Goal: Task Accomplishment & Management: Manage account settings

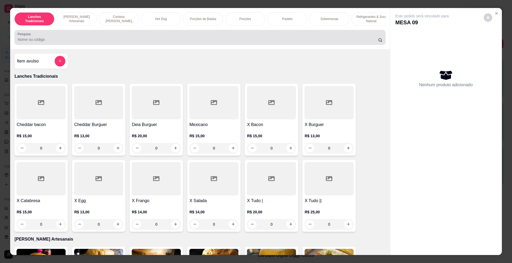
click at [185, 41] on div at bounding box center [200, 37] width 364 height 11
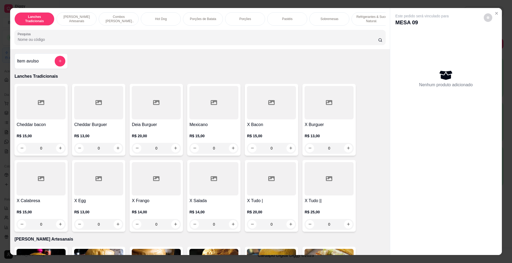
click at [185, 42] on input "Pesquisa" at bounding box center [198, 39] width 360 height 5
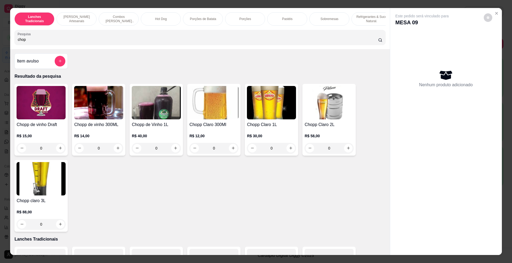
type input "chop"
click at [203, 114] on img at bounding box center [213, 102] width 49 height 33
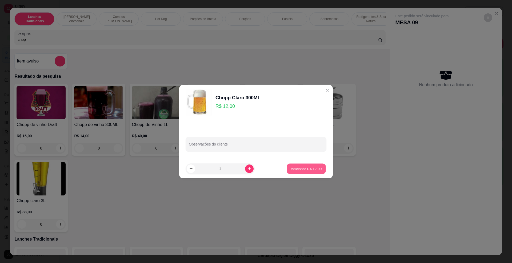
click at [317, 168] on button "Adicionar R$ 12,00" at bounding box center [306, 168] width 39 height 10
type input "1"
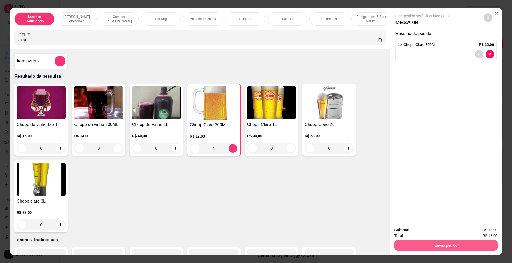
click at [420, 243] on button "Enviar pedido" at bounding box center [445, 245] width 103 height 11
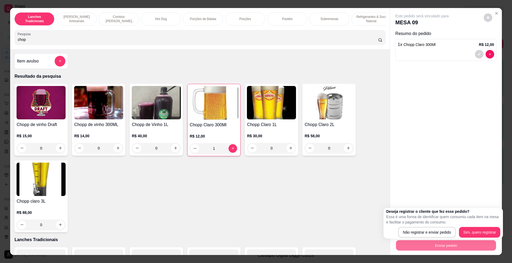
click at [415, 224] on p "Essa é uma forma de identificar quem consumiu cada item na mesa e facilitar o p…" at bounding box center [443, 219] width 114 height 11
click at [427, 237] on div "Deseja registrar o cliente que fez esse pedido? Essa é uma forma de identificar…" at bounding box center [442, 222] width 119 height 31
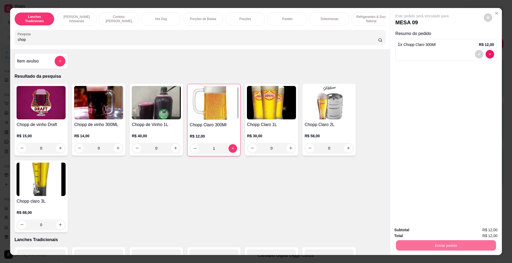
click at [420, 232] on button "Não registrar e enviar pedido" at bounding box center [427, 232] width 55 height 10
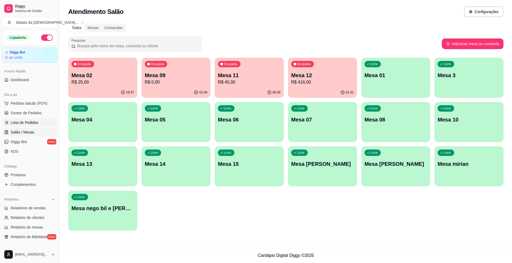
click at [34, 124] on span "Lista de Pedidos" at bounding box center [25, 122] width 28 height 5
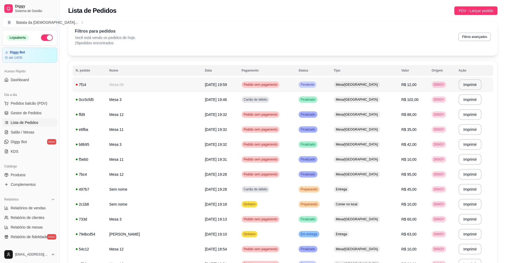
click at [398, 88] on td "R$ 12,00" at bounding box center [413, 84] width 30 height 15
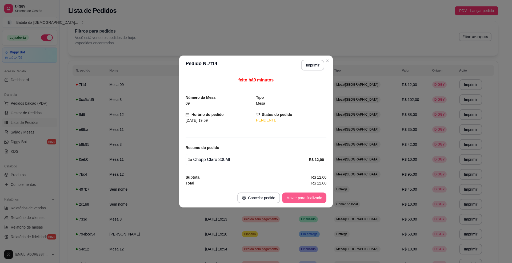
click at [293, 196] on button "Mover para finalizado" at bounding box center [304, 197] width 44 height 11
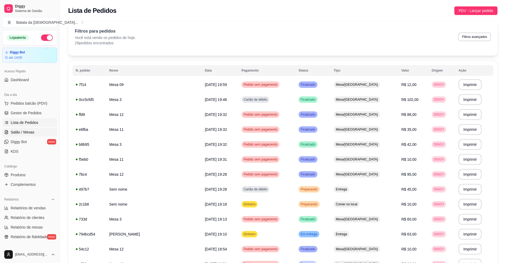
click at [34, 132] on link "Salão / Mesas" at bounding box center [29, 132] width 55 height 9
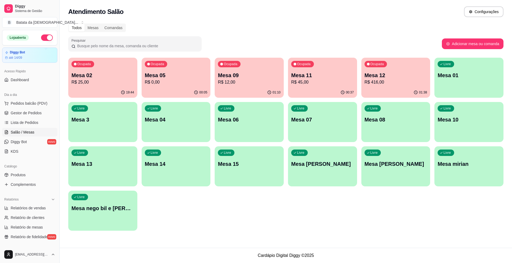
click at [99, 88] on div "19:44" at bounding box center [102, 92] width 69 height 10
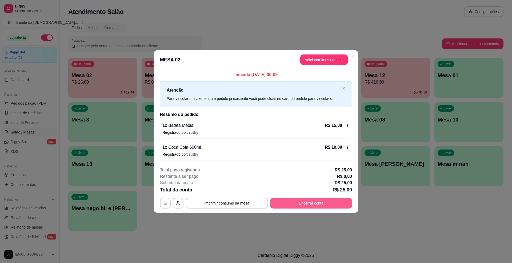
click at [283, 200] on button "Encerrar conta" at bounding box center [311, 203] width 82 height 11
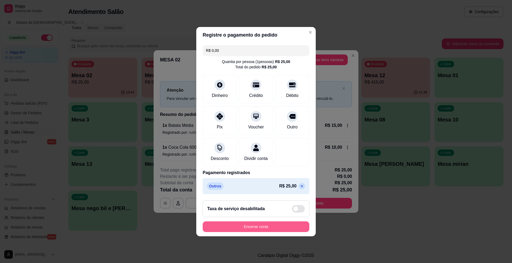
click at [262, 231] on button "Encerrar conta" at bounding box center [256, 226] width 107 height 11
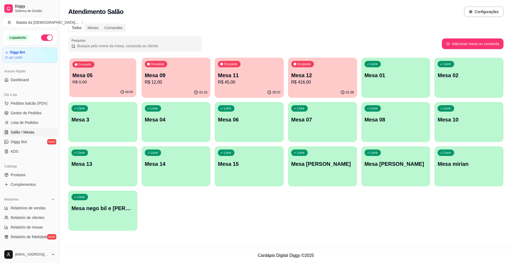
click at [111, 70] on div "Ocupada Mesa 05 R$ 0,00" at bounding box center [102, 72] width 67 height 29
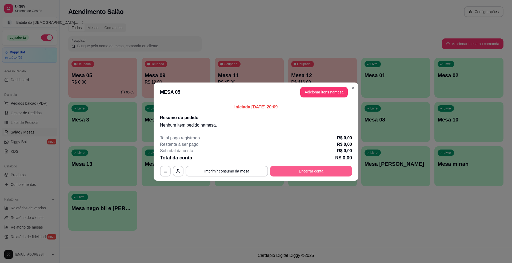
click at [319, 170] on button "Encerrar conta" at bounding box center [311, 171] width 82 height 11
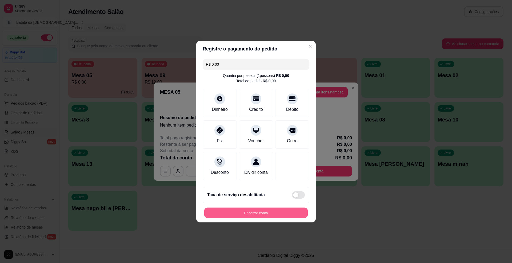
click at [279, 211] on button "Encerrar conta" at bounding box center [255, 212] width 103 height 10
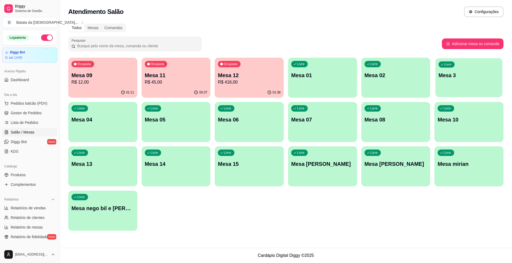
click at [449, 91] on div "button" at bounding box center [468, 94] width 67 height 6
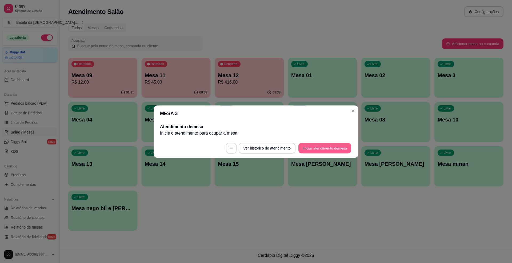
click at [322, 145] on button "Iniciar atendimento de mesa" at bounding box center [324, 148] width 53 height 10
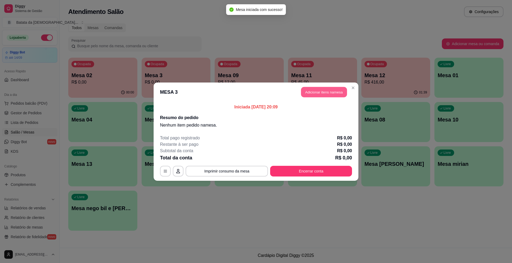
click at [315, 88] on button "Adicionar itens na mesa" at bounding box center [324, 92] width 46 height 10
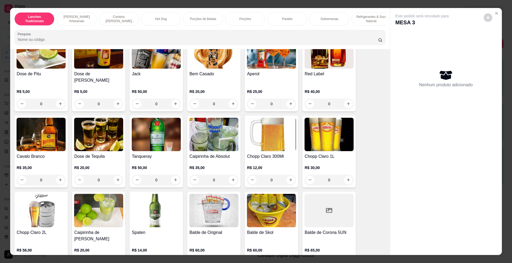
scroll to position [1670, 0]
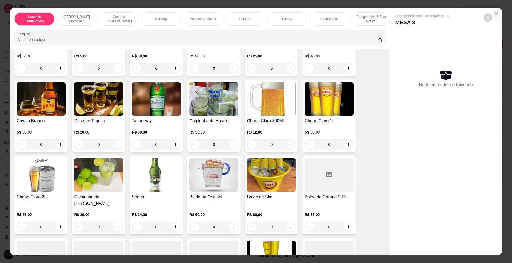
click at [494, 12] on icon "Close" at bounding box center [496, 13] width 4 height 4
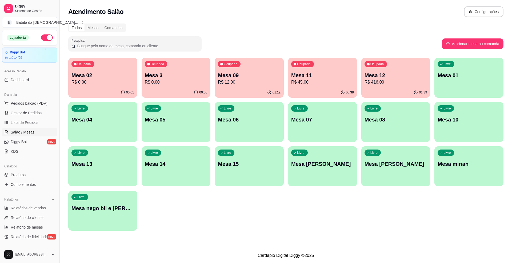
click at [93, 84] on p "R$ 0,00" at bounding box center [102, 82] width 63 height 6
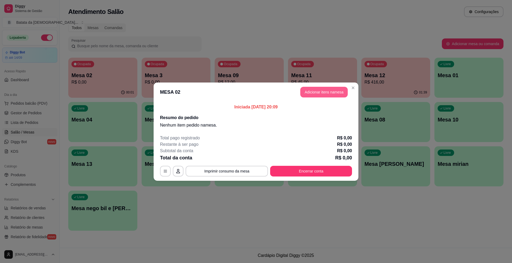
click at [320, 96] on button "Adicionar itens na mesa" at bounding box center [323, 92] width 47 height 11
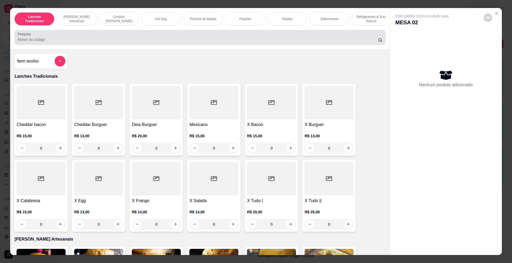
click at [100, 42] on input "Pesquisa" at bounding box center [198, 39] width 360 height 5
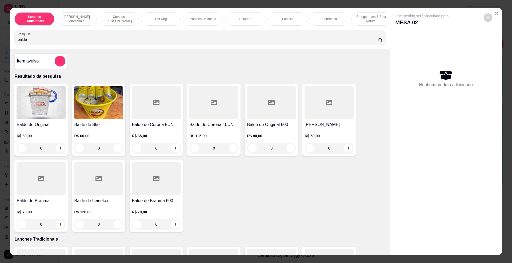
type input "balde"
click at [49, 119] on img at bounding box center [41, 102] width 49 height 33
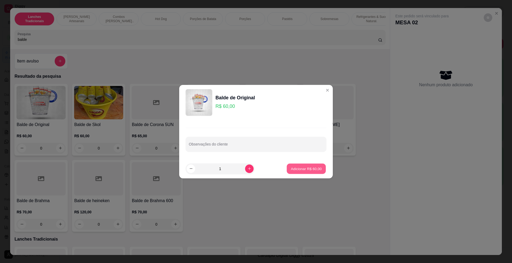
click at [309, 167] on p "Adicionar R$ 60,00" at bounding box center [306, 168] width 31 height 5
type input "1"
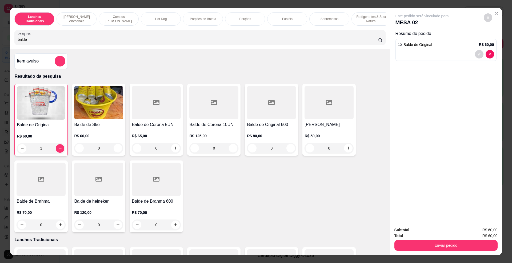
click at [443, 253] on div "Lanches Tradicionais Burguer's Artesanais Combos Burguer's Artesanais Hot Dog P…" at bounding box center [256, 131] width 512 height 263
click at [435, 243] on button "Enviar pedido" at bounding box center [445, 245] width 103 height 11
click at [427, 232] on button "Não registrar e enviar pedido" at bounding box center [427, 232] width 55 height 10
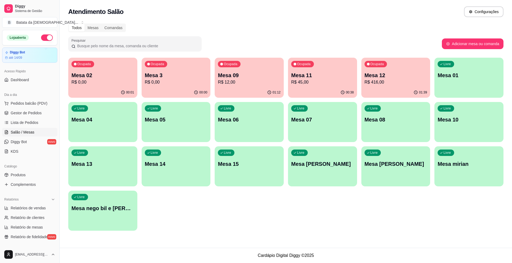
click at [405, 83] on p "R$ 416,00" at bounding box center [395, 82] width 63 height 6
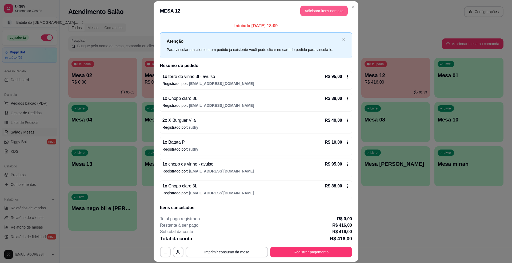
click at [328, 13] on button "Adicionar itens na mesa" at bounding box center [323, 11] width 47 height 11
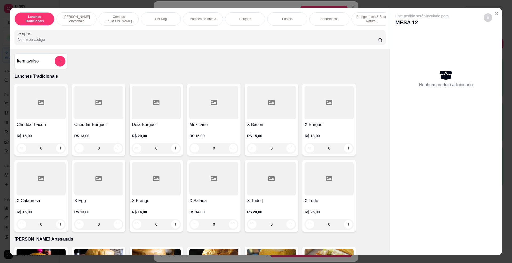
click at [308, 39] on div at bounding box center [200, 37] width 364 height 11
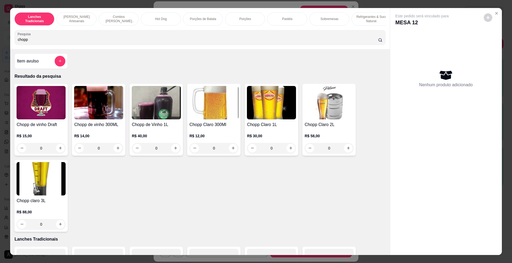
type input "chopp"
click at [62, 178] on img at bounding box center [41, 178] width 49 height 33
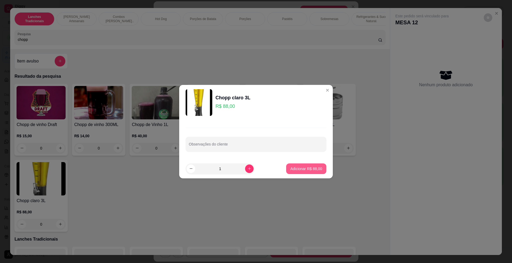
click at [307, 174] on footer "1 Adicionar R$ 88,00" at bounding box center [256, 168] width 154 height 19
click at [310, 171] on button "Adicionar R$ 88,00" at bounding box center [306, 168] width 40 height 11
type input "1"
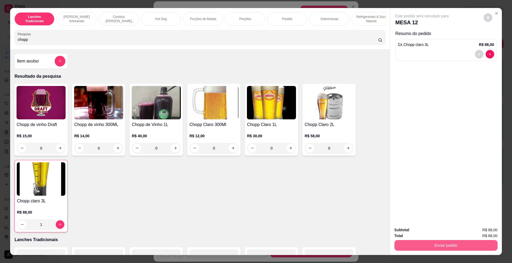
click at [436, 249] on button "Enviar pedido" at bounding box center [445, 245] width 103 height 11
click at [431, 230] on button "Não registrar e enviar pedido" at bounding box center [427, 232] width 55 height 10
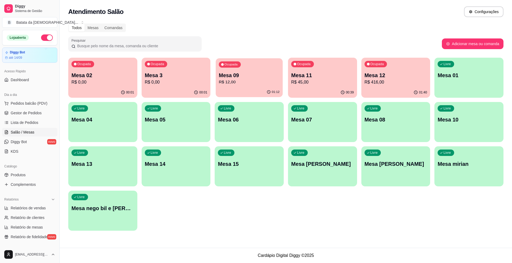
click at [231, 74] on p "Mesa 09" at bounding box center [249, 75] width 61 height 7
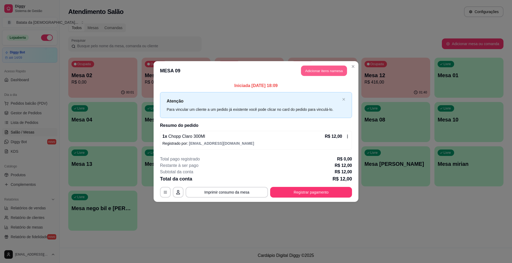
click at [340, 68] on button "Adicionar itens na mesa" at bounding box center [324, 71] width 46 height 10
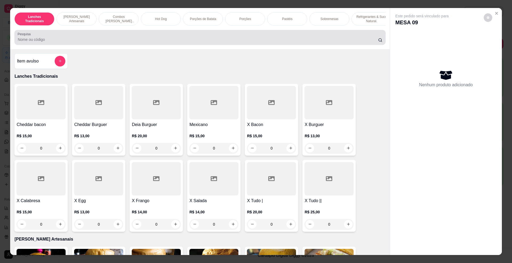
click at [185, 42] on input "Pesquisa" at bounding box center [198, 39] width 360 height 5
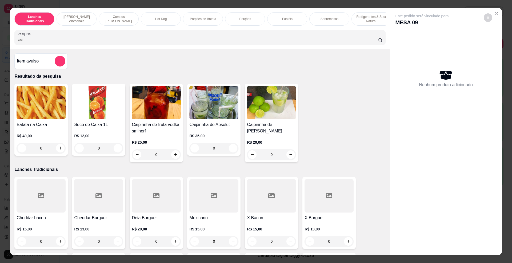
type input "cai"
click at [265, 134] on h4 "Caipirinha de [PERSON_NAME]" at bounding box center [271, 127] width 49 height 13
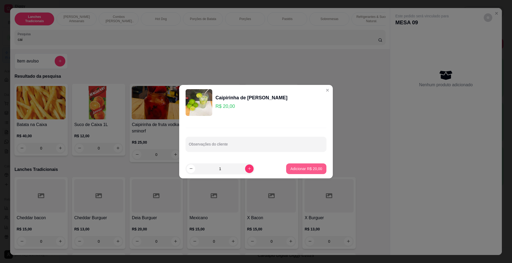
click at [301, 166] on p "Adicionar R$ 20,00" at bounding box center [306, 168] width 32 height 5
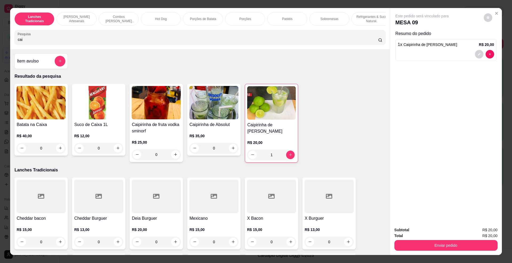
type input "1"
click at [456, 247] on button "Enviar pedido" at bounding box center [446, 245] width 100 height 10
click at [437, 232] on button "Não registrar e enviar pedido" at bounding box center [428, 232] width 54 height 10
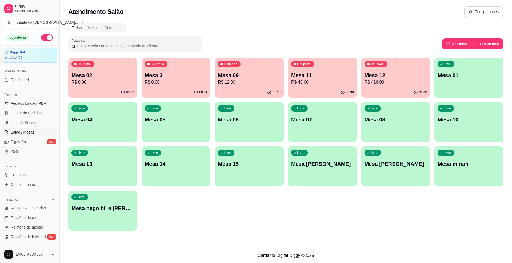
click at [383, 79] on p "R$ 416,00" at bounding box center [395, 82] width 63 height 6
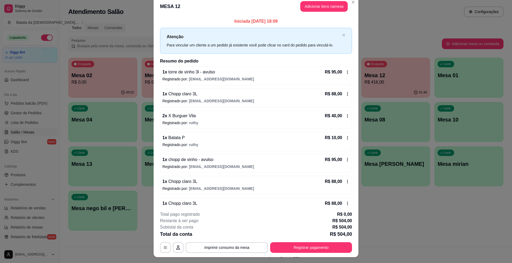
scroll to position [0, 0]
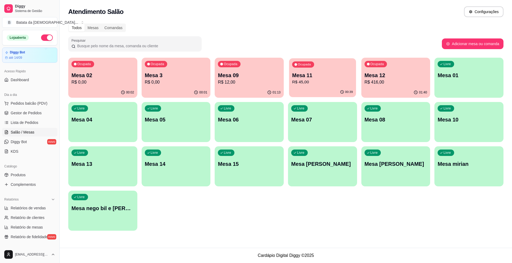
click at [319, 73] on p "Mesa 11" at bounding box center [322, 75] width 61 height 7
click at [116, 86] on div "Ocupada Mesa 02 R$ 142,00" at bounding box center [102, 72] width 67 height 29
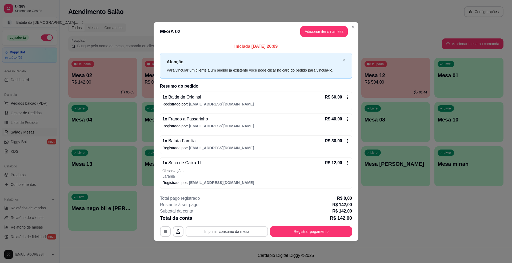
click at [239, 231] on button "Imprimir consumo da mesa" at bounding box center [227, 231] width 82 height 11
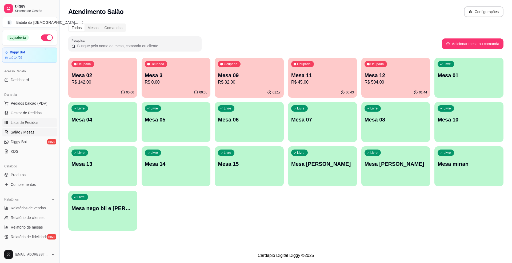
click at [29, 119] on link "Lista de Pedidos" at bounding box center [29, 122] width 55 height 9
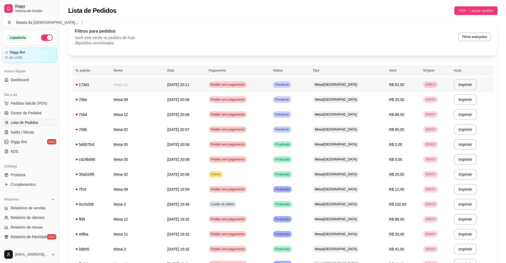
click at [331, 83] on span "Mesa/[GEOGRAPHIC_DATA]" at bounding box center [336, 84] width 44 height 4
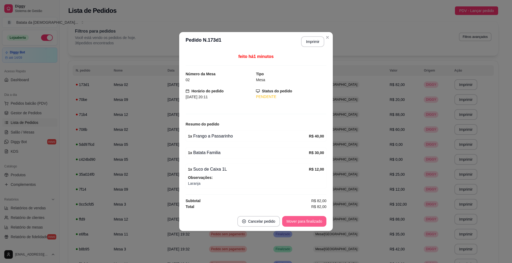
click at [304, 221] on button "Mover para finalizado" at bounding box center [304, 221] width 44 height 11
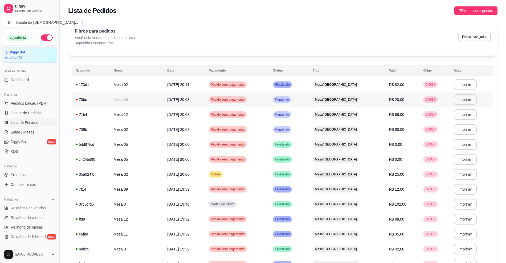
click at [331, 101] on span "Mesa/[GEOGRAPHIC_DATA]" at bounding box center [336, 99] width 44 height 4
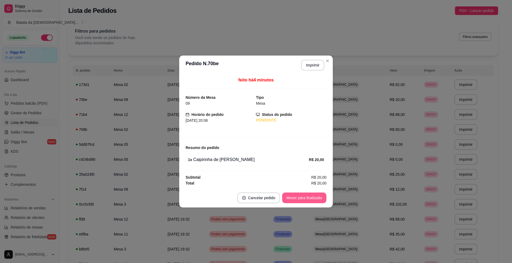
click at [289, 196] on button "Mover para finalizado" at bounding box center [304, 197] width 44 height 11
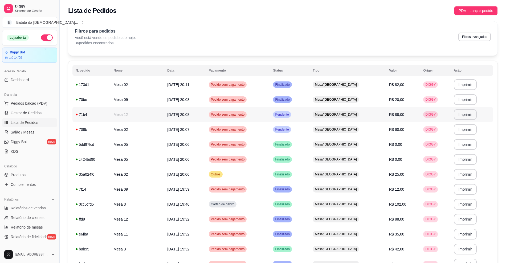
click at [329, 117] on td "Mesa/[GEOGRAPHIC_DATA]" at bounding box center [348, 114] width 76 height 15
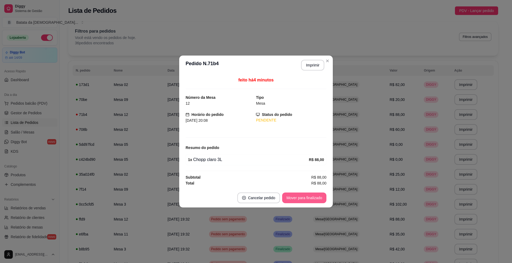
click at [313, 197] on button "Mover para finalizado" at bounding box center [304, 197] width 44 height 11
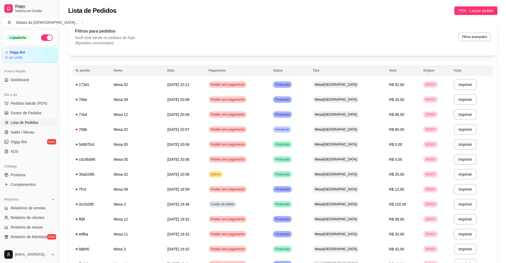
click at [25, 137] on ul "Pedidos balcão (PDV) Gestor de Pedidos Lista de Pedidos Salão / Mesas Diggy Bot…" at bounding box center [29, 127] width 55 height 57
click at [27, 134] on span "Salão / Mesas" at bounding box center [23, 131] width 24 height 5
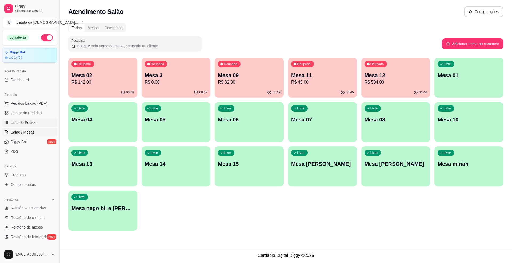
click at [33, 125] on span "Lista de Pedidos" at bounding box center [25, 122] width 28 height 5
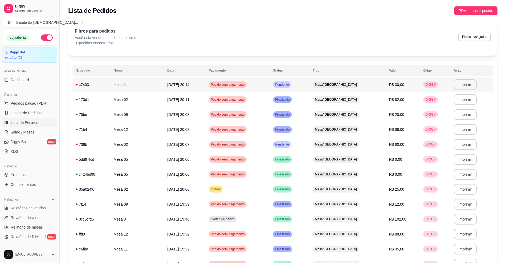
click at [291, 88] on td "Pendente" at bounding box center [290, 84] width 40 height 15
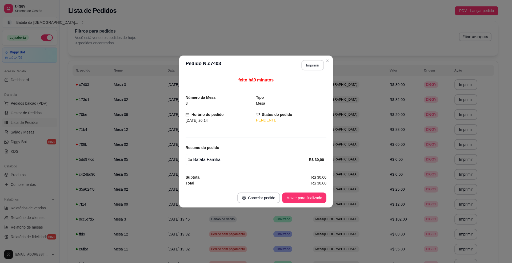
click at [318, 66] on button "Imprimir" at bounding box center [312, 65] width 22 height 10
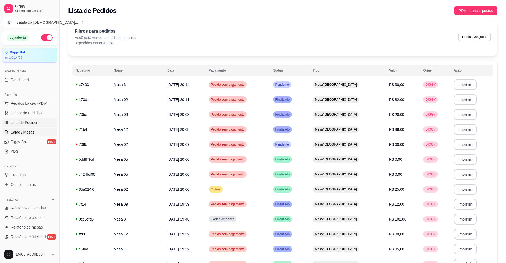
click at [31, 136] on link "Salão / Mesas" at bounding box center [29, 132] width 55 height 9
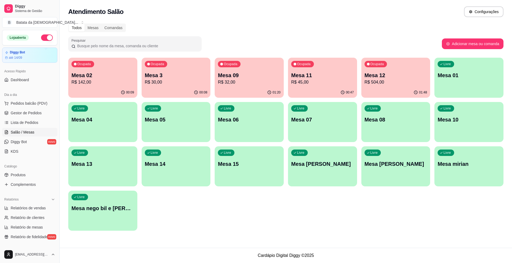
click at [407, 88] on div "01:48" at bounding box center [395, 92] width 69 height 10
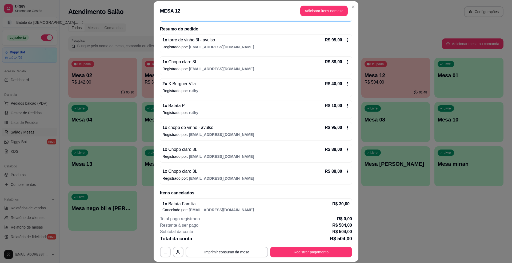
scroll to position [43, 0]
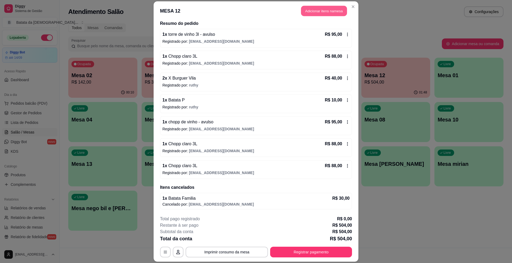
click at [307, 11] on button "Adicionar itens na mesa" at bounding box center [324, 11] width 46 height 10
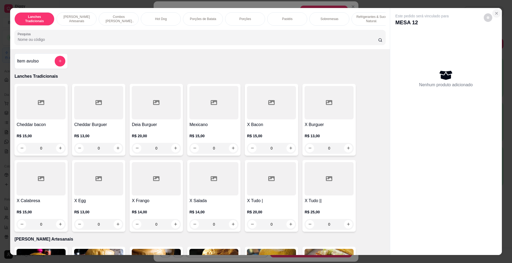
click at [495, 14] on icon "Close" at bounding box center [496, 13] width 4 height 4
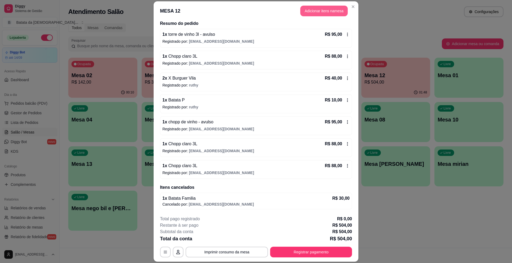
click at [316, 13] on button "Adicionar itens na mesa" at bounding box center [323, 11] width 47 height 11
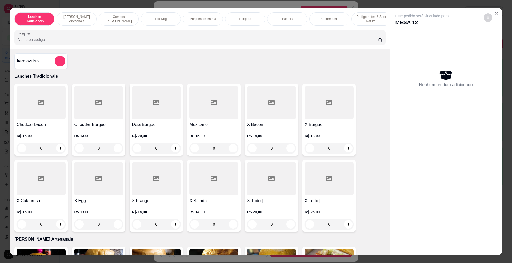
click at [51, 41] on div at bounding box center [200, 37] width 364 height 11
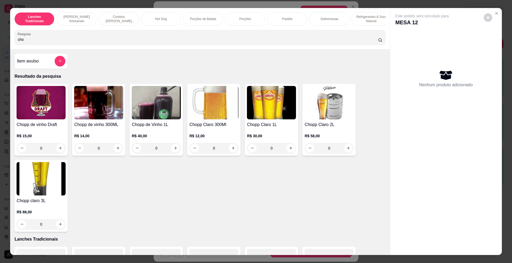
type input "cho"
click at [23, 174] on img at bounding box center [41, 178] width 49 height 33
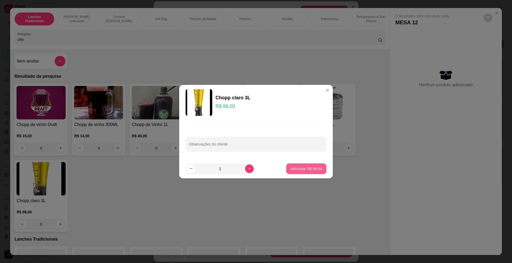
click at [292, 166] on p "Adicionar R$ 88,00" at bounding box center [306, 168] width 32 height 5
type input "1"
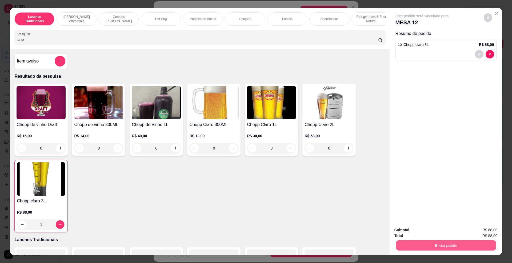
click at [456, 244] on button "Enviar pedido" at bounding box center [446, 245] width 100 height 10
click at [427, 231] on button "Não registrar e enviar pedido" at bounding box center [427, 232] width 55 height 10
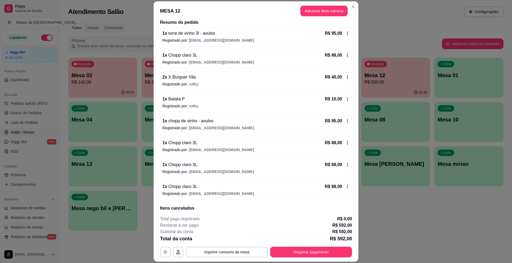
click at [245, 251] on button "Imprimir consumo da mesa" at bounding box center [227, 251] width 82 height 11
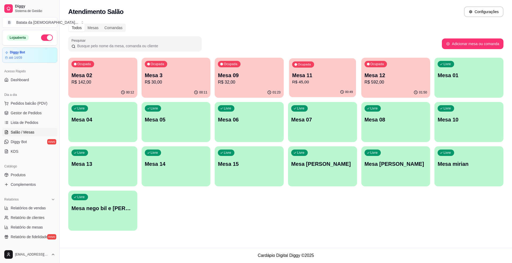
click at [293, 83] on p "R$ 45,00" at bounding box center [322, 82] width 61 height 6
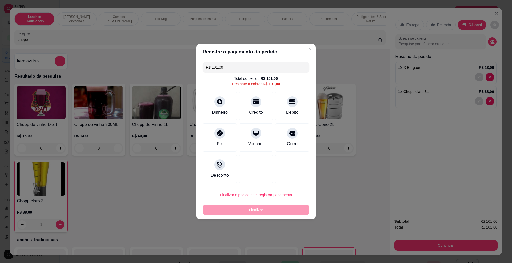
click at [278, 200] on div "Finalizar o pedido sem registrar pagamento Finalizar" at bounding box center [256, 202] width 107 height 26
click at [278, 198] on button "Finalizar o pedido sem registrar pagamento" at bounding box center [256, 194] width 107 height 11
click at [287, 239] on button "Confirmar" at bounding box center [289, 239] width 20 height 8
type input "0"
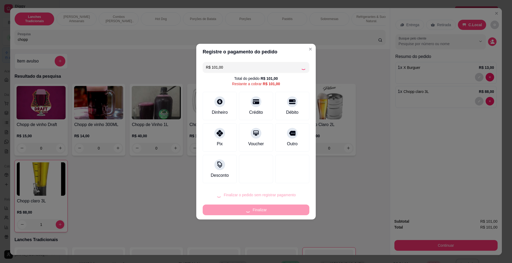
type input "0"
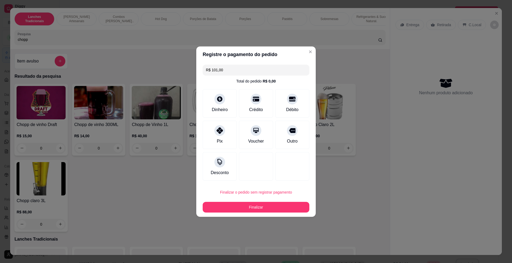
type input "R$ 0,00"
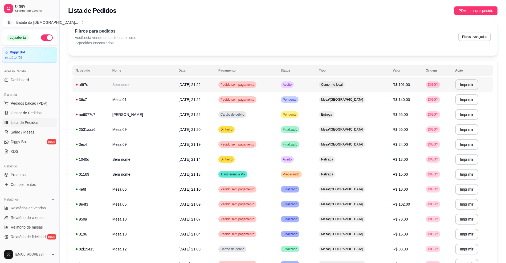
click at [316, 85] on td "Aceito" at bounding box center [297, 84] width 38 height 15
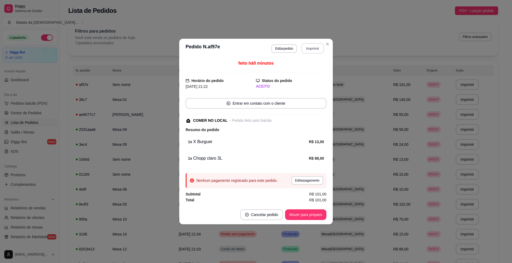
click at [310, 49] on button "Imprimir" at bounding box center [312, 48] width 22 height 10
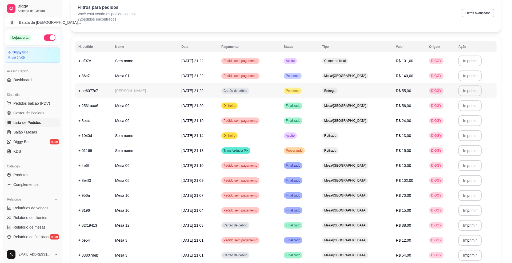
scroll to position [35, 0]
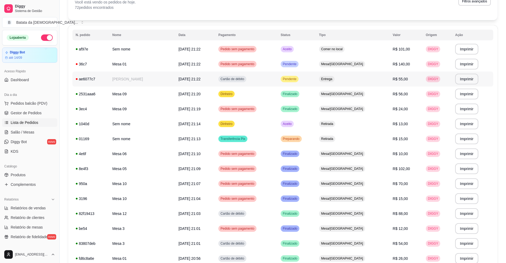
click at [316, 76] on td "Pendente" at bounding box center [297, 78] width 38 height 15
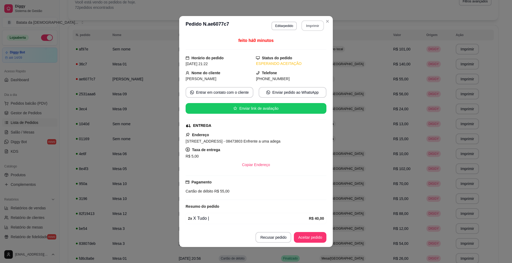
click at [309, 23] on button "Imprimir" at bounding box center [312, 26] width 22 height 10
click at [311, 236] on button "Aceitar pedido" at bounding box center [310, 237] width 33 height 11
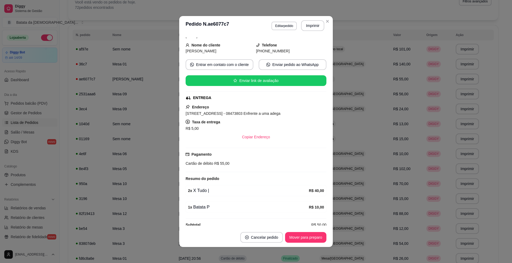
scroll to position [39, 0]
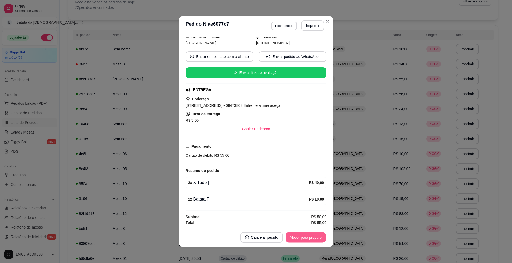
click at [315, 233] on button "Mover para preparo" at bounding box center [305, 237] width 40 height 10
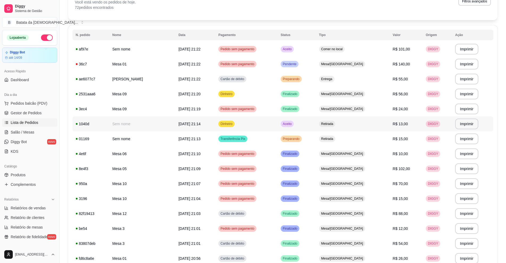
click at [210, 122] on td "[DATE] 21:14" at bounding box center [195, 123] width 40 height 15
click at [312, 47] on td "Aceito" at bounding box center [297, 49] width 38 height 15
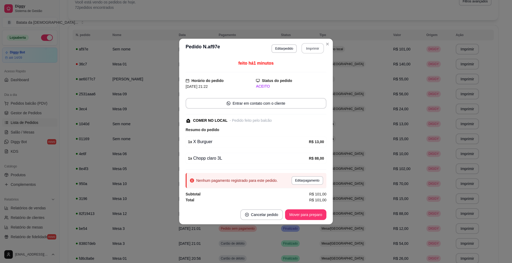
click at [315, 47] on button "Imprimir" at bounding box center [312, 48] width 22 height 10
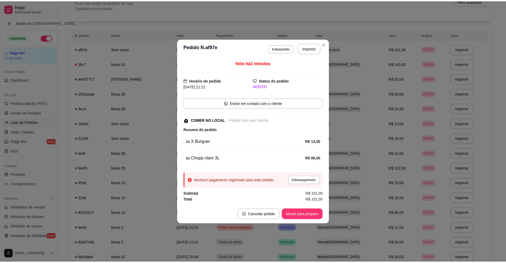
scroll to position [0, 0]
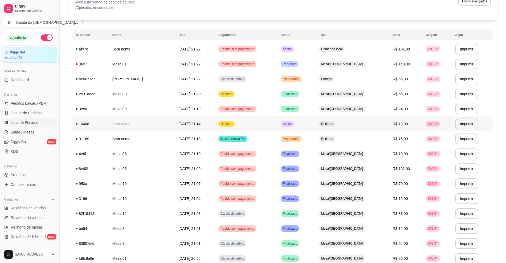
click at [316, 120] on td "Aceito" at bounding box center [297, 123] width 38 height 15
click at [26, 127] on link "Lista de Pedidos" at bounding box center [29, 122] width 55 height 9
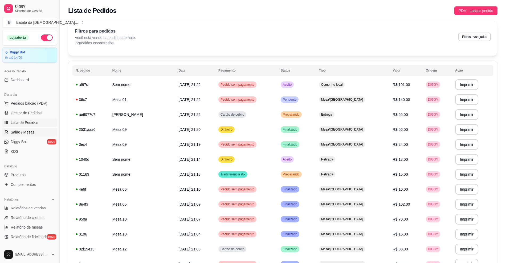
click at [29, 136] on link "Salão / Mesas" at bounding box center [29, 132] width 55 height 9
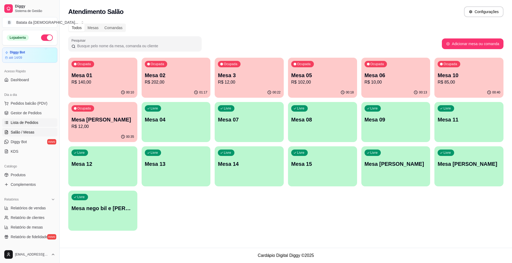
click at [26, 119] on link "Lista de Pedidos" at bounding box center [29, 122] width 55 height 9
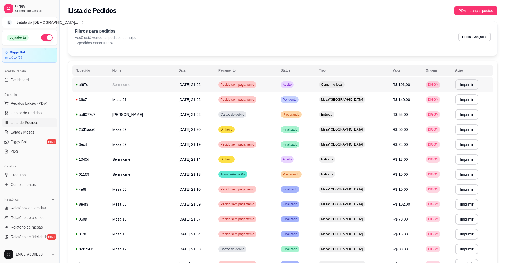
click at [278, 85] on td "Pedido sem pagamento" at bounding box center [246, 84] width 62 height 15
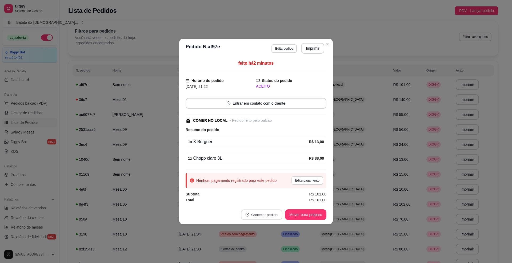
click at [265, 215] on button "Cancelar pedido" at bounding box center [261, 214] width 41 height 10
click at [267, 199] on button "Sim" at bounding box center [276, 201] width 21 height 11
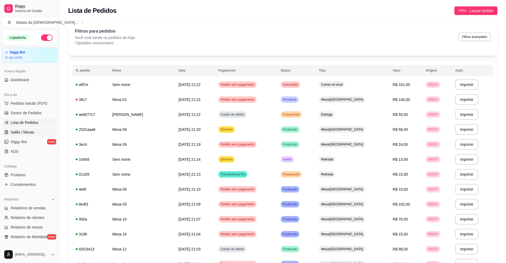
click at [13, 134] on span "Salão / Mesas" at bounding box center [23, 131] width 24 height 5
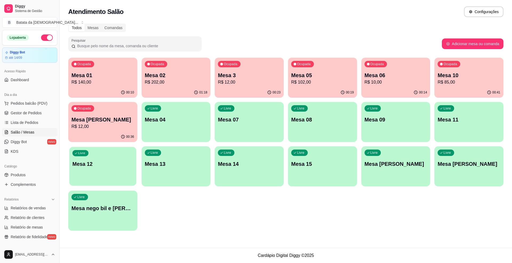
click at [92, 167] on p "Mesa 12" at bounding box center [103, 163] width 61 height 7
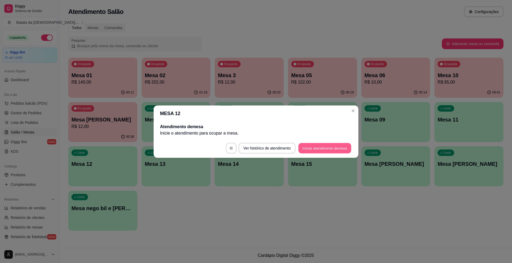
click at [328, 150] on button "Iniciar atendimento de mesa" at bounding box center [324, 148] width 53 height 10
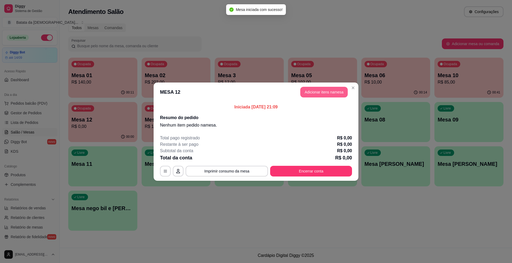
click at [328, 92] on button "Adicionar itens na mesa" at bounding box center [323, 92] width 47 height 11
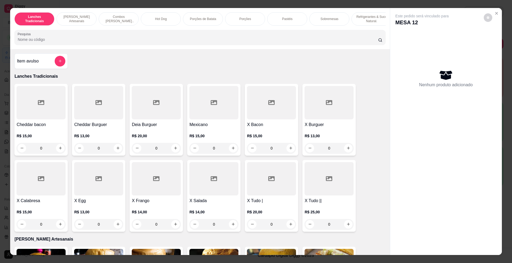
click at [323, 135] on div "R$ 13,00 0" at bounding box center [328, 141] width 49 height 26
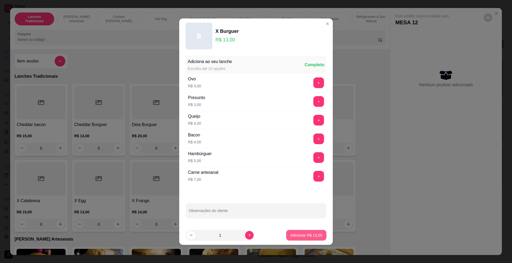
click at [301, 232] on button "Adicionar R$ 13,00" at bounding box center [306, 234] width 40 height 11
type input "1"
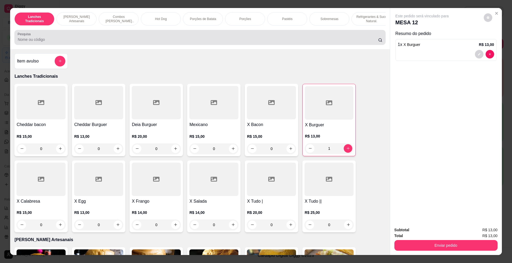
click at [163, 42] on input "Pesquisa" at bounding box center [198, 39] width 360 height 5
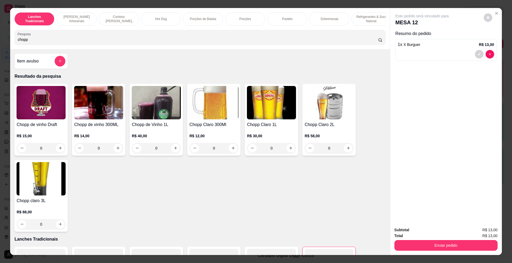
type input "chopp"
click at [63, 188] on div "Chopp claro 3L R$ 88,00 0" at bounding box center [40, 196] width 53 height 72
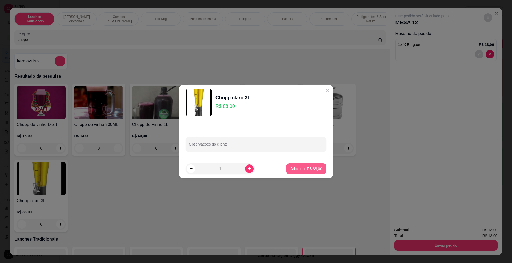
click at [294, 164] on button "Adicionar R$ 88,00" at bounding box center [306, 168] width 40 height 11
type input "1"
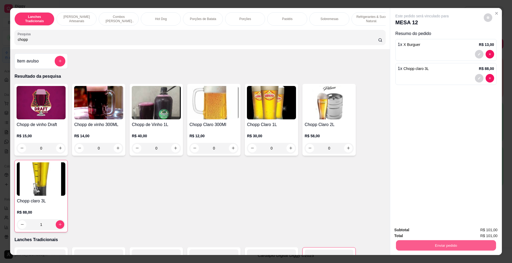
click at [427, 242] on button "Enviar pedido" at bounding box center [446, 245] width 100 height 10
click at [425, 229] on button "Não registrar e enviar pedido" at bounding box center [427, 232] width 55 height 10
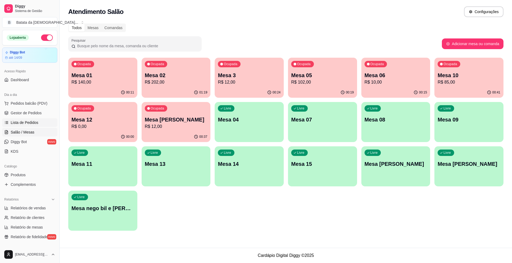
click at [33, 120] on span "Lista de Pedidos" at bounding box center [25, 122] width 28 height 5
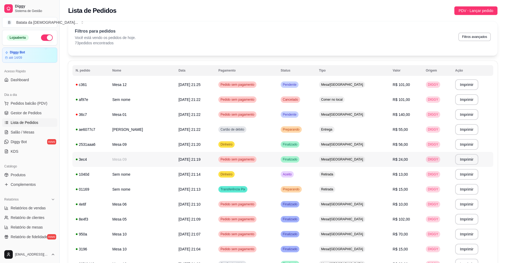
click at [316, 156] on td "Finalizado" at bounding box center [297, 159] width 38 height 15
click at [316, 127] on td "Preparando" at bounding box center [297, 129] width 38 height 15
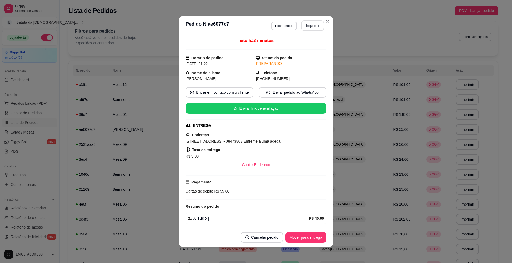
click at [312, 26] on button "Imprimir" at bounding box center [312, 25] width 23 height 11
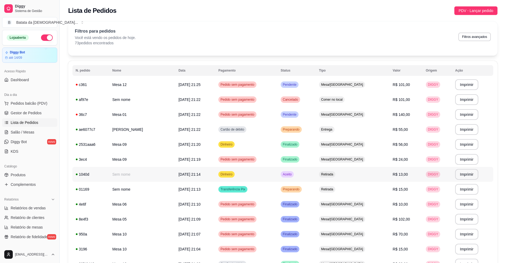
click at [316, 176] on td "Aceito" at bounding box center [297, 174] width 38 height 15
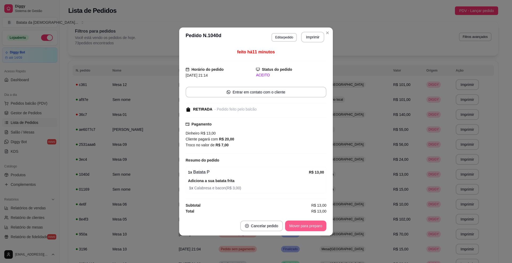
click at [310, 226] on button "Mover para preparo" at bounding box center [305, 225] width 41 height 11
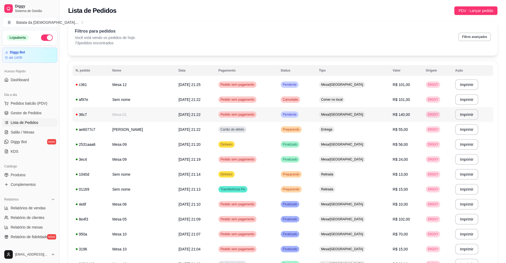
click at [298, 113] on span "Pendente" at bounding box center [290, 114] width 16 height 4
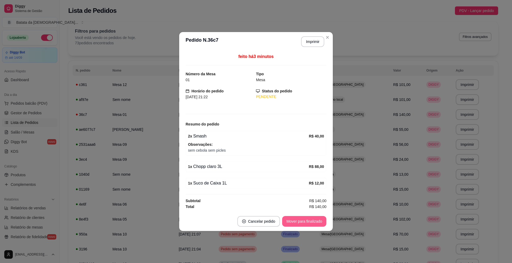
click at [316, 226] on button "Mover para finalizado" at bounding box center [304, 221] width 44 height 11
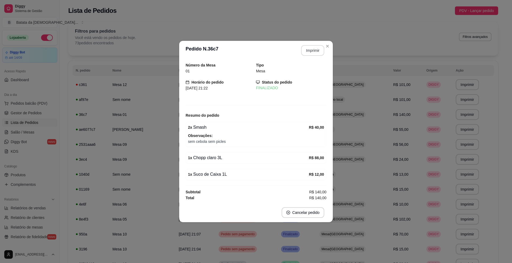
click at [310, 49] on button "Imprimir" at bounding box center [312, 50] width 23 height 11
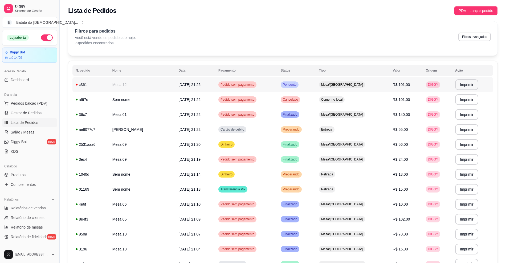
click at [346, 88] on div "Mesa/[GEOGRAPHIC_DATA]" at bounding box center [342, 84] width 46 height 6
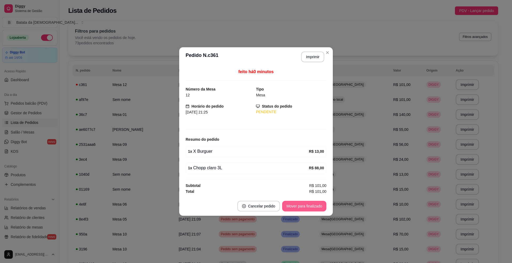
click at [311, 206] on button "Mover para finalizado" at bounding box center [304, 205] width 44 height 11
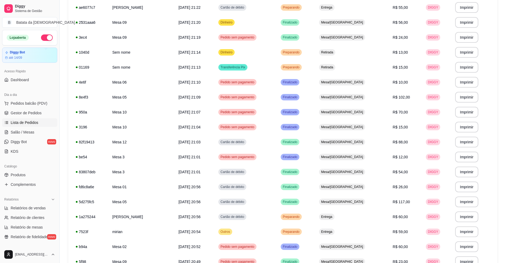
scroll to position [142, 0]
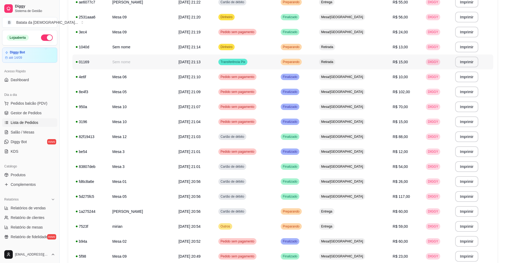
click at [351, 58] on td "Retirada" at bounding box center [353, 61] width 74 height 15
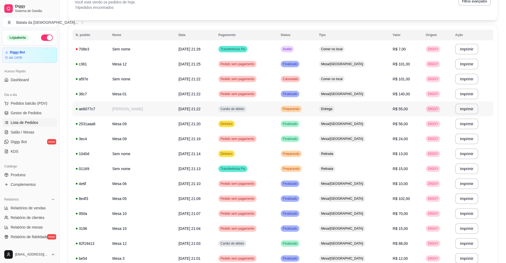
scroll to position [0, 0]
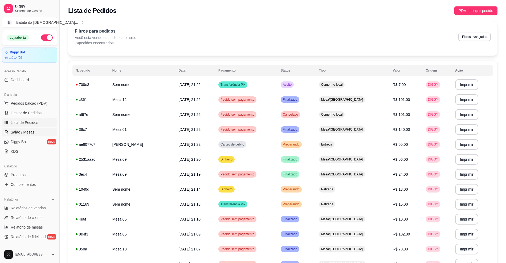
click at [21, 130] on span "Salão / Mesas" at bounding box center [23, 131] width 24 height 5
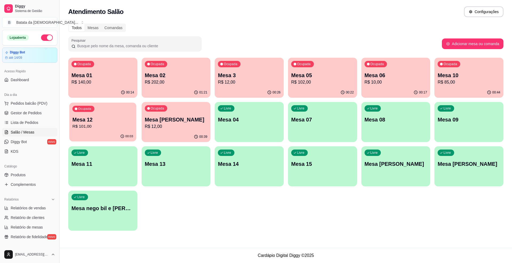
click at [111, 132] on div "00:03" at bounding box center [102, 136] width 67 height 10
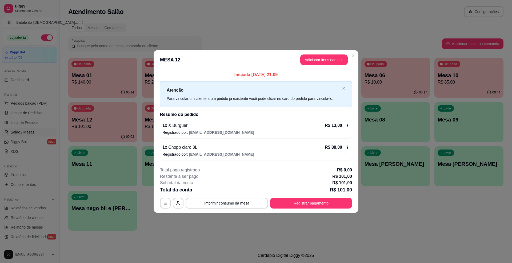
click at [344, 152] on p "Registrado por: deianatur0701@gmail.com" at bounding box center [255, 153] width 187 height 5
click at [299, 202] on button "Registrar pagamento" at bounding box center [310, 203] width 79 height 10
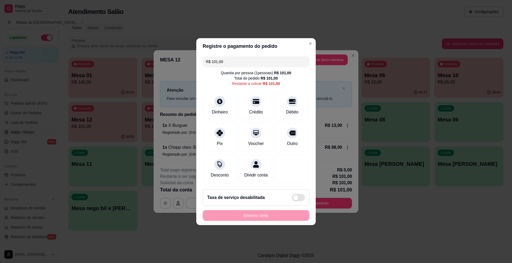
drag, startPoint x: 233, startPoint y: 60, endPoint x: 219, endPoint y: 59, distance: 14.2
click at [219, 59] on input "R$ 101,00" at bounding box center [256, 61] width 100 height 11
click at [237, 56] on input "R$ 101,00" at bounding box center [256, 61] width 100 height 11
click at [235, 56] on input "R$ 101,00" at bounding box center [256, 61] width 100 height 11
click at [219, 60] on input "R$ 101,00" at bounding box center [256, 61] width 100 height 11
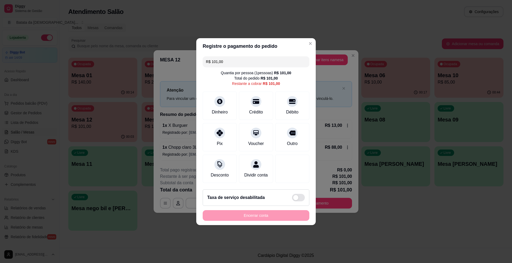
drag, startPoint x: 233, startPoint y: 57, endPoint x: 202, endPoint y: 59, distance: 30.7
click at [200, 58] on div "R$ 101,00 Quantia por pessoa ( 1 pessoas) R$ 101,00 Total do pedido R$ 101,00 R…" at bounding box center [255, 119] width 119 height 131
click at [289, 103] on div "Débito" at bounding box center [292, 104] width 38 height 31
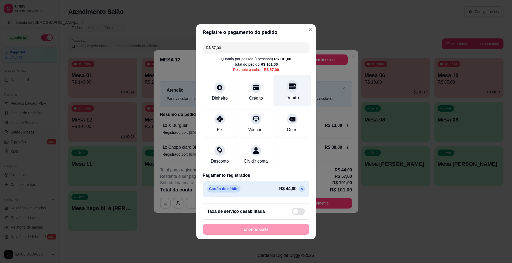
click at [286, 87] on div at bounding box center [292, 86] width 12 height 12
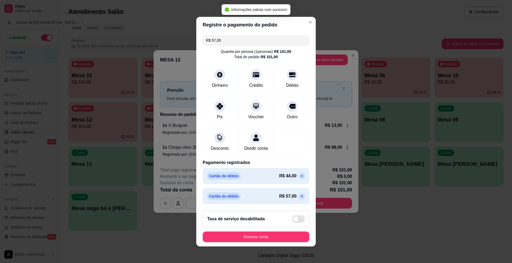
type input "R$ 0,00"
click at [267, 239] on button "Encerrar conta" at bounding box center [255, 236] width 103 height 10
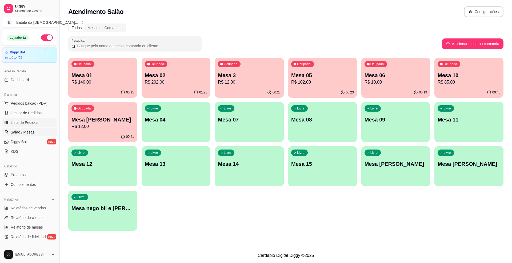
click at [24, 125] on span "Lista de Pedidos" at bounding box center [25, 122] width 28 height 5
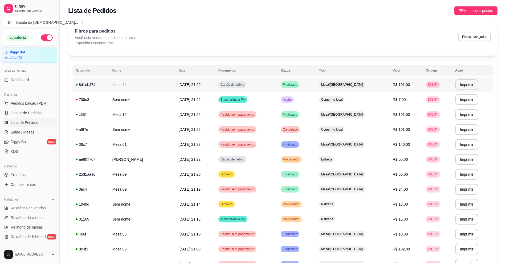
click at [316, 80] on td "Finalizado" at bounding box center [297, 84] width 38 height 15
click at [293, 101] on span "Aceito" at bounding box center [287, 99] width 11 height 4
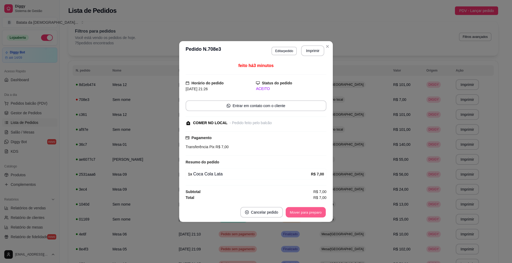
click at [318, 209] on button "Mover para preparo" at bounding box center [305, 212] width 40 height 10
click at [320, 214] on button "Mover para retirada disponível" at bounding box center [296, 212] width 57 height 10
click at [315, 212] on button "Mover para finalizado" at bounding box center [304, 212] width 43 height 10
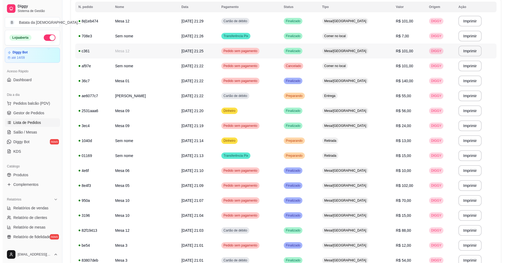
scroll to position [71, 0]
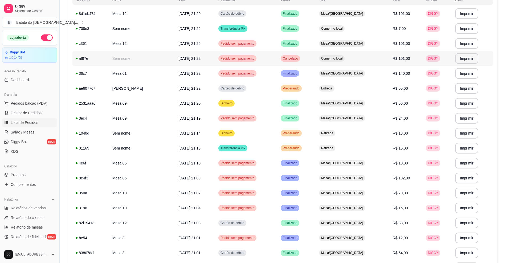
click at [316, 61] on td "Cancelado" at bounding box center [297, 58] width 38 height 15
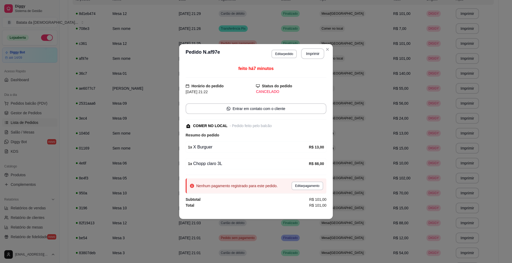
click at [328, 44] on header "**********" at bounding box center [256, 53] width 154 height 19
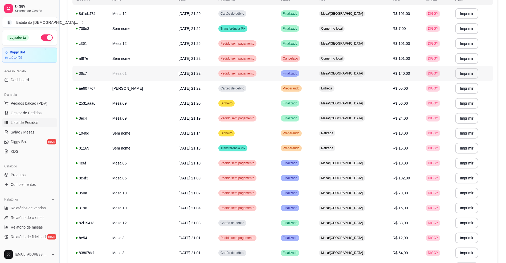
click at [316, 75] on td "Finalizado" at bounding box center [297, 73] width 38 height 15
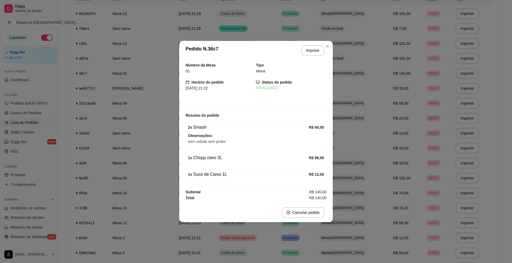
click at [326, 54] on header "**********" at bounding box center [256, 50] width 154 height 19
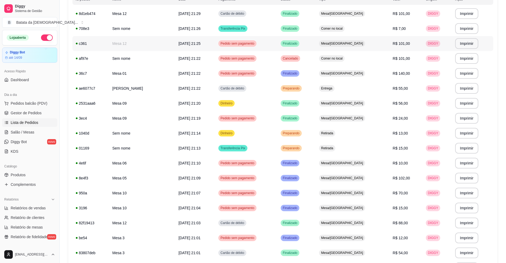
click at [316, 42] on td "Finalizado" at bounding box center [297, 43] width 38 height 15
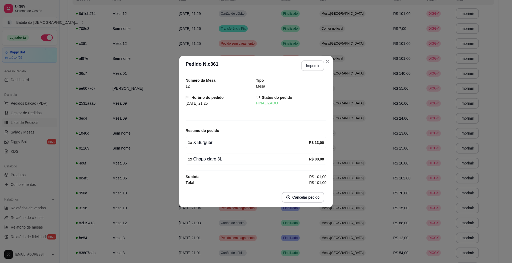
click at [321, 66] on button "Imprimir" at bounding box center [312, 65] width 23 height 11
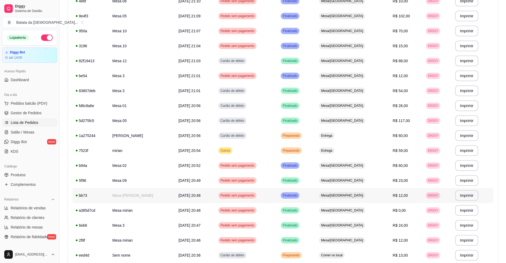
scroll to position [230, 0]
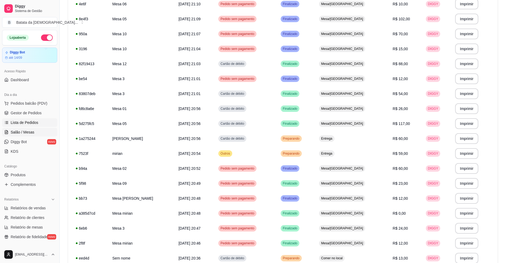
click at [36, 129] on link "Salão / Mesas" at bounding box center [29, 132] width 55 height 9
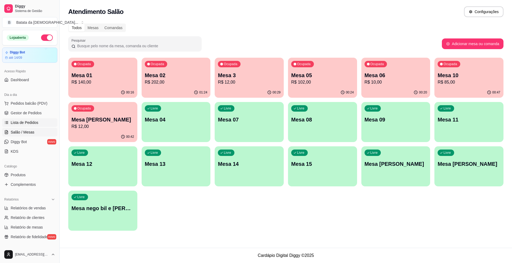
click at [36, 122] on span "Lista de Pedidos" at bounding box center [25, 122] width 28 height 5
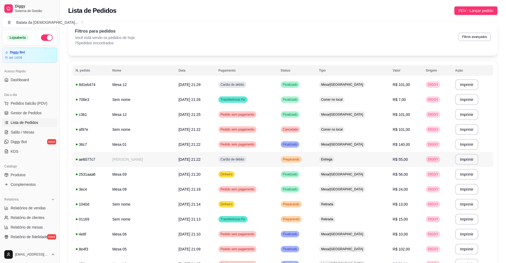
click at [334, 159] on span "Entrega" at bounding box center [326, 159] width 13 height 4
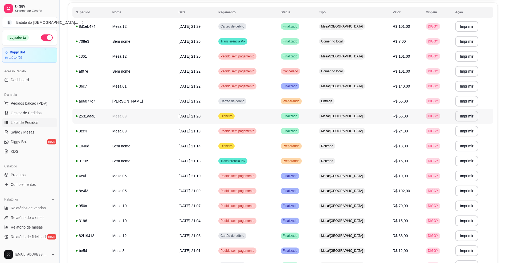
scroll to position [71, 0]
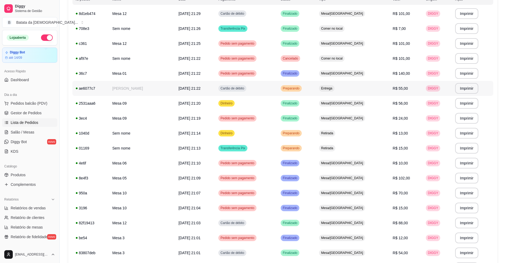
click at [316, 88] on td "Preparando" at bounding box center [297, 88] width 38 height 15
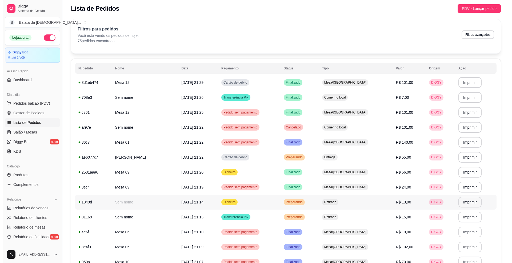
scroll to position [0, 0]
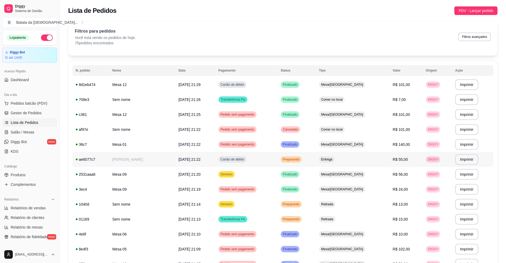
click at [316, 162] on td "Preparando" at bounding box center [297, 159] width 38 height 15
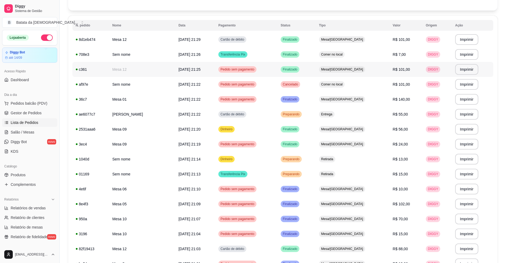
scroll to position [71, 0]
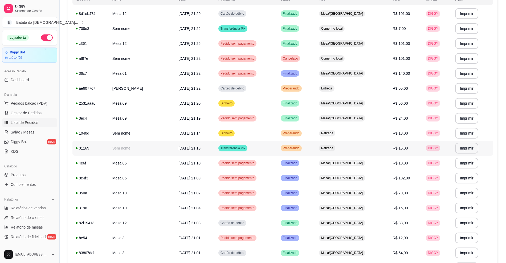
click at [316, 150] on td "Preparando" at bounding box center [297, 147] width 38 height 15
click at [348, 137] on td "Retirada" at bounding box center [353, 133] width 74 height 15
click at [301, 149] on span "Preparando" at bounding box center [291, 148] width 19 height 4
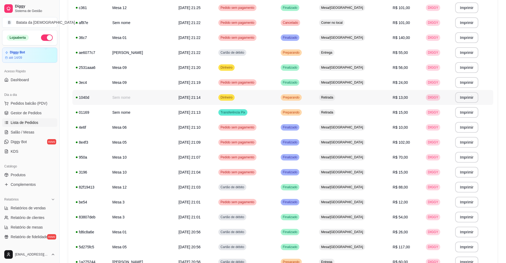
click at [301, 96] on span "Preparando" at bounding box center [291, 97] width 19 height 4
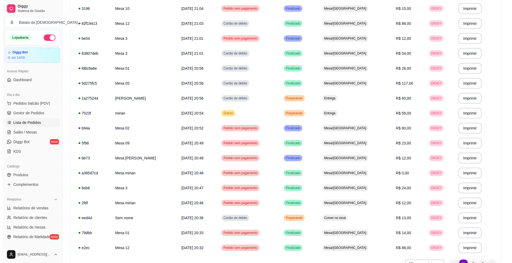
scroll to position [284, 0]
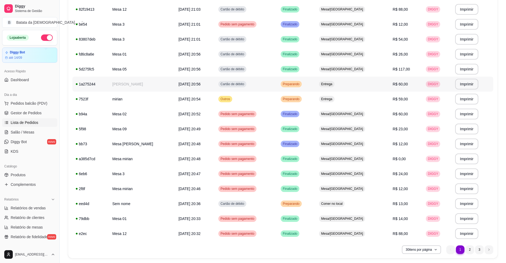
click at [316, 88] on td "Preparando" at bounding box center [297, 83] width 38 height 15
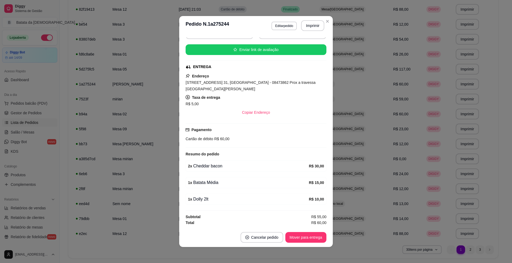
scroll to position [0, 0]
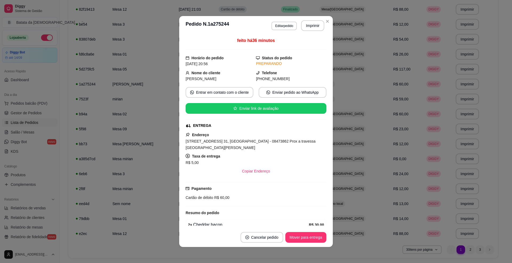
click at [311, 242] on footer "Cancelar pedido Mover para entrega" at bounding box center [256, 236] width 154 height 19
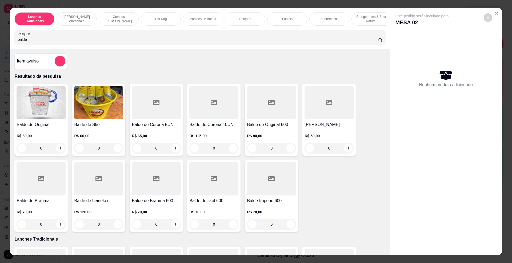
click at [43, 119] on img at bounding box center [41, 102] width 49 height 33
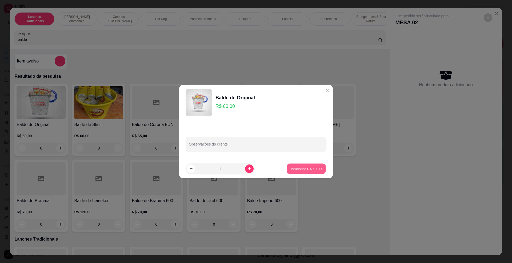
click at [309, 169] on p "Adicionar R$ 60,00" at bounding box center [306, 168] width 31 height 5
type input "1"
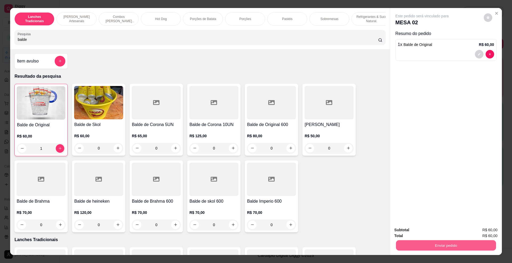
click at [430, 243] on button "Enviar pedido" at bounding box center [446, 245] width 100 height 10
click at [424, 228] on button "Não registrar e enviar pedido" at bounding box center [428, 232] width 54 height 10
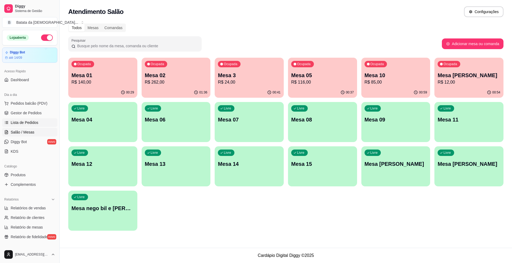
click at [6, 123] on icon at bounding box center [6, 122] width 4 height 4
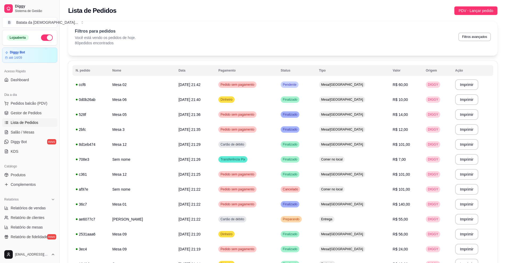
drag, startPoint x: 35, startPoint y: 133, endPoint x: 37, endPoint y: 126, distance: 6.5
click at [37, 134] on link "Salão / Mesas" at bounding box center [29, 132] width 55 height 9
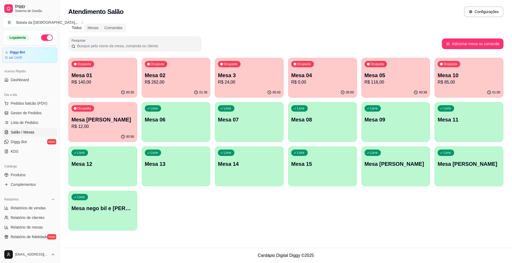
click at [328, 88] on div "00:00" at bounding box center [322, 92] width 69 height 10
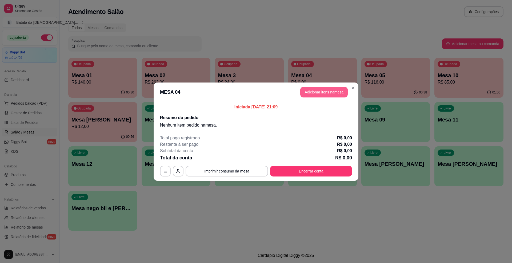
click at [316, 89] on button "Adicionar itens na mesa" at bounding box center [323, 92] width 47 height 11
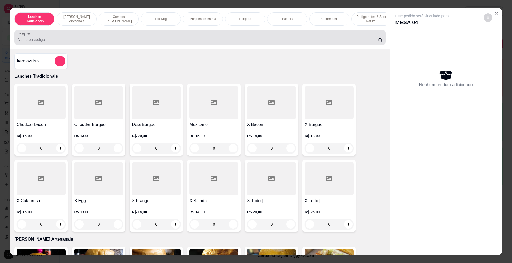
click at [55, 42] on input "Pesquisa" at bounding box center [198, 39] width 360 height 5
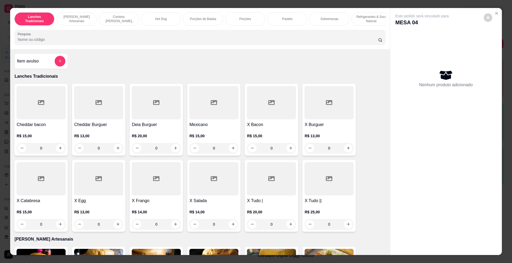
click at [103, 36] on div "Pesquisa" at bounding box center [199, 37] width 371 height 15
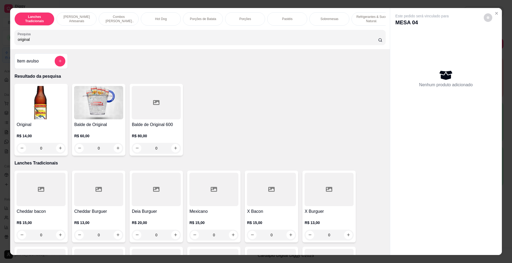
type input "original"
click at [45, 128] on h4 "Original" at bounding box center [41, 124] width 49 height 6
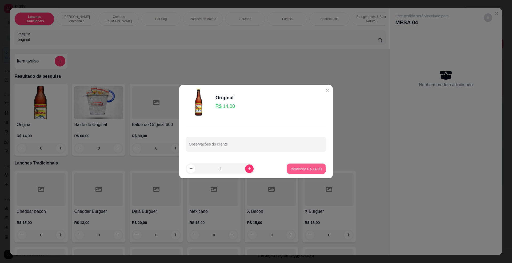
click at [305, 165] on button "Adicionar R$ 14,00" at bounding box center [306, 168] width 39 height 10
type input "1"
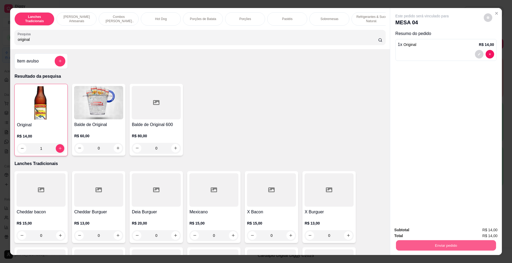
click at [438, 245] on button "Enviar pedido" at bounding box center [446, 245] width 100 height 10
click at [428, 232] on button "Não registrar e enviar pedido" at bounding box center [428, 232] width 54 height 10
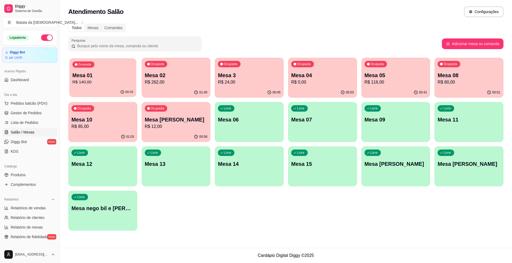
click at [111, 73] on p "Mesa 01" at bounding box center [103, 75] width 61 height 7
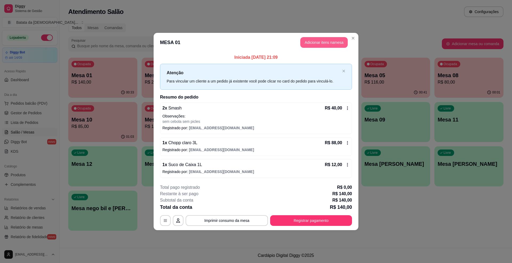
click at [309, 41] on button "Adicionar itens na mesa" at bounding box center [323, 42] width 47 height 11
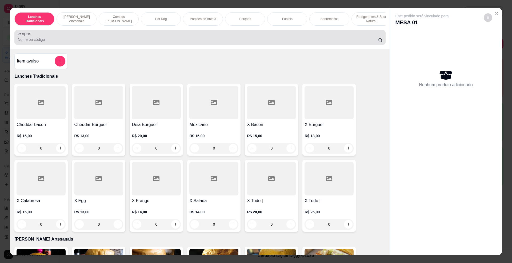
click at [111, 40] on div at bounding box center [200, 37] width 364 height 11
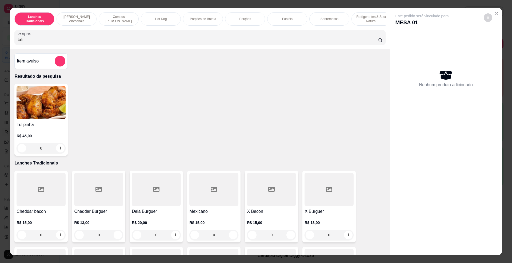
click at [44, 127] on h4 "Tulipinha" at bounding box center [41, 124] width 49 height 6
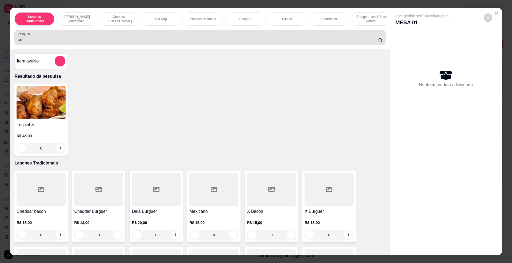
click at [231, 36] on div "Pesquisa tuli" at bounding box center [199, 37] width 371 height 15
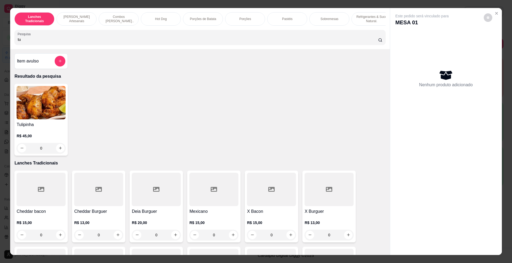
type input "t"
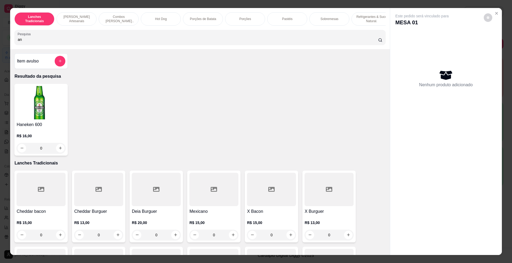
type input "a"
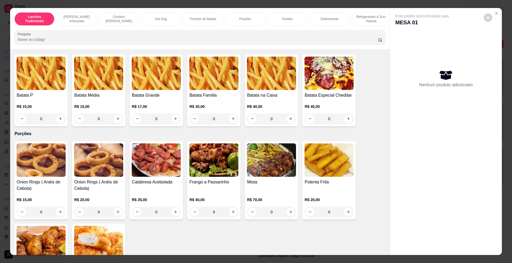
scroll to position [604, 0]
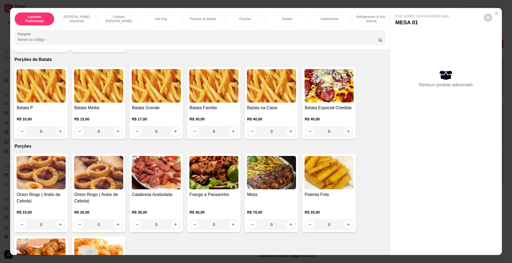
click at [102, 189] on img at bounding box center [98, 172] width 49 height 33
click at [320, 90] on img at bounding box center [328, 85] width 49 height 33
click at [30, 168] on img at bounding box center [41, 172] width 49 height 33
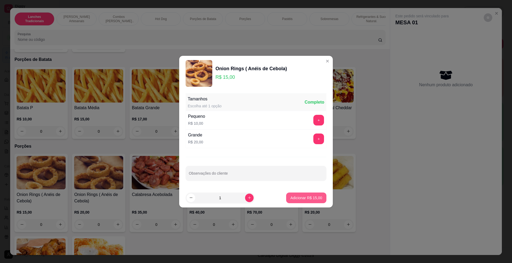
click at [301, 197] on p "Adicionar R$ 15,00" at bounding box center [306, 197] width 32 height 5
type input "1"
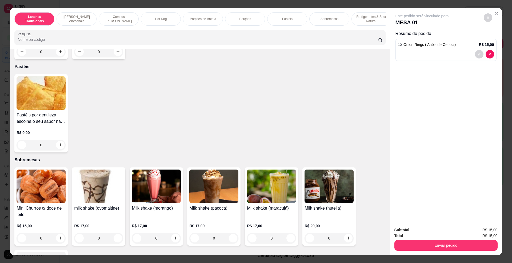
scroll to position [995, 0]
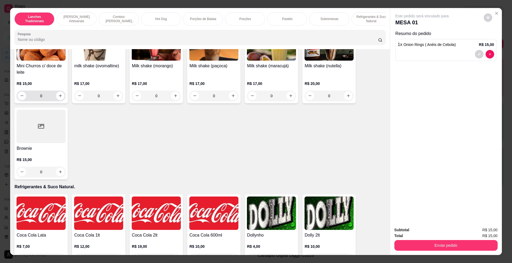
click at [38, 75] on h4 "Mini Churros c/ doce de leite" at bounding box center [41, 69] width 49 height 13
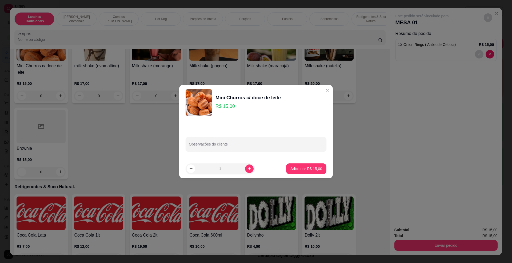
drag, startPoint x: 296, startPoint y: 157, endPoint x: 297, endPoint y: 161, distance: 4.3
click at [296, 157] on div "Observações do cliente" at bounding box center [256, 139] width 154 height 39
click at [298, 164] on button "Adicionar R$ 15,00" at bounding box center [306, 168] width 39 height 10
type input "1"
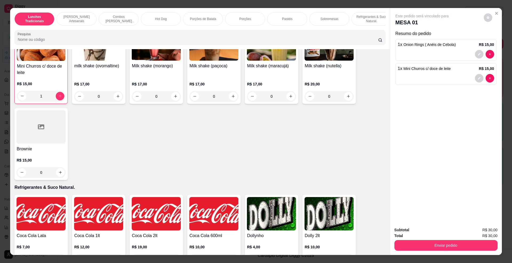
scroll to position [995, 0]
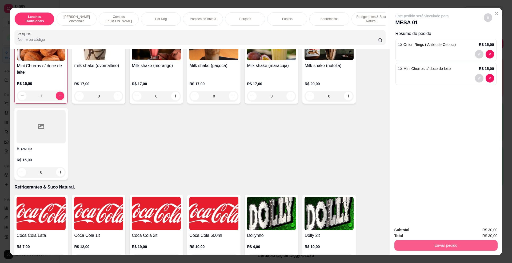
click at [448, 245] on button "Enviar pedido" at bounding box center [445, 245] width 103 height 11
click at [429, 231] on button "Não registrar e enviar pedido" at bounding box center [427, 232] width 55 height 10
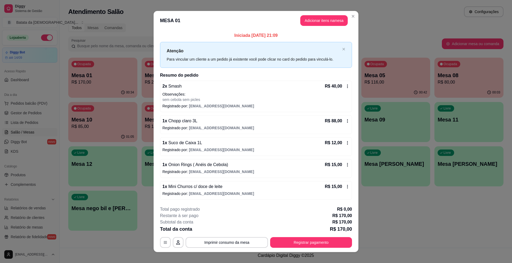
scroll to position [7, 0]
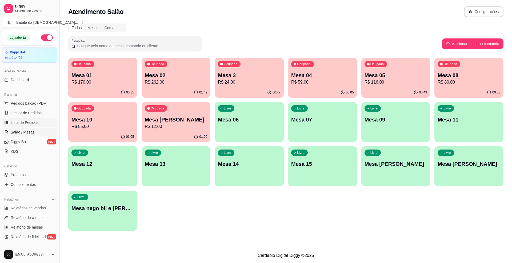
click at [38, 125] on link "Lista de Pedidos" at bounding box center [29, 122] width 55 height 9
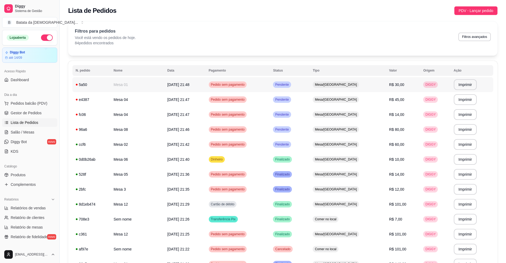
click at [310, 84] on td "Pendente" at bounding box center [290, 84] width 40 height 15
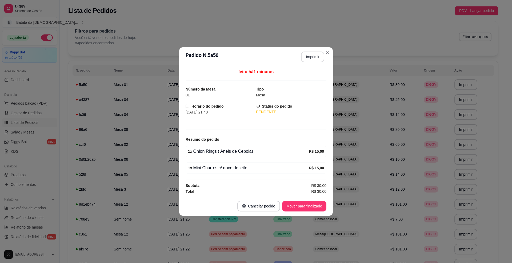
click at [315, 58] on button "Imprimir" at bounding box center [312, 56] width 23 height 11
click at [295, 208] on button "Mover para finalizado" at bounding box center [304, 206] width 43 height 10
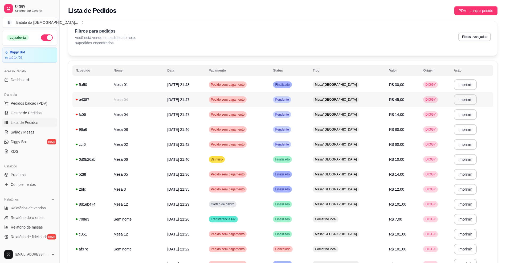
click at [341, 102] on span "Mesa/[GEOGRAPHIC_DATA]" at bounding box center [336, 99] width 44 height 4
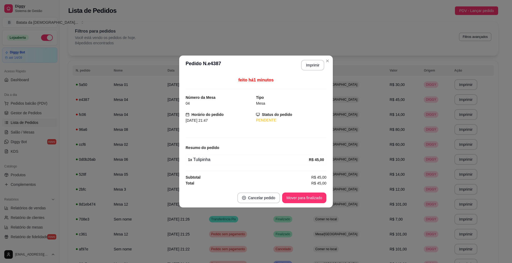
click at [315, 57] on header "**********" at bounding box center [256, 64] width 154 height 19
click at [314, 66] on button "Imprimir" at bounding box center [312, 65] width 23 height 11
click at [308, 196] on button "Mover para finalizado" at bounding box center [304, 197] width 43 height 10
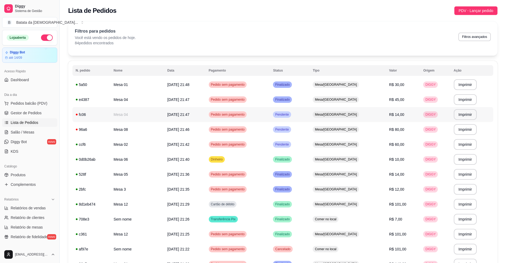
click at [342, 114] on span "Mesa/[GEOGRAPHIC_DATA]" at bounding box center [336, 114] width 44 height 4
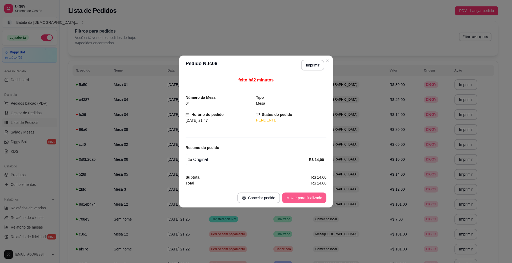
click at [295, 198] on button "Mover para finalizado" at bounding box center [304, 197] width 44 height 11
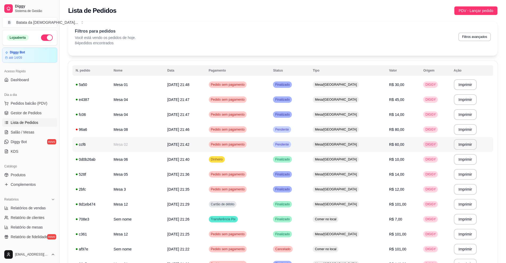
click at [310, 135] on td "Pendente" at bounding box center [290, 129] width 40 height 15
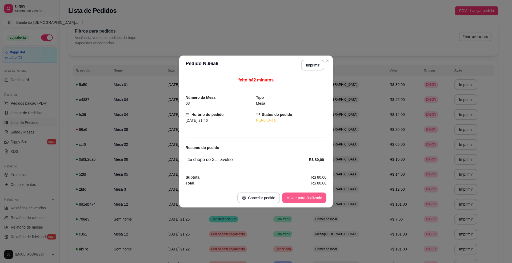
click at [303, 196] on button "Mover para finalizado" at bounding box center [304, 197] width 44 height 11
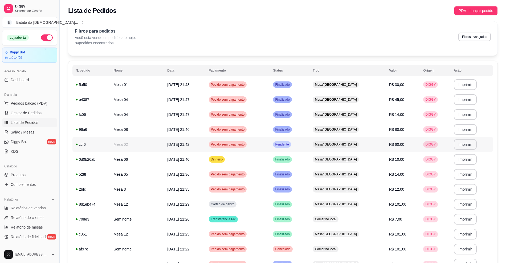
click at [310, 146] on td "Pendente" at bounding box center [290, 144] width 40 height 15
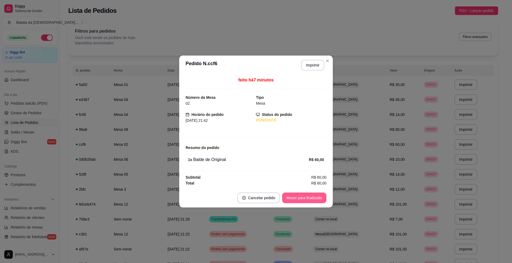
click at [321, 194] on button "Mover para finalizado" at bounding box center [304, 197] width 44 height 11
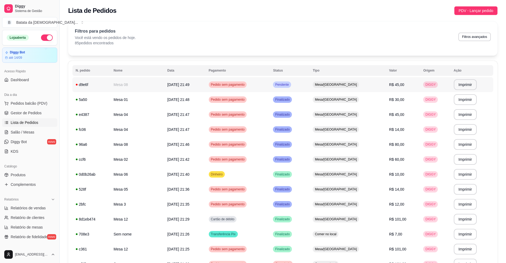
click at [290, 84] on span "Pendente" at bounding box center [282, 84] width 16 height 4
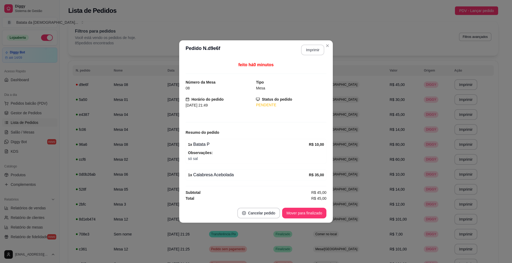
click at [309, 45] on button "Imprimir" at bounding box center [312, 50] width 23 height 11
click at [308, 213] on button "Mover para finalizado" at bounding box center [304, 212] width 44 height 11
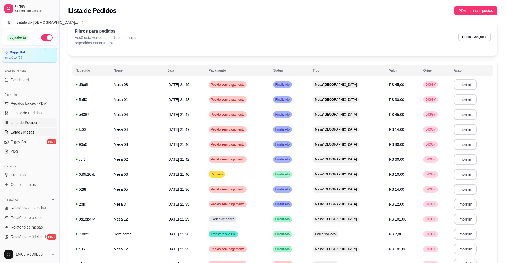
click at [35, 128] on link "Salão / Mesas" at bounding box center [29, 132] width 55 height 9
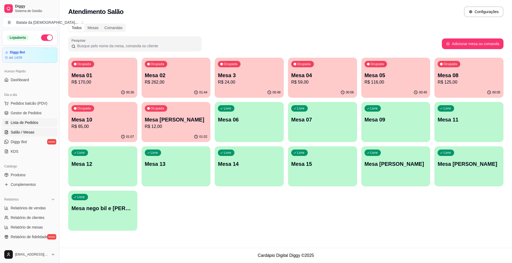
click at [43, 122] on link "Lista de Pedidos" at bounding box center [29, 122] width 55 height 9
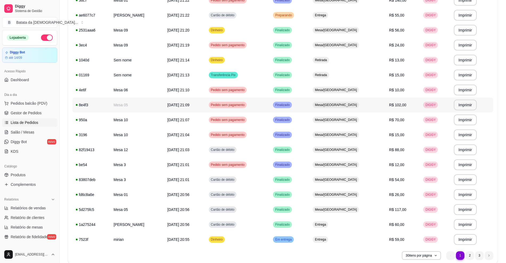
scroll to position [265, 0]
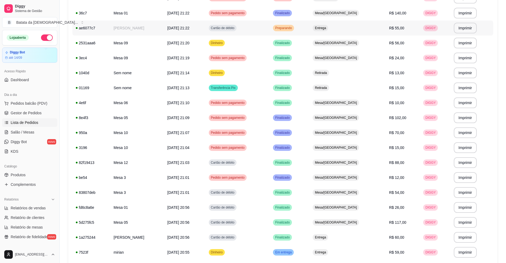
click at [310, 27] on td "Preparando" at bounding box center [290, 28] width 40 height 15
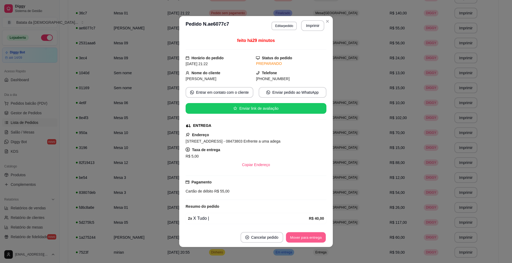
click at [295, 235] on button "Mover para entrega" at bounding box center [306, 237] width 40 height 10
click at [296, 236] on button "Mover para finalizado" at bounding box center [304, 237] width 43 height 10
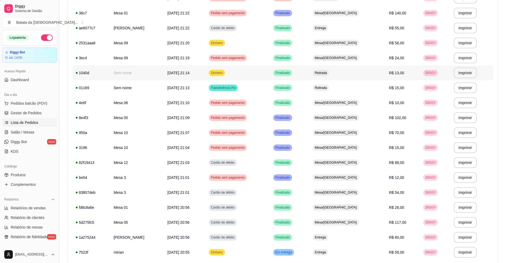
scroll to position [301, 0]
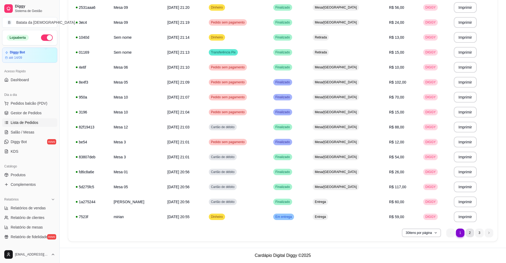
click at [473, 233] on li "2" at bounding box center [470, 232] width 9 height 9
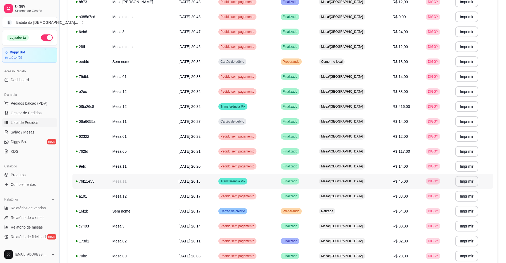
scroll to position [123, 0]
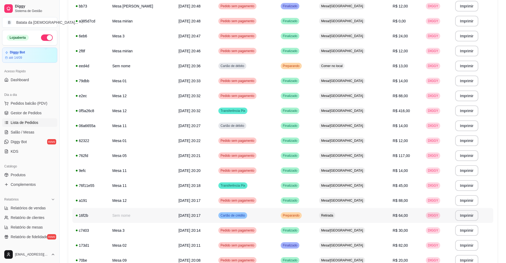
click at [316, 219] on td "Preparando" at bounding box center [297, 215] width 38 height 15
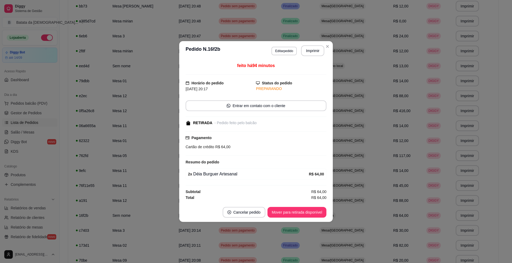
click at [309, 205] on footer "Cancelar pedido Mover para retirada disponível" at bounding box center [256, 211] width 154 height 19
click at [317, 215] on button "Mover para retirada disponível" at bounding box center [296, 212] width 57 height 10
click at [316, 214] on button "Mover para finalizado" at bounding box center [304, 212] width 44 height 11
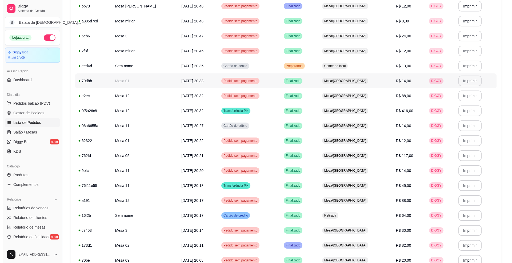
scroll to position [88, 0]
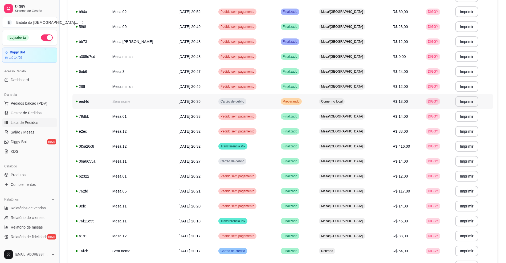
click at [316, 98] on td "Preparando" at bounding box center [297, 101] width 38 height 15
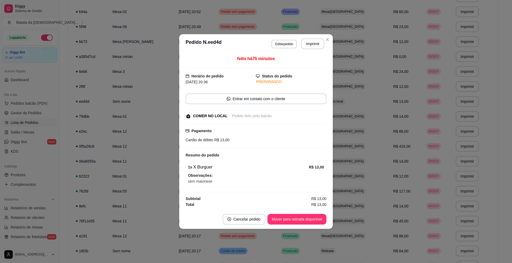
click at [300, 212] on footer "Cancelar pedido Mover para retirada disponível" at bounding box center [256, 218] width 154 height 19
click at [302, 215] on button "Mover para retirada disponível" at bounding box center [296, 219] width 59 height 11
click at [305, 218] on button "Mover para finalizado" at bounding box center [304, 219] width 43 height 10
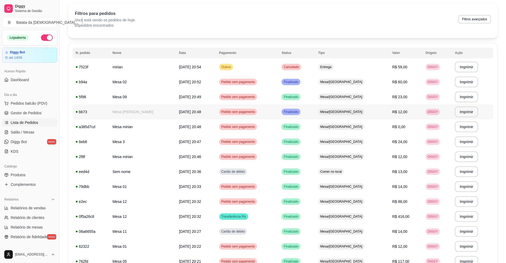
scroll to position [35, 0]
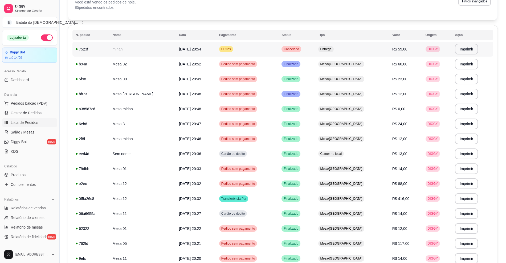
click at [301, 51] on div "Cancelado" at bounding box center [291, 49] width 19 height 6
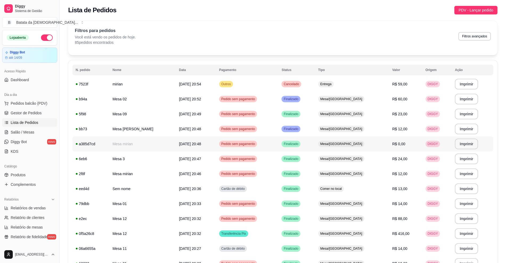
scroll to position [0, 0]
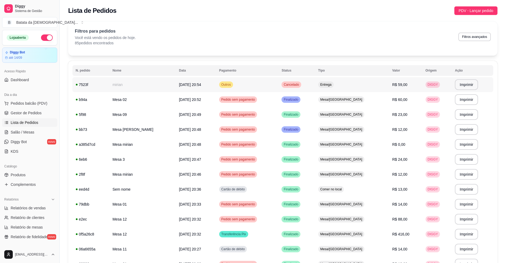
click at [315, 87] on td "Cancelado" at bounding box center [297, 84] width 37 height 15
click at [18, 132] on span "Salão / Mesas" at bounding box center [23, 131] width 24 height 5
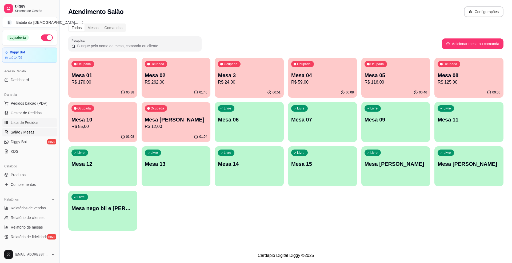
click at [30, 123] on span "Lista de Pedidos" at bounding box center [25, 122] width 28 height 5
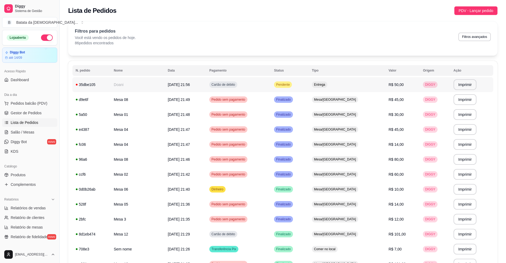
click at [291, 87] on span "Pendente" at bounding box center [283, 84] width 16 height 4
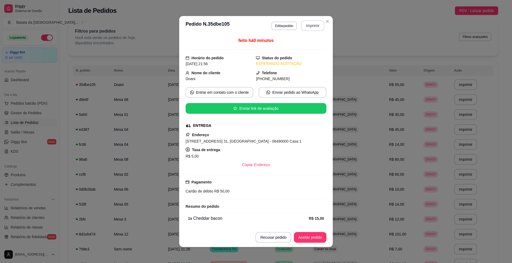
click at [302, 26] on button "Imprimir" at bounding box center [312, 25] width 23 height 11
click at [312, 238] on button "Aceitar pedido" at bounding box center [310, 237] width 33 height 11
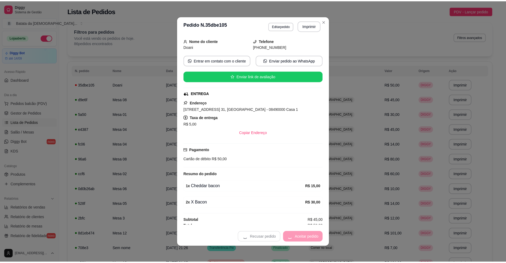
scroll to position [39, 0]
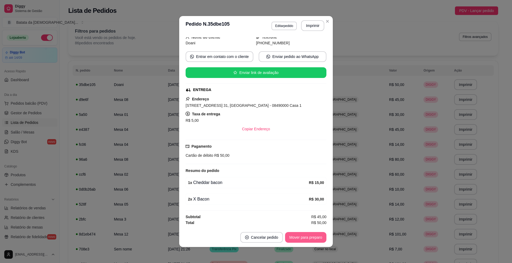
click at [315, 239] on button "Mover para preparo" at bounding box center [305, 237] width 41 height 11
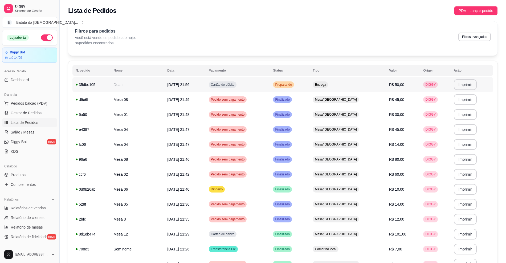
click at [310, 87] on td "Preparando" at bounding box center [290, 84] width 40 height 15
click at [15, 131] on span "Salão / Mesas" at bounding box center [23, 131] width 24 height 5
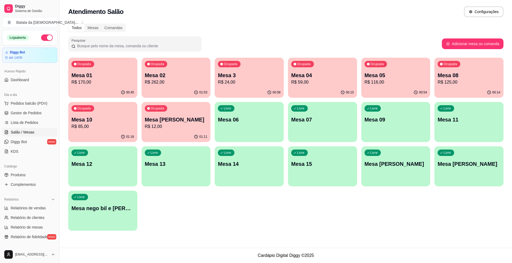
click at [238, 81] on p "R$ 24,00" at bounding box center [249, 82] width 63 height 6
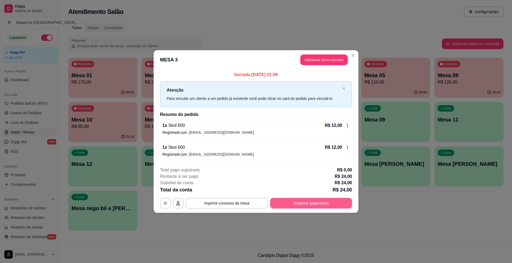
click at [317, 201] on button "Registrar pagamento" at bounding box center [311, 203] width 82 height 11
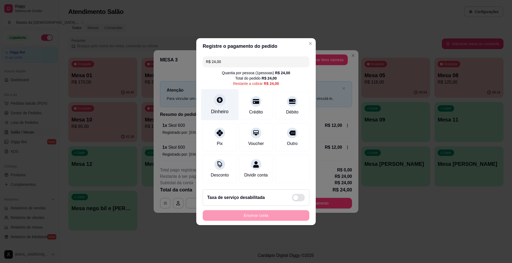
click at [214, 89] on div "Dinheiro" at bounding box center [220, 104] width 38 height 31
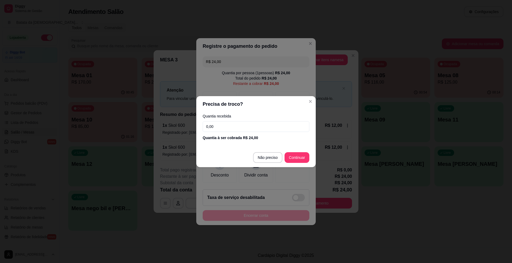
click at [225, 121] on input "0,00" at bounding box center [256, 126] width 107 height 11
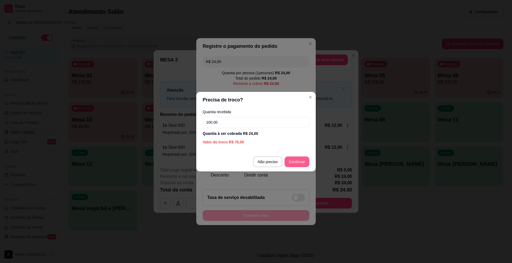
type input "100,00"
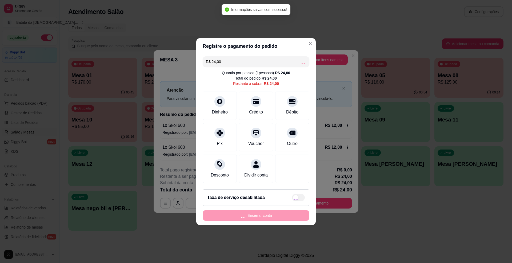
type input "R$ 0,00"
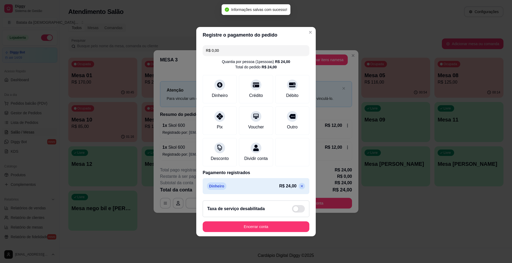
click at [275, 236] on footer "Taxa de serviço desabilitada Encerrar conta" at bounding box center [255, 216] width 119 height 40
click at [275, 232] on button "Encerrar conta" at bounding box center [256, 226] width 107 height 11
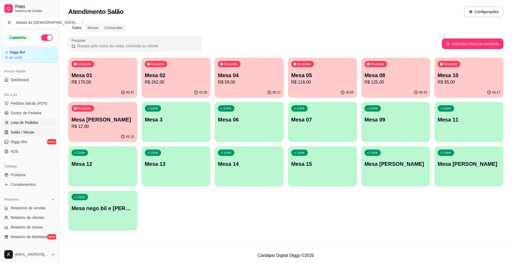
click at [44, 126] on link "Lista de Pedidos" at bounding box center [29, 122] width 55 height 9
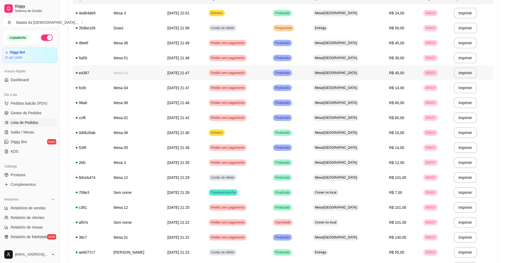
scroll to position [107, 0]
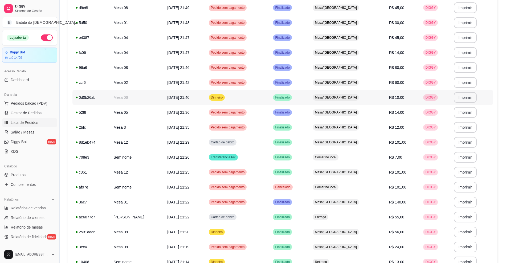
click at [270, 100] on td "Dinheiro" at bounding box center [238, 97] width 65 height 15
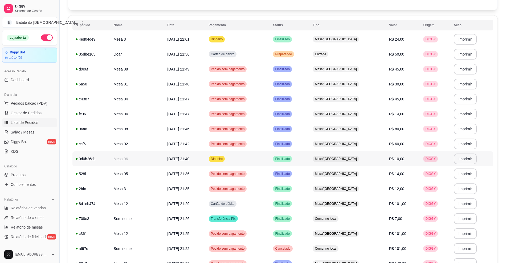
scroll to position [35, 0]
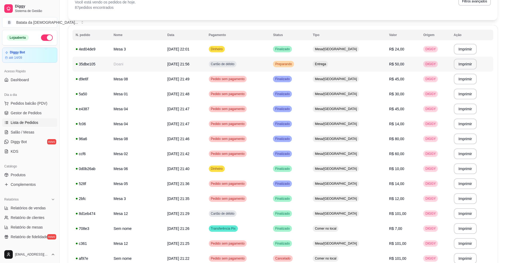
click at [164, 65] on td "Doani" at bounding box center [138, 64] width 54 height 15
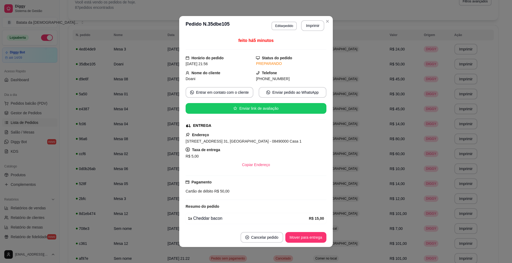
click at [321, 18] on header "**********" at bounding box center [256, 25] width 154 height 19
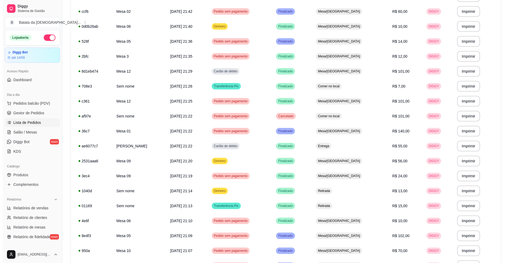
scroll to position [213, 0]
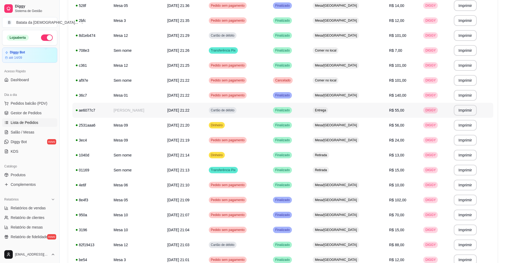
click at [156, 109] on td "[PERSON_NAME]" at bounding box center [138, 110] width 54 height 15
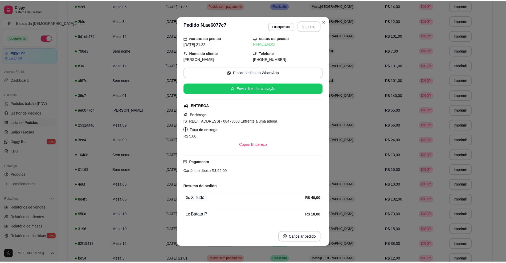
scroll to position [0, 0]
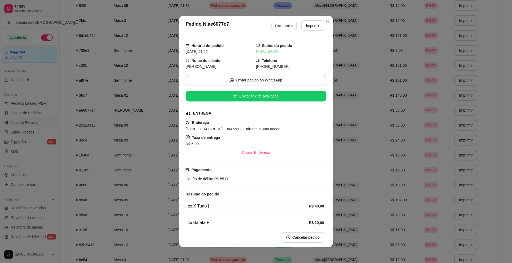
drag, startPoint x: 286, startPoint y: 69, endPoint x: 256, endPoint y: 66, distance: 29.9
click at [256, 66] on div "(11) 9 7950-5005" at bounding box center [291, 66] width 70 height 6
copy span "9 7950-5005"
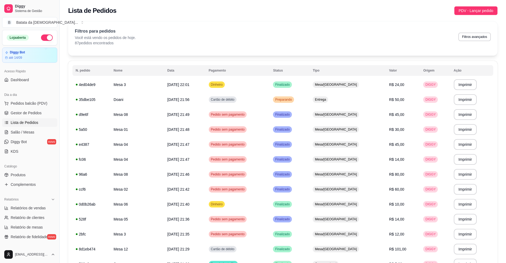
click at [36, 127] on ul "Pedidos balcão (PDV) Gestor de Pedidos Lista de Pedidos Salão / Mesas Diggy Bot…" at bounding box center [29, 127] width 55 height 57
click at [37, 130] on link "Salão / Mesas" at bounding box center [29, 132] width 55 height 9
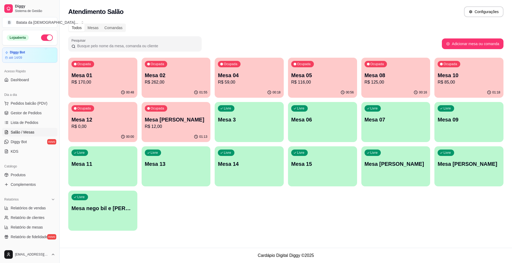
click at [79, 117] on p "Mesa 12" at bounding box center [102, 119] width 63 height 7
click at [26, 121] on span "Lista de Pedidos" at bounding box center [25, 122] width 28 height 5
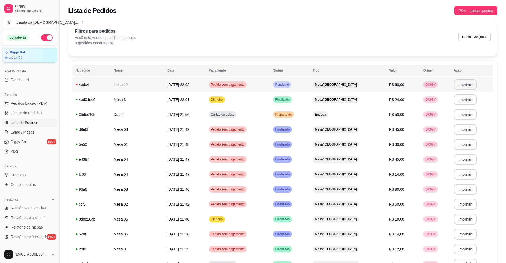
click at [351, 84] on span "Mesa/[GEOGRAPHIC_DATA]" at bounding box center [336, 84] width 44 height 4
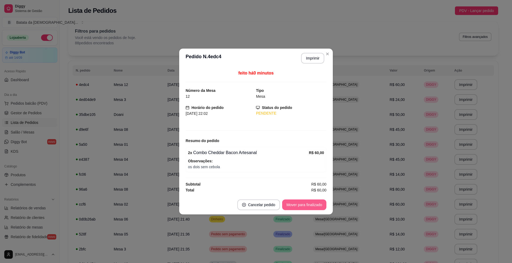
click at [311, 208] on button "Mover para finalizado" at bounding box center [304, 204] width 44 height 11
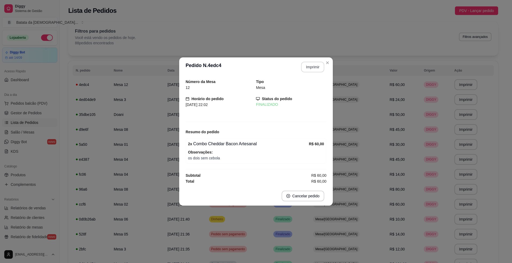
click at [318, 63] on button "Imprimir" at bounding box center [312, 67] width 23 height 11
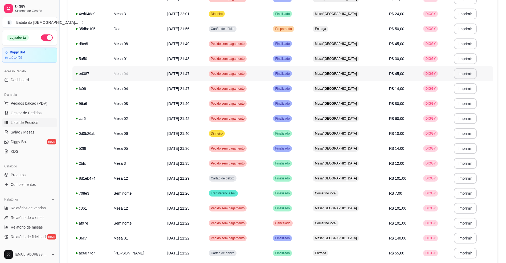
scroll to position [107, 0]
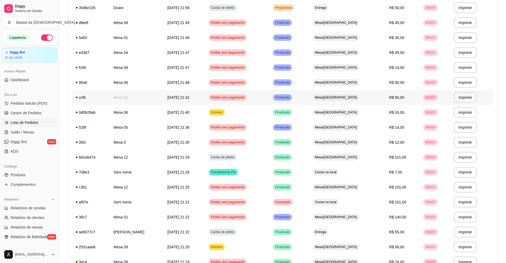
click at [358, 99] on span "Mesa/[GEOGRAPHIC_DATA]" at bounding box center [336, 97] width 44 height 4
click at [9, 130] on link "Salão / Mesas" at bounding box center [29, 132] width 55 height 9
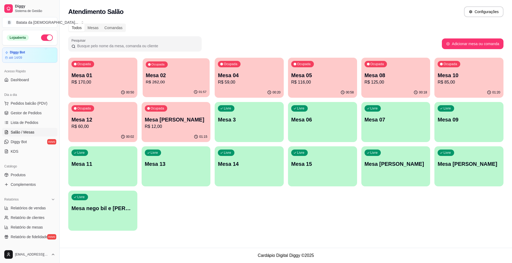
click at [189, 83] on p "R$ 262,00" at bounding box center [176, 82] width 61 height 6
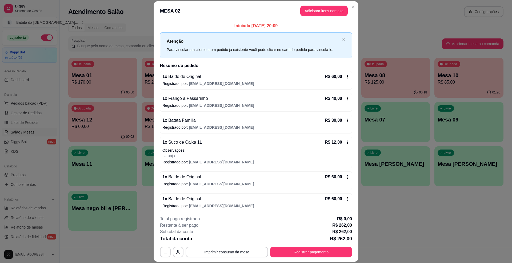
scroll to position [3, 0]
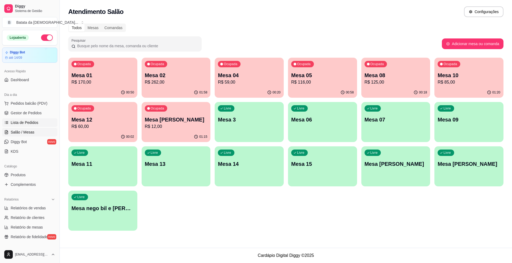
click at [39, 119] on link "Lista de Pedidos" at bounding box center [29, 122] width 55 height 9
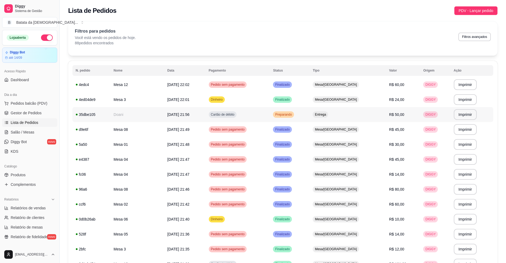
click at [293, 116] on span "Preparando" at bounding box center [283, 114] width 19 height 4
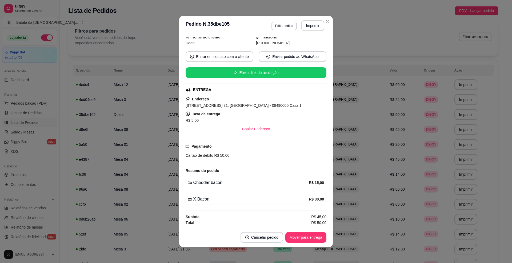
scroll to position [39, 0]
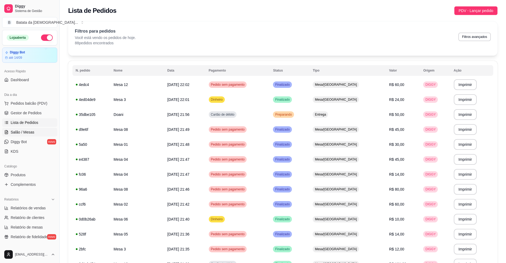
click at [31, 134] on span "Salão / Mesas" at bounding box center [23, 131] width 24 height 5
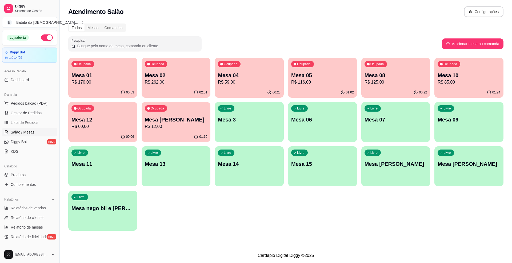
click at [303, 69] on div "Ocupada Mesa 05 R$ 116,00" at bounding box center [322, 73] width 69 height 30
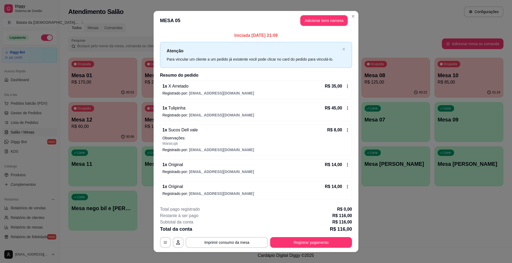
click at [245, 236] on div "**********" at bounding box center [256, 227] width 192 height 42
click at [248, 238] on button "Imprimir consumo da mesa" at bounding box center [227, 242] width 82 height 11
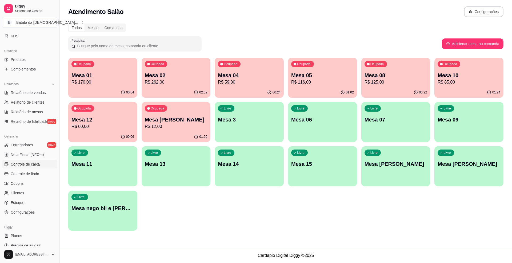
scroll to position [121, 0]
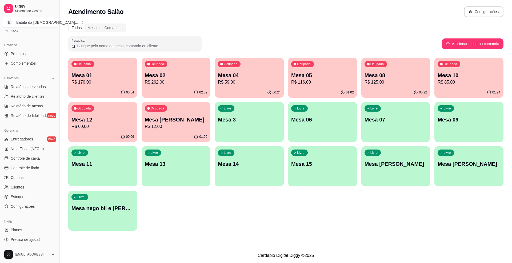
click at [341, 80] on p "R$ 116,00" at bounding box center [322, 82] width 63 height 6
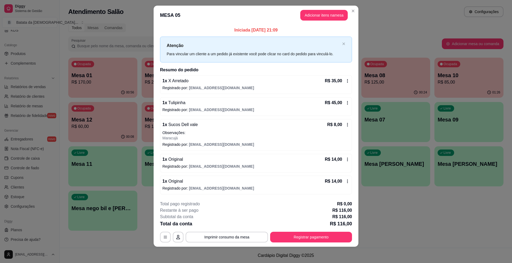
scroll to position [7, 0]
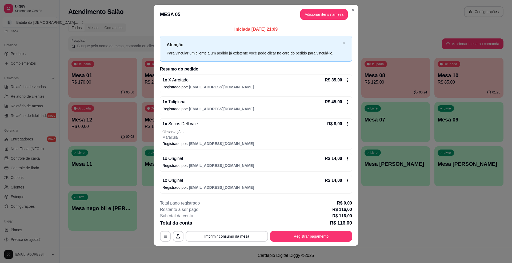
click at [345, 102] on icon at bounding box center [347, 102] width 4 height 4
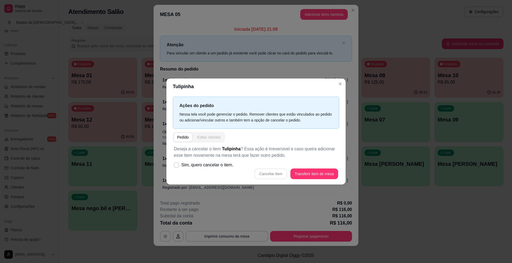
click at [219, 139] on div "Editar clientes" at bounding box center [208, 136] width 23 height 5
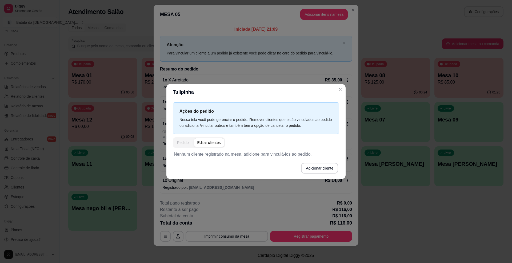
click at [181, 146] on button "Pedido" at bounding box center [183, 142] width 18 height 9
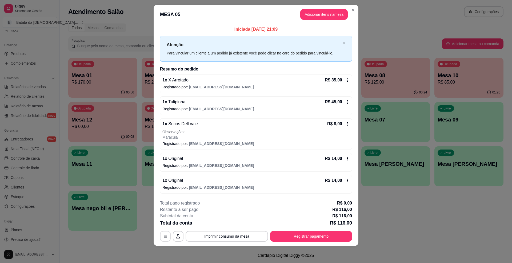
click at [164, 240] on button "button" at bounding box center [165, 236] width 11 height 11
click at [342, 41] on icon "close" at bounding box center [343, 42] width 3 height 3
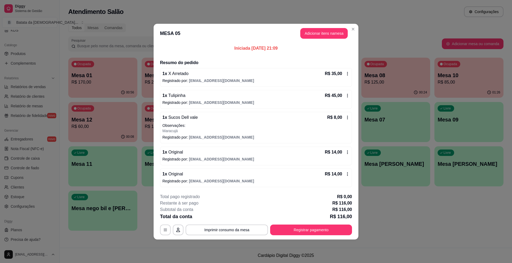
scroll to position [0, 0]
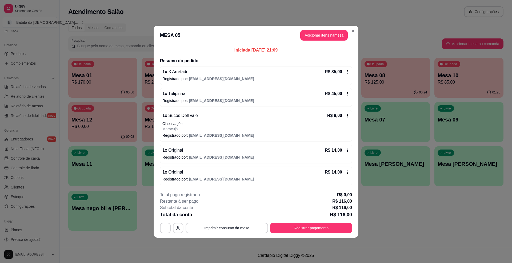
click at [179, 228] on icon "button" at bounding box center [178, 228] width 4 height 4
click at [295, 229] on button "Registrar pagamento" at bounding box center [311, 227] width 82 height 11
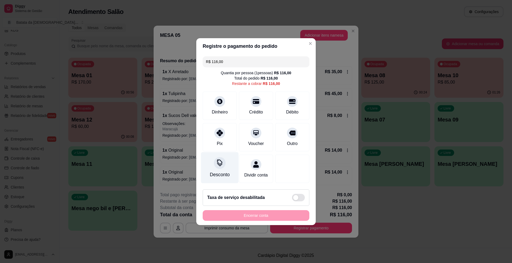
click at [223, 172] on div "Desconto" at bounding box center [220, 174] width 20 height 7
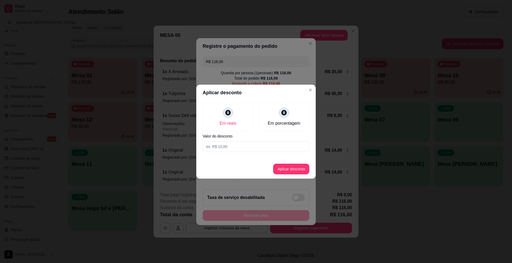
click at [246, 147] on input at bounding box center [256, 146] width 107 height 11
type input "5,00"
click at [292, 163] on footer "Aplicar desconto" at bounding box center [255, 168] width 119 height 19
click at [292, 167] on button "Aplicar desconto" at bounding box center [291, 168] width 36 height 11
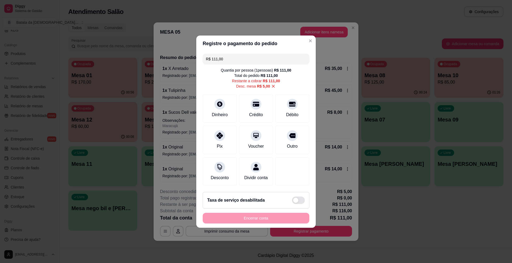
drag, startPoint x: 284, startPoint y: 108, endPoint x: 186, endPoint y: 77, distance: 102.9
click at [286, 111] on div "Débito" at bounding box center [292, 114] width 12 height 6
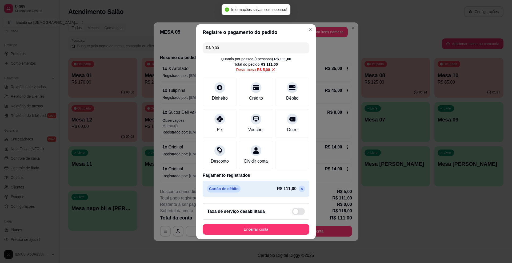
click at [299, 192] on p at bounding box center [302, 188] width 6 height 6
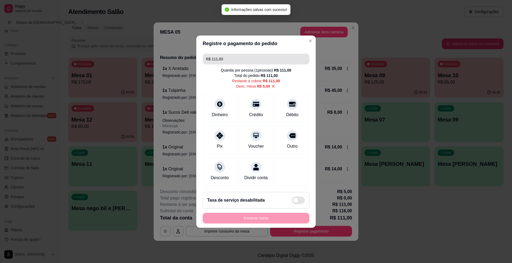
click at [235, 54] on input "R$ 111,00" at bounding box center [256, 59] width 100 height 11
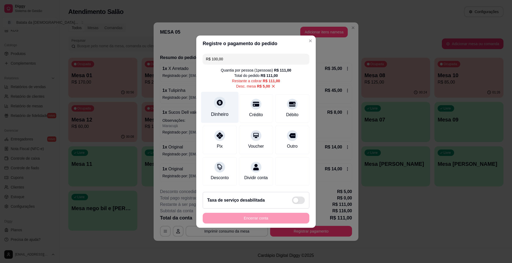
click at [208, 101] on div "Dinheiro" at bounding box center [220, 106] width 38 height 31
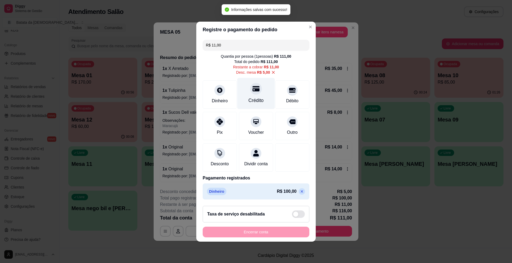
click at [266, 94] on div "Crédito" at bounding box center [256, 93] width 38 height 31
type input "R$ 0,00"
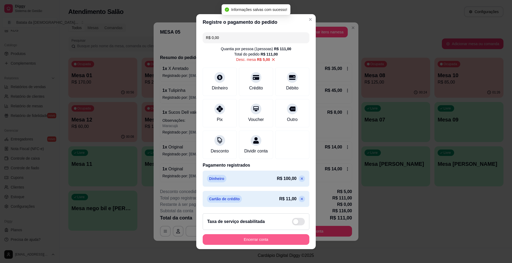
click at [273, 237] on button "Encerrar conta" at bounding box center [256, 239] width 107 height 11
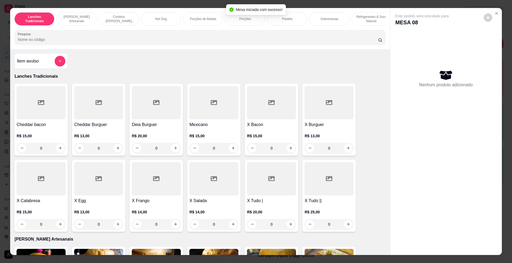
click at [141, 40] on div at bounding box center [200, 37] width 364 height 11
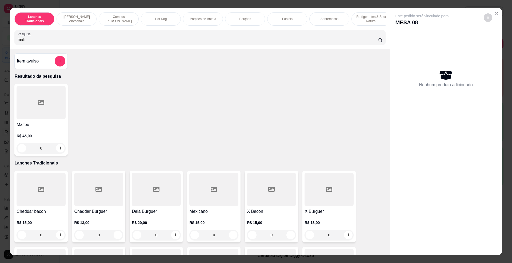
type input "mali"
click at [43, 116] on div at bounding box center [41, 102] width 49 height 33
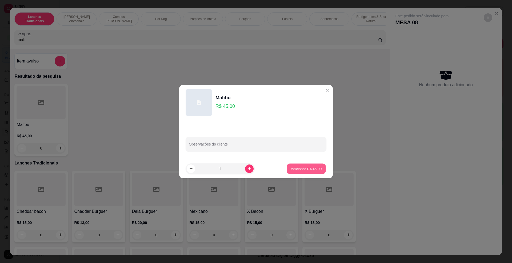
click at [317, 169] on button "Adicionar R$ 45,00" at bounding box center [306, 168] width 39 height 10
type input "1"
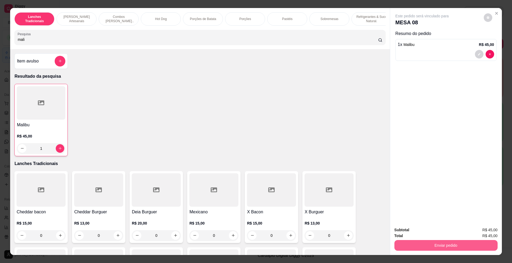
click at [450, 245] on button "Enviar pedido" at bounding box center [445, 245] width 103 height 11
click at [422, 237] on button "Não registrar e enviar pedido" at bounding box center [427, 232] width 55 height 10
click at [421, 234] on div "Total R$ 45,00" at bounding box center [445, 235] width 103 height 6
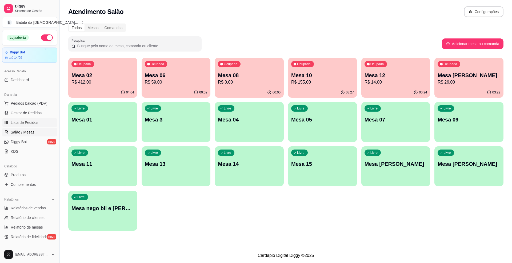
click at [22, 123] on span "Lista de Pedidos" at bounding box center [25, 122] width 28 height 5
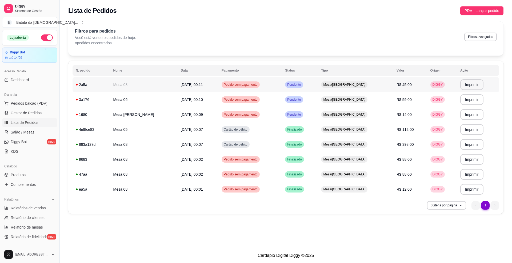
click at [302, 82] on span "Pendente" at bounding box center [294, 84] width 16 height 4
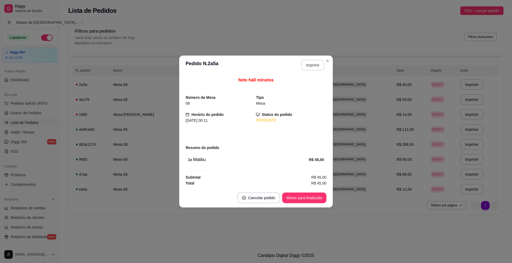
click at [312, 63] on button "Imprimir" at bounding box center [312, 65] width 23 height 11
click at [313, 201] on button "Mover para finalizado" at bounding box center [304, 197] width 44 height 11
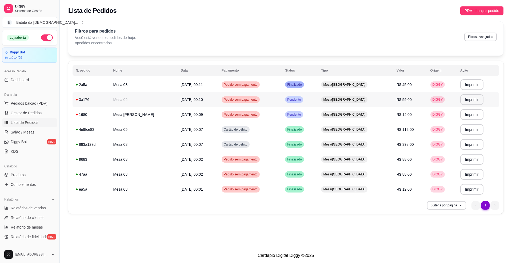
click at [350, 98] on span "Mesa/[GEOGRAPHIC_DATA]" at bounding box center [344, 99] width 44 height 4
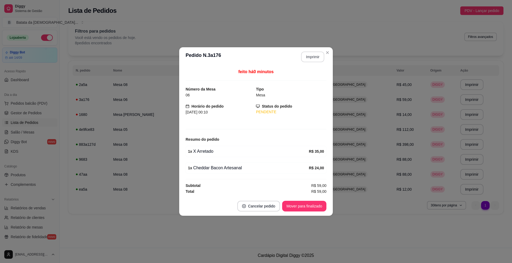
click at [313, 55] on button "Imprimir" at bounding box center [312, 56] width 23 height 11
click at [293, 205] on button "Mover para finalizado" at bounding box center [304, 206] width 43 height 10
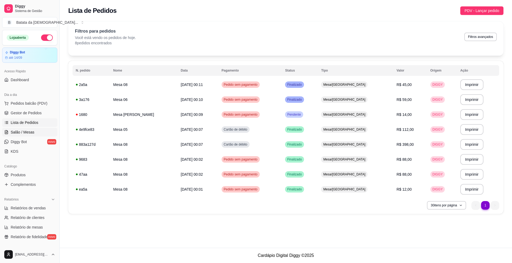
click at [20, 131] on span "Salão / Mesas" at bounding box center [23, 131] width 24 height 5
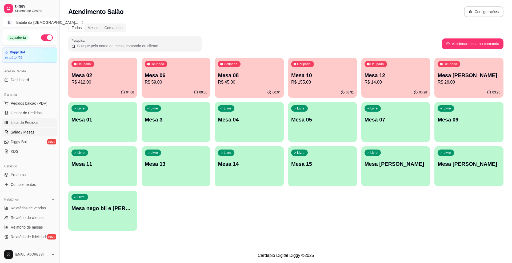
click at [35, 122] on span "Lista de Pedidos" at bounding box center [25, 122] width 28 height 5
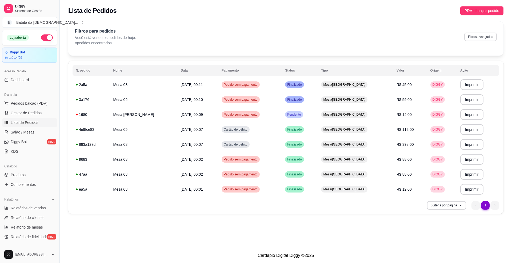
click at [469, 38] on button "Filtros avançados" at bounding box center [480, 37] width 33 height 9
select select "0"
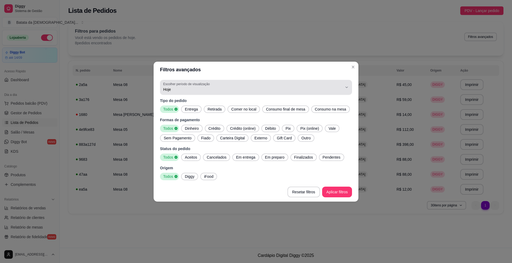
click at [213, 91] on span "Hoje" at bounding box center [252, 89] width 179 height 5
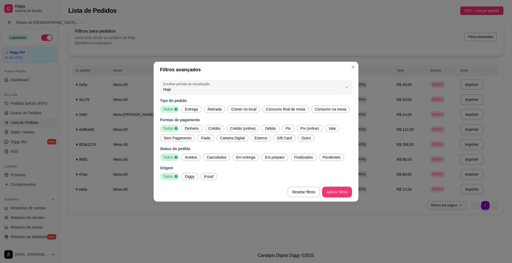
click at [207, 113] on span "Ontem" at bounding box center [253, 110] width 171 height 5
type input "1"
select select "1"
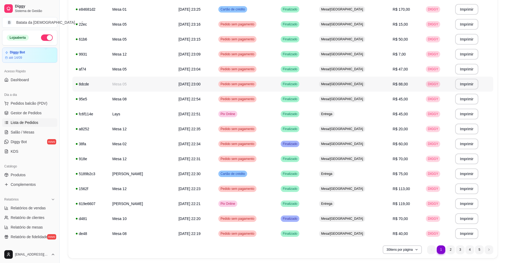
scroll to position [301, 0]
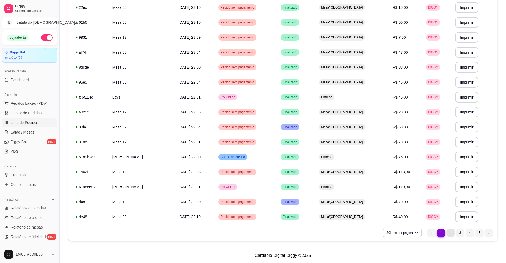
click at [452, 229] on li "2" at bounding box center [451, 232] width 8 height 8
click at [465, 231] on ul "2 1 2 3 4 5" at bounding box center [461, 232] width 66 height 9
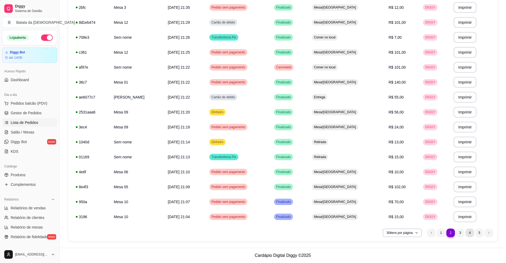
click at [472, 232] on li "4" at bounding box center [470, 232] width 9 height 9
click at [480, 232] on li "5" at bounding box center [480, 232] width 9 height 9
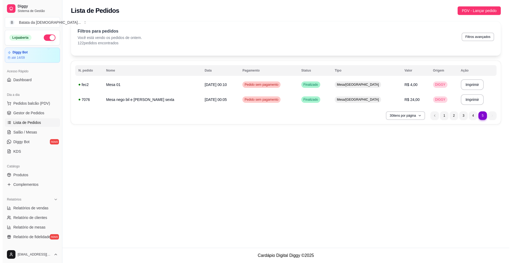
scroll to position [0, 0]
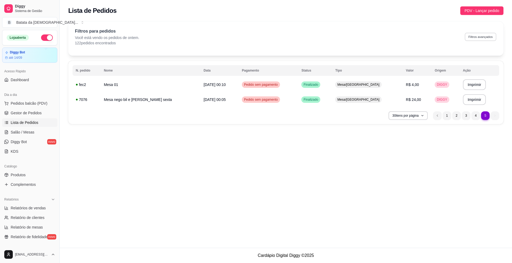
click at [477, 37] on button "Filtros avançados" at bounding box center [480, 37] width 31 height 8
select select "1"
click at [477, 41] on div "Filtros para pedidos Você está vendo os pedidos de ontem. 122 pedidos encontrad…" at bounding box center [286, 37] width 422 height 18
click at [479, 39] on button "Filtros avançados" at bounding box center [480, 37] width 31 height 8
select select "1"
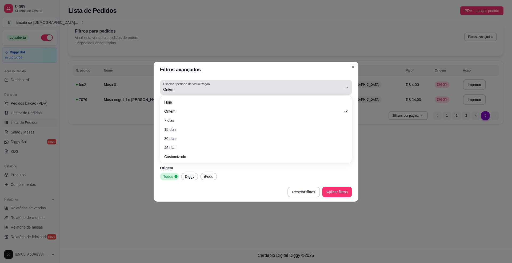
click at [236, 82] on div "Ontem" at bounding box center [252, 87] width 179 height 11
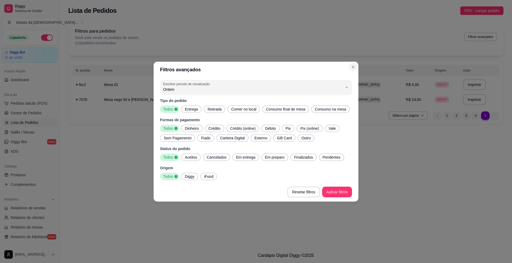
click at [353, 64] on button "Close" at bounding box center [353, 67] width 9 height 9
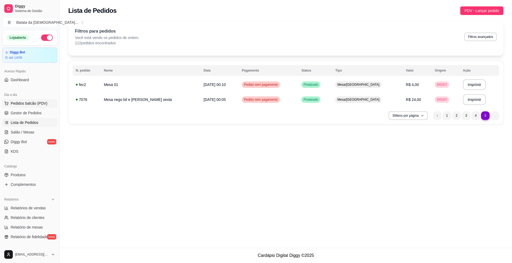
click at [22, 104] on span "Pedidos balcão (PDV)" at bounding box center [29, 102] width 37 height 5
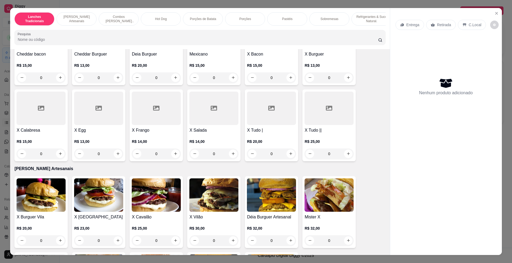
scroll to position [71, 0]
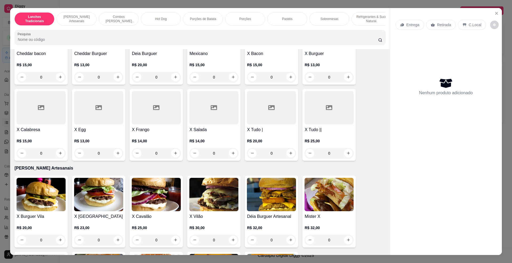
click at [194, 118] on div at bounding box center [213, 107] width 49 height 33
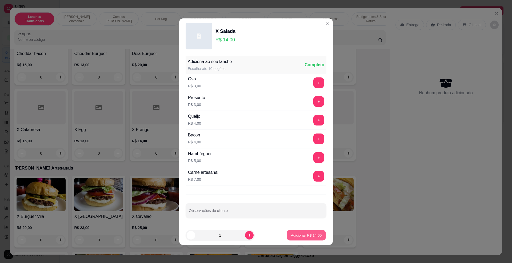
click at [310, 234] on p "Adicionar R$ 14,00" at bounding box center [306, 234] width 31 height 5
type input "1"
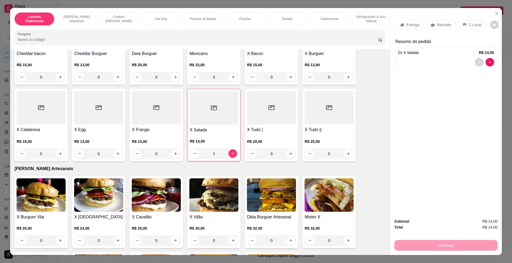
click at [408, 24] on p "Entrega" at bounding box center [412, 24] width 13 height 5
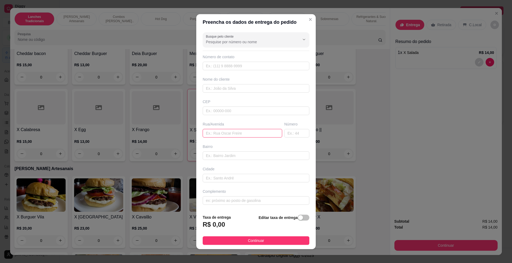
click at [238, 132] on input "text" at bounding box center [242, 133] width 79 height 9
type input "rua travessa cahoeira de [GEOGRAPHIC_DATA]"
click at [295, 129] on input "text" at bounding box center [296, 133] width 25 height 9
type input "148"
click at [292, 222] on div "Editar taxa de entrega" at bounding box center [284, 223] width 51 height 18
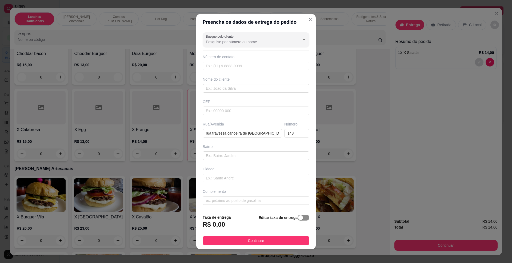
click at [298, 216] on div "button" at bounding box center [300, 217] width 5 height 5
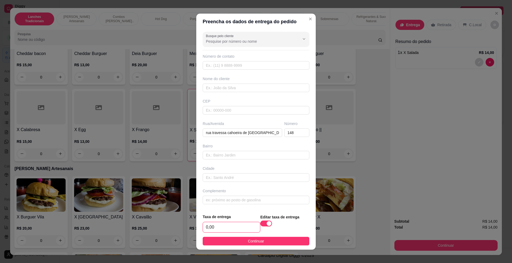
click at [211, 229] on input "0,00" at bounding box center [231, 227] width 57 height 10
type input "5,00"
click at [225, 87] on input "text" at bounding box center [256, 87] width 107 height 9
click at [268, 241] on button "Continuar" at bounding box center [256, 240] width 107 height 9
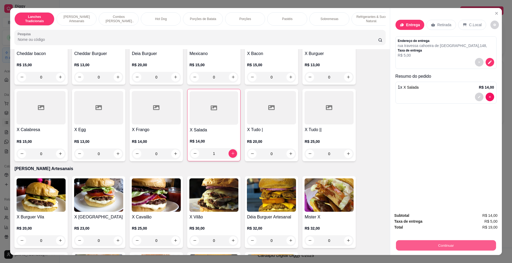
click at [431, 241] on button "Continuar" at bounding box center [446, 245] width 100 height 10
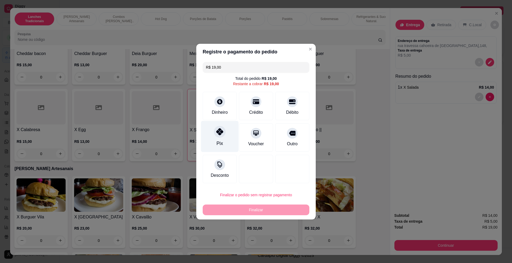
click at [223, 132] on div at bounding box center [220, 132] width 12 height 12
type input "R$ 0,00"
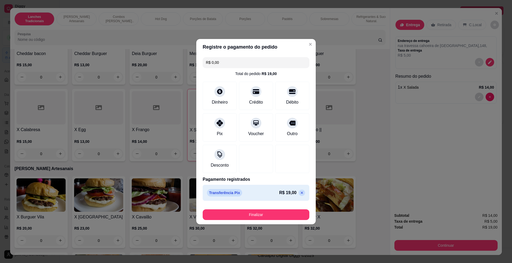
click at [263, 208] on div "Finalizar" at bounding box center [256, 213] width 107 height 13
click at [266, 212] on button "Finalizar" at bounding box center [256, 214] width 107 height 11
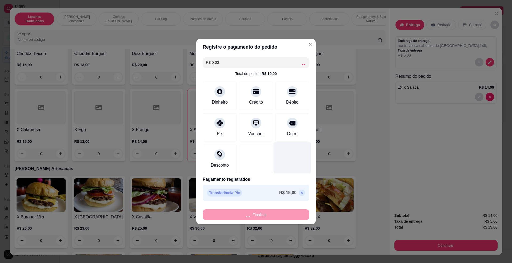
type input "0"
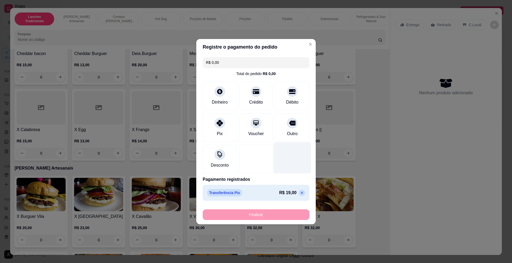
type input "-R$ 19,00"
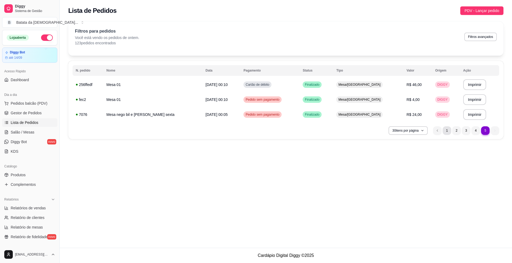
click at [445, 127] on li "1" at bounding box center [446, 130] width 9 height 9
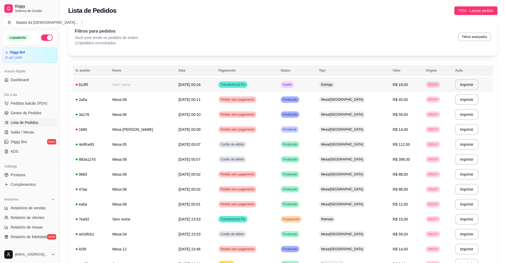
click at [316, 84] on td "Aceito" at bounding box center [297, 84] width 38 height 15
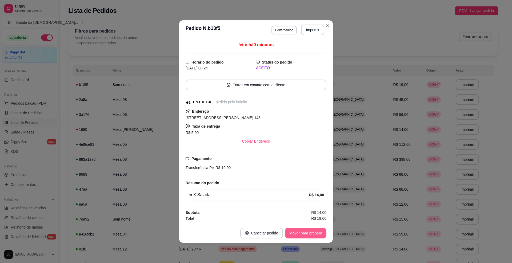
click at [310, 231] on button "Mover para preparo" at bounding box center [305, 232] width 41 height 11
click at [314, 31] on button "Imprimir" at bounding box center [312, 30] width 22 height 10
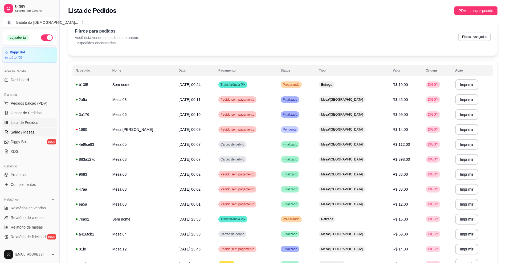
click at [16, 128] on link "Salão / Mesas" at bounding box center [29, 132] width 55 height 9
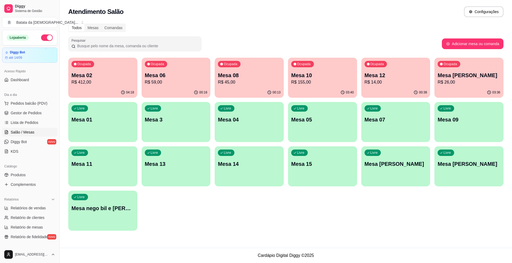
click at [315, 87] on div "Ocupada Mesa 10 R$ 155,00" at bounding box center [322, 73] width 69 height 30
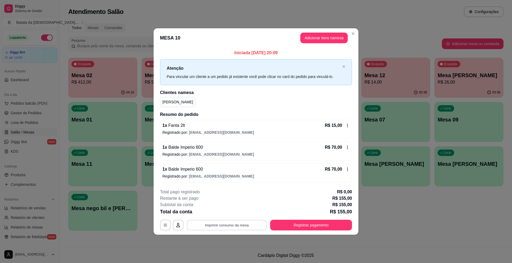
click at [233, 224] on button "Imprimir consumo da mesa" at bounding box center [227, 225] width 80 height 10
click at [316, 38] on button "Adicionar itens na mesa" at bounding box center [323, 38] width 47 height 11
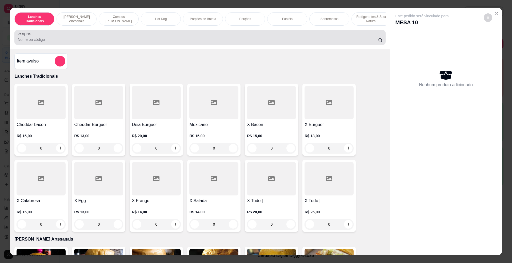
click at [97, 42] on input "Pesquisa" at bounding box center [198, 39] width 360 height 5
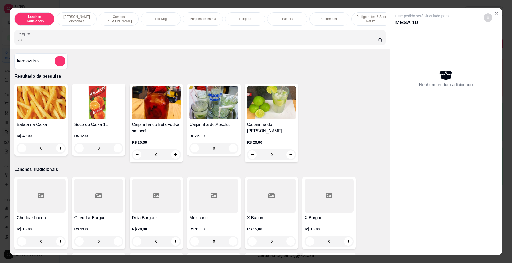
type input "cai"
click at [279, 108] on img at bounding box center [271, 102] width 49 height 33
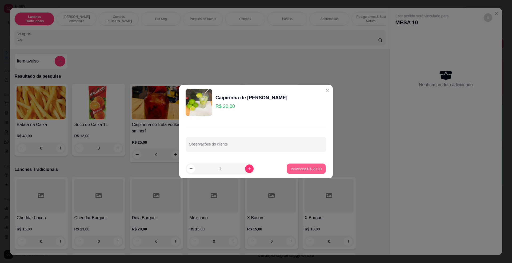
click at [301, 166] on p "Adicionar R$ 20,00" at bounding box center [306, 168] width 31 height 5
type input "1"
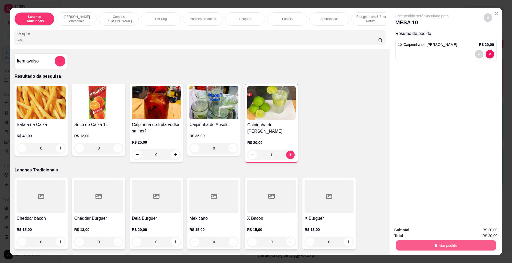
click at [449, 241] on button "Enviar pedido" at bounding box center [446, 245] width 100 height 10
click at [431, 229] on button "Não registrar e enviar pedido" at bounding box center [428, 232] width 54 height 10
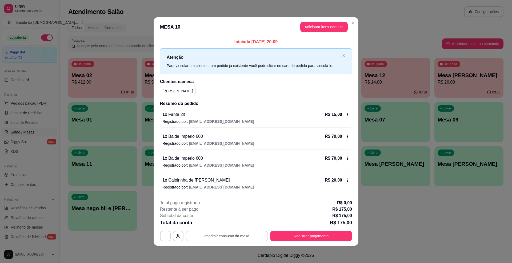
click at [241, 232] on button "Imprimir consumo da mesa" at bounding box center [227, 235] width 82 height 11
click at [289, 236] on button "Registrar pagamento" at bounding box center [310, 236] width 79 height 10
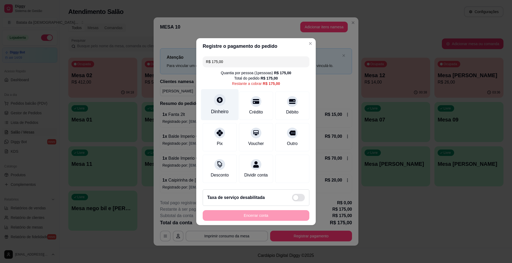
click at [214, 97] on div at bounding box center [220, 100] width 12 height 12
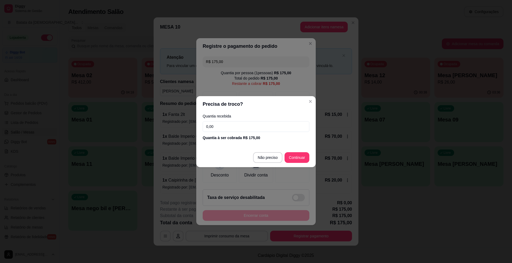
click at [281, 119] on div "Quantia recebida 0,00 Quantia à ser cobrada R$ 175,00" at bounding box center [255, 127] width 119 height 30
click at [283, 121] on input "0,00" at bounding box center [256, 126] width 107 height 11
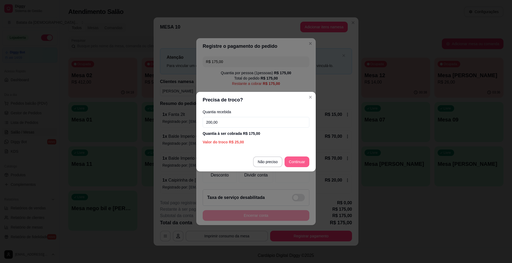
type input "200,00"
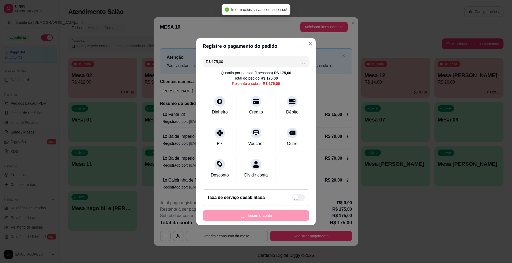
type input "R$ 0,00"
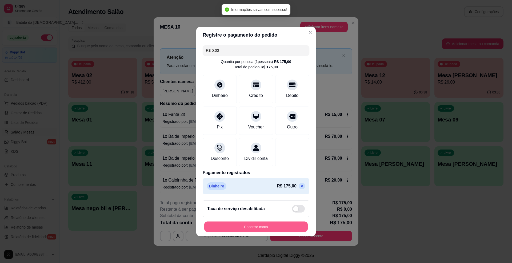
click at [276, 231] on button "Encerrar conta" at bounding box center [255, 226] width 103 height 10
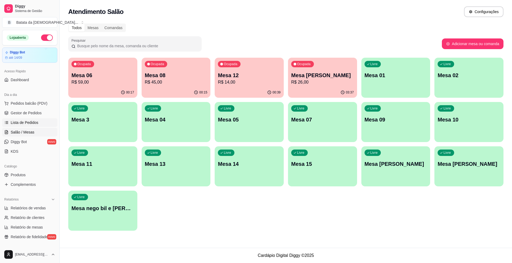
click at [30, 120] on span "Lista de Pedidos" at bounding box center [25, 122] width 28 height 5
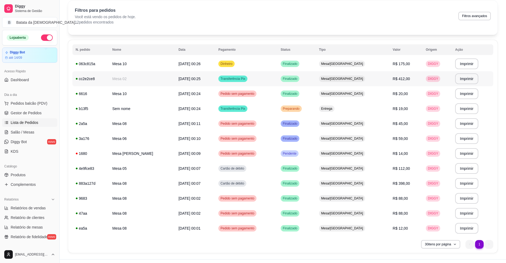
scroll to position [32, 0]
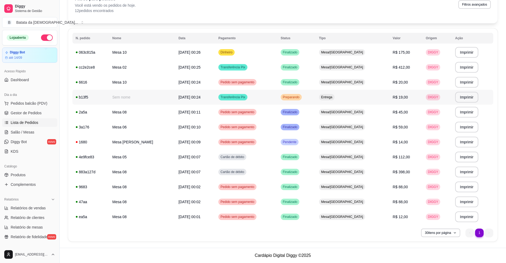
click at [277, 99] on td "Transferência Pix" at bounding box center [246, 97] width 62 height 15
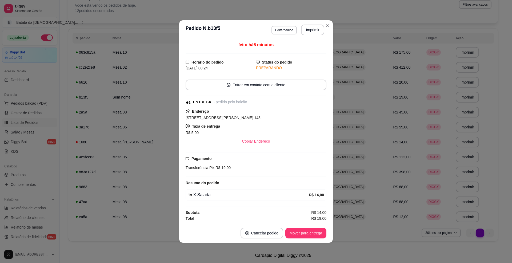
click at [298, 223] on div "feito há 6 minutos Horário do pedido [DATE] 00:24 Status do pedido PREPARANDO E…" at bounding box center [256, 131] width 154 height 184
click at [303, 231] on button "Mover para entrega" at bounding box center [306, 233] width 40 height 10
click at [306, 234] on button "Mover para finalizado" at bounding box center [304, 232] width 44 height 11
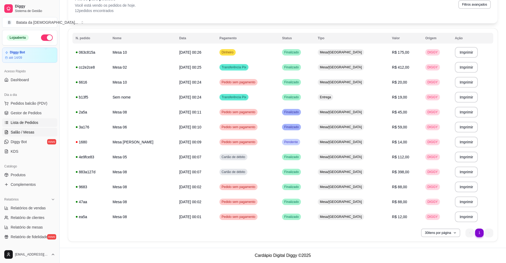
click at [29, 132] on span "Salão / Mesas" at bounding box center [23, 131] width 24 height 5
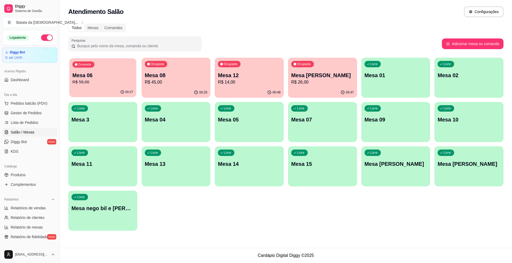
click at [118, 73] on p "Mesa 06" at bounding box center [103, 75] width 61 height 7
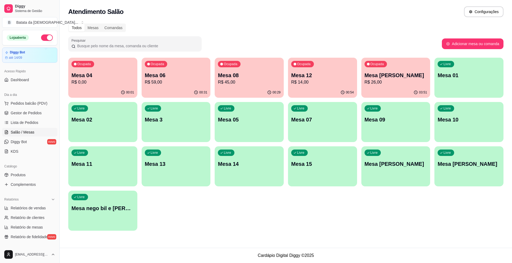
click at [255, 65] on div "Ocupada Mesa 08 R$ 45,00" at bounding box center [249, 73] width 69 height 30
click at [167, 73] on p "Mesa 06" at bounding box center [176, 74] width 63 height 7
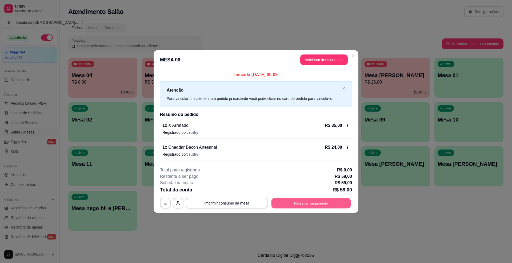
click at [309, 204] on button "Registrar pagamento" at bounding box center [310, 203] width 79 height 10
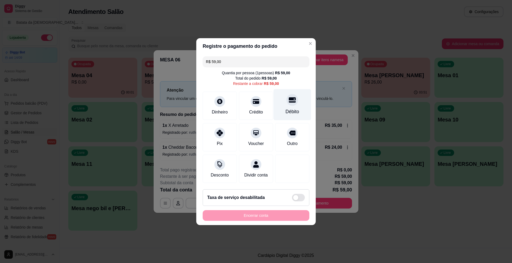
click at [282, 94] on div "Débito" at bounding box center [292, 104] width 38 height 31
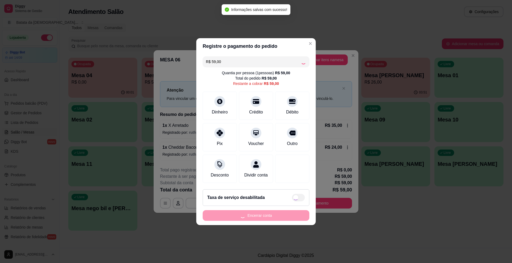
type input "R$ 0,00"
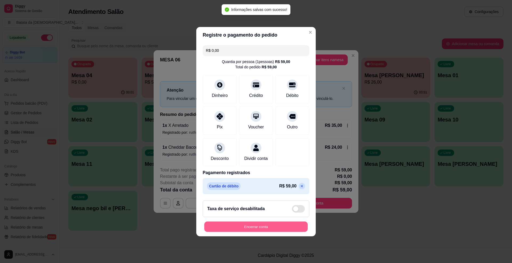
click at [270, 231] on button "Encerrar conta" at bounding box center [255, 226] width 103 height 10
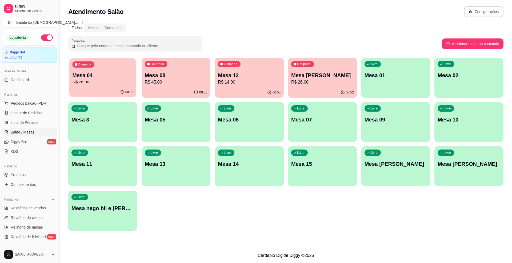
click at [96, 82] on p "R$ 26,00" at bounding box center [103, 82] width 61 height 6
click at [153, 91] on div "00:30" at bounding box center [176, 92] width 69 height 10
click at [225, 85] on p "R$ 14,00" at bounding box center [249, 82] width 63 height 6
click at [321, 72] on p "Mesa [PERSON_NAME]" at bounding box center [322, 74] width 63 height 7
click at [81, 89] on div "00:04" at bounding box center [102, 92] width 67 height 10
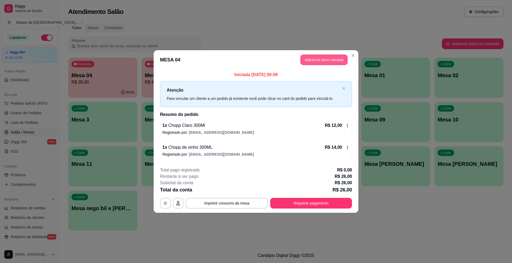
click at [301, 60] on button "Adicionar itens na mesa" at bounding box center [323, 59] width 47 height 11
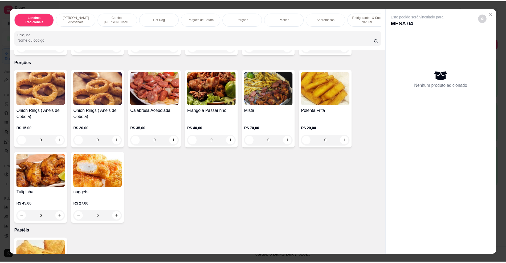
scroll to position [711, 0]
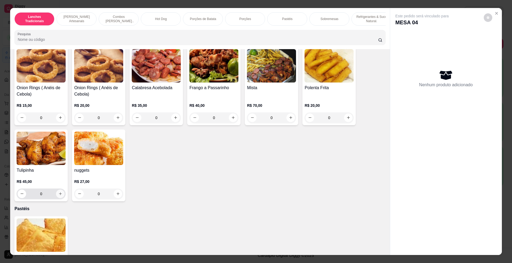
click at [58, 195] on icon "increase-product-quantity" at bounding box center [60, 193] width 4 height 4
type input "1"
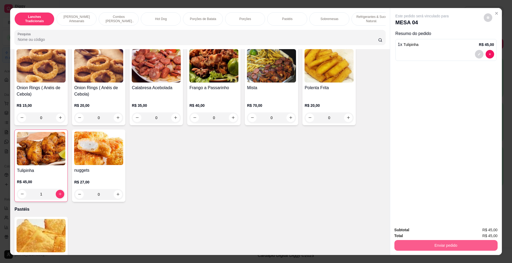
click at [481, 246] on button "Enviar pedido" at bounding box center [445, 245] width 103 height 11
click at [444, 233] on button "Não registrar e enviar pedido" at bounding box center [428, 232] width 54 height 10
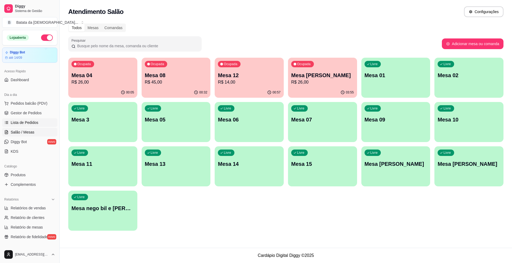
click at [11, 120] on span "Lista de Pedidos" at bounding box center [25, 122] width 28 height 5
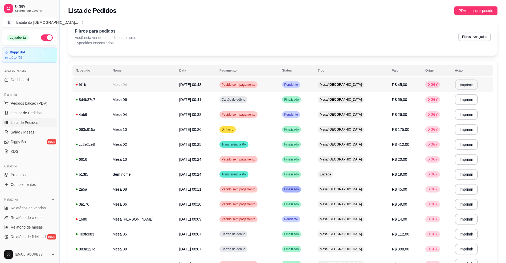
click at [472, 84] on button "Imprimir" at bounding box center [467, 84] width 22 height 10
click at [34, 131] on link "Salão / Mesas" at bounding box center [29, 132] width 55 height 9
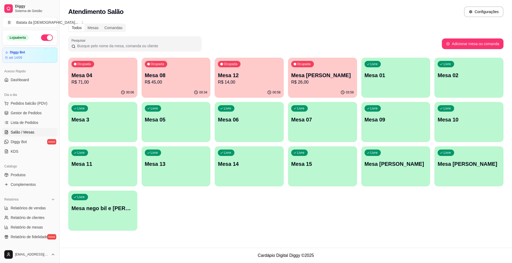
click at [253, 74] on p "Mesa 12" at bounding box center [249, 74] width 63 height 7
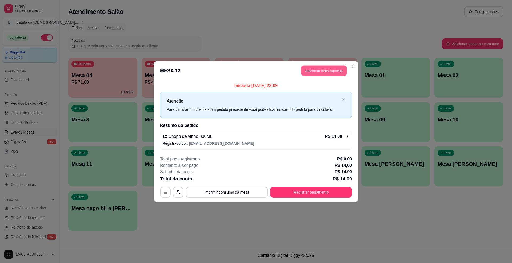
click at [316, 74] on button "Adicionar itens na mesa" at bounding box center [324, 71] width 46 height 10
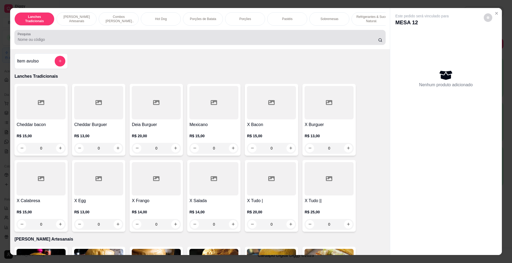
click at [91, 42] on input "Pesquisa" at bounding box center [198, 39] width 360 height 5
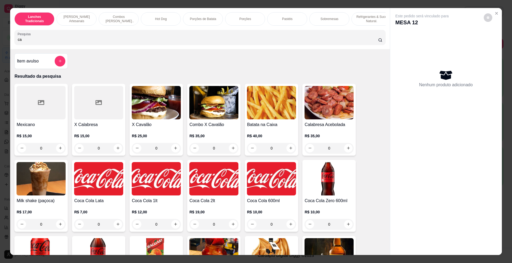
type input "ca"
click at [163, 116] on img at bounding box center [156, 102] width 49 height 33
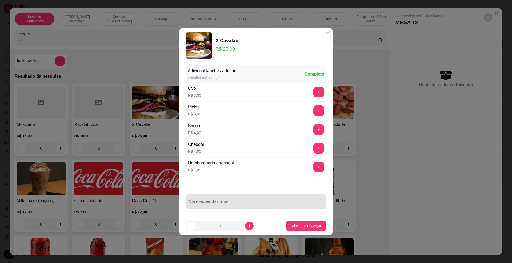
click at [259, 200] on div at bounding box center [256, 201] width 134 height 11
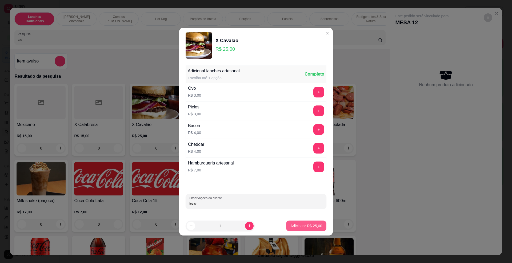
type input "levar"
click at [305, 227] on p "Adicionar R$ 25,00" at bounding box center [306, 225] width 32 height 5
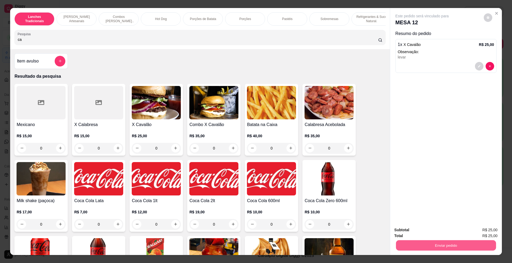
click at [440, 242] on button "Enviar pedido" at bounding box center [446, 245] width 100 height 10
click at [429, 228] on button "Não registrar e enviar pedido" at bounding box center [427, 232] width 55 height 10
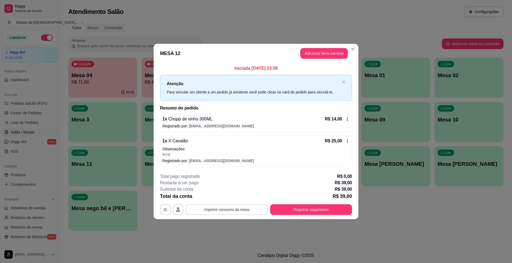
click at [230, 210] on button "Imprimir consumo da mesa" at bounding box center [227, 209] width 82 height 11
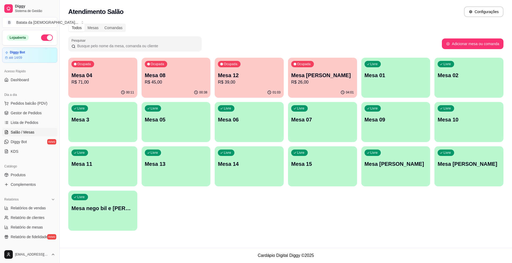
drag, startPoint x: 31, startPoint y: 157, endPoint x: 34, endPoint y: 156, distance: 3.4
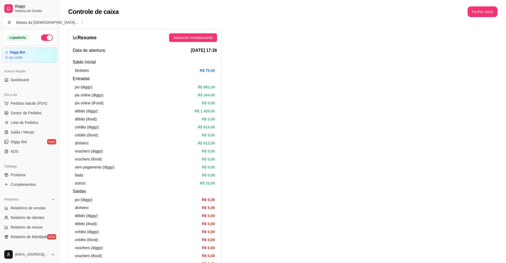
scroll to position [121, 0]
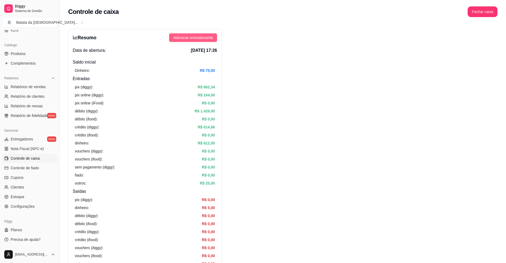
click at [194, 41] on span "Adicionar entrada/saída" at bounding box center [193, 38] width 39 height 6
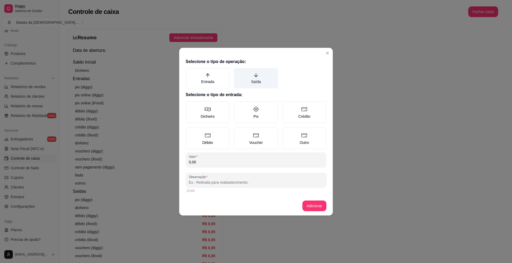
click at [256, 86] on label "Saída" at bounding box center [256, 78] width 44 height 20
click at [238, 72] on button "Saída" at bounding box center [235, 70] width 4 height 4
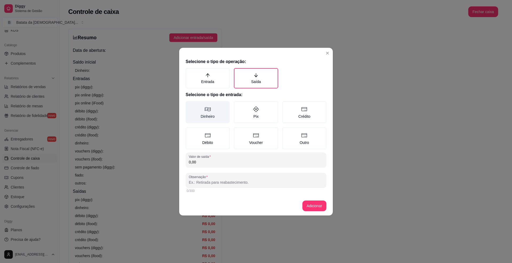
click at [219, 111] on label "Dinheiro" at bounding box center [208, 112] width 44 height 22
click at [190, 105] on button "Dinheiro" at bounding box center [187, 103] width 4 height 4
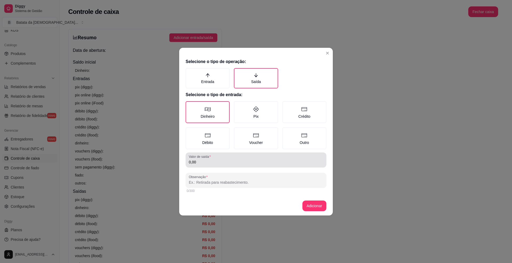
click at [223, 165] on div "Valor de saída 0,00" at bounding box center [256, 159] width 141 height 15
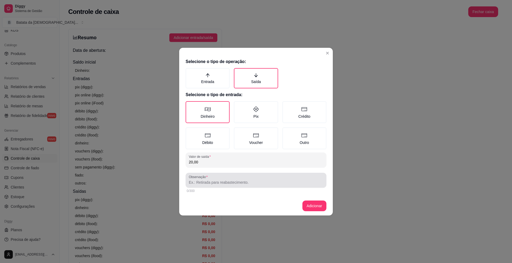
type input "20,00"
click at [224, 178] on div at bounding box center [256, 180] width 134 height 11
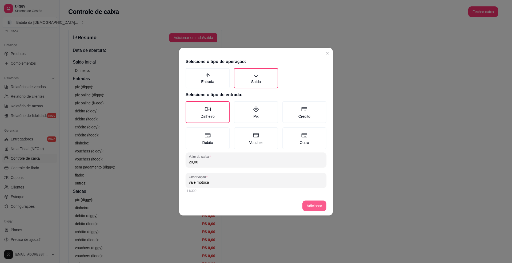
type input "vale motoca"
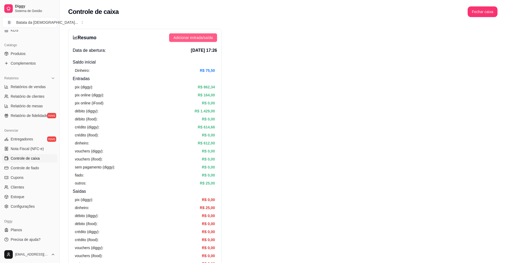
click at [193, 37] on span "Adicionar entrada/saída" at bounding box center [193, 38] width 39 height 6
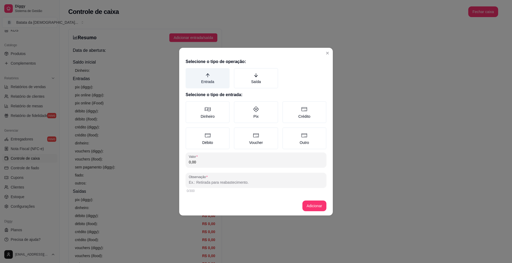
click at [207, 81] on label "Entrada" at bounding box center [208, 78] width 44 height 20
click at [190, 72] on button "Entrada" at bounding box center [187, 70] width 4 height 4
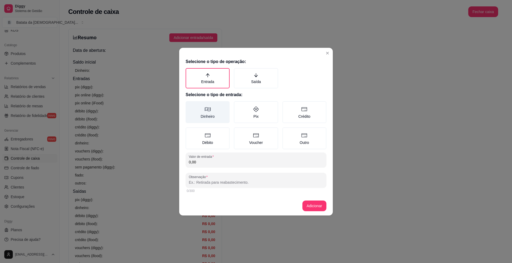
click at [208, 110] on icon at bounding box center [207, 109] width 6 height 6
click at [190, 105] on button "Dinheiro" at bounding box center [187, 103] width 4 height 4
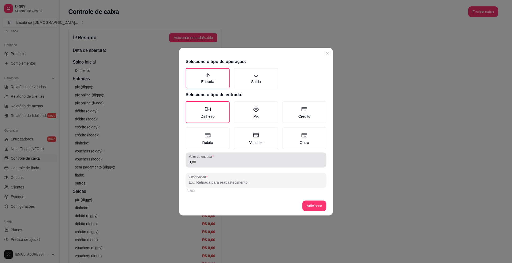
click at [211, 157] on label "Valor de entrada" at bounding box center [202, 156] width 27 height 5
click at [211, 159] on input "0,00" at bounding box center [256, 161] width 134 height 5
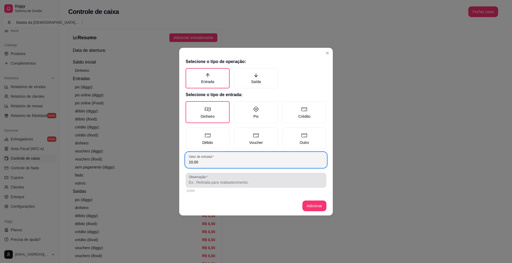
type input "10,00"
click at [206, 174] on label "Observação" at bounding box center [199, 176] width 21 height 5
click at [206, 179] on input "Observação" at bounding box center [256, 181] width 134 height 5
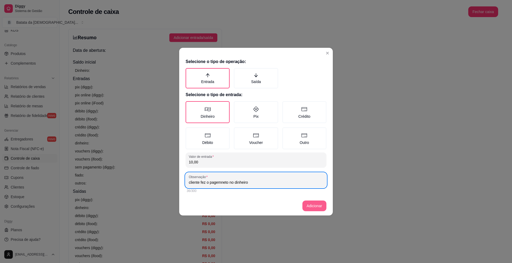
type input "cliente fez o pagemneto no dinheiro"
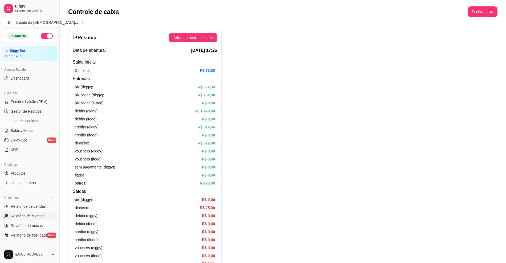
scroll to position [0, 0]
click at [24, 124] on span "Lista de Pedidos" at bounding box center [25, 122] width 28 height 5
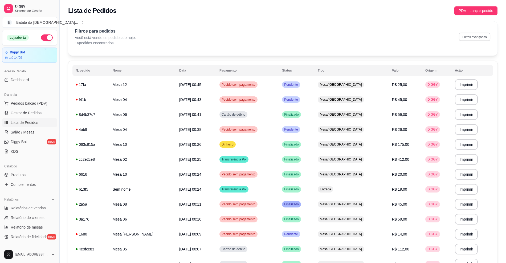
click at [475, 35] on button "Filtros avançados" at bounding box center [474, 37] width 31 height 8
select select "0"
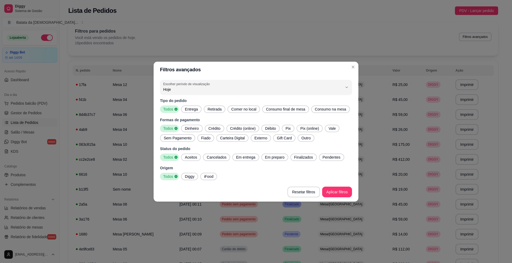
click at [196, 110] on span "Entrega" at bounding box center [191, 108] width 17 height 5
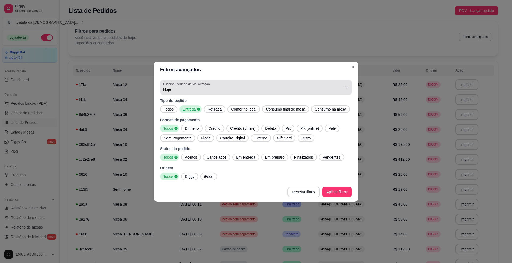
click at [205, 84] on label "Escolher período de visualização" at bounding box center [187, 84] width 48 height 5
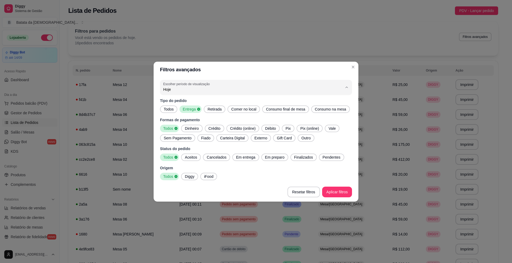
click at [228, 108] on li "Ontem" at bounding box center [256, 110] width 180 height 8
type input "1"
select select "1"
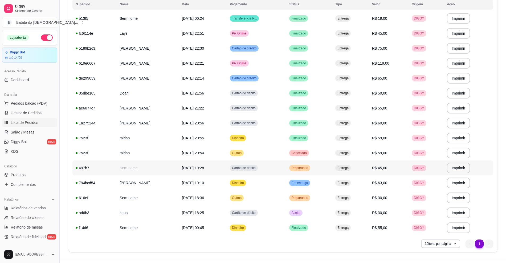
scroll to position [77, 0]
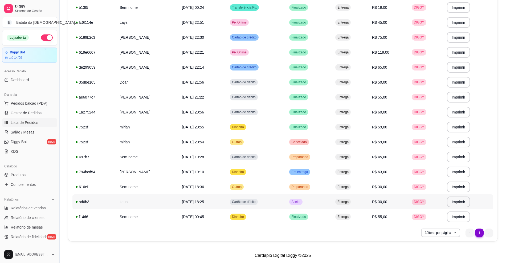
click at [346, 201] on div "Entrega" at bounding box center [343, 201] width 15 height 6
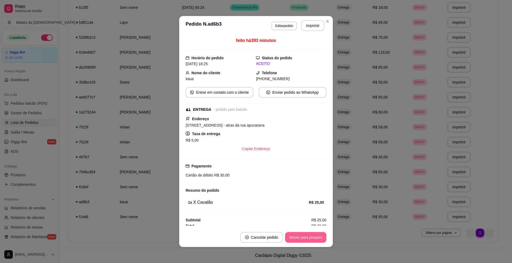
click at [308, 234] on button "Mover para preparo" at bounding box center [305, 237] width 41 height 11
click at [296, 238] on button "Mover para entrega" at bounding box center [305, 237] width 41 height 11
click at [284, 238] on button "Mover para finalizado" at bounding box center [304, 237] width 44 height 11
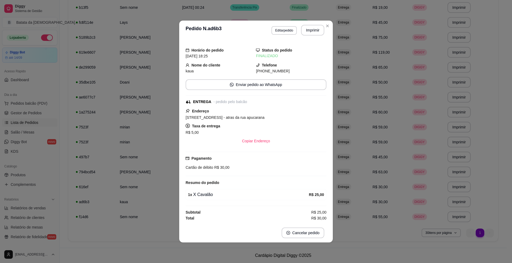
click at [332, 27] on header "**********" at bounding box center [256, 30] width 154 height 19
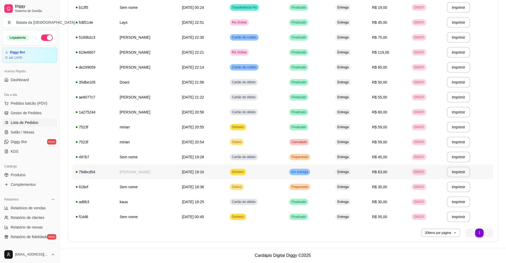
click at [331, 170] on td "Em entrega" at bounding box center [309, 171] width 46 height 15
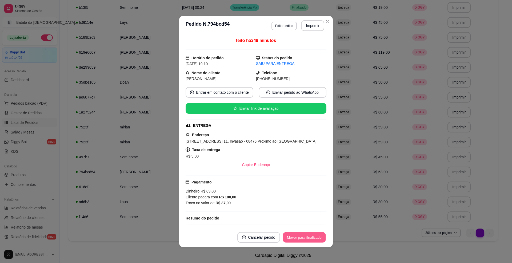
click at [300, 233] on button "Mover para finalizado" at bounding box center [304, 237] width 43 height 10
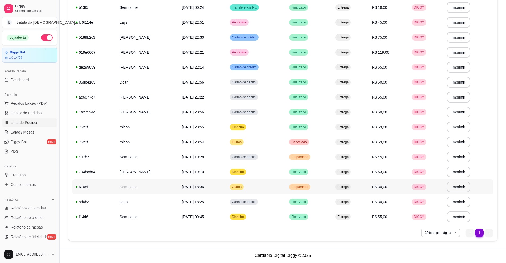
click at [319, 191] on td "Preparando" at bounding box center [309, 186] width 46 height 15
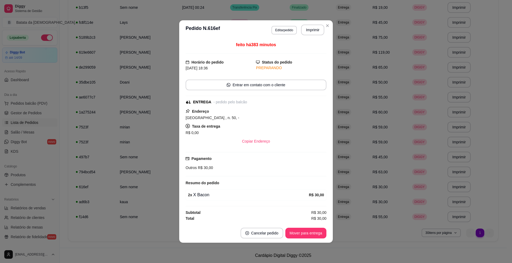
click at [317, 231] on button "Mover para entrega" at bounding box center [305, 232] width 41 height 11
click at [317, 232] on button "Mover para finalizado" at bounding box center [304, 232] width 44 height 11
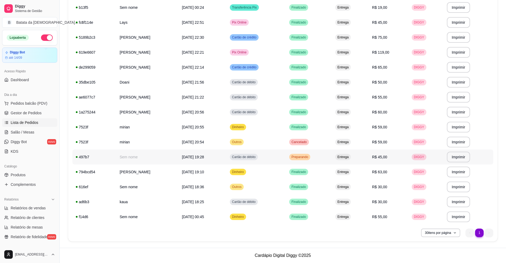
click at [305, 158] on span "Preparando" at bounding box center [300, 157] width 19 height 4
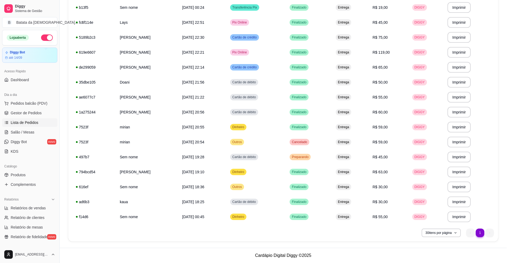
click at [312, 235] on button "Mover para entrega" at bounding box center [305, 232] width 41 height 11
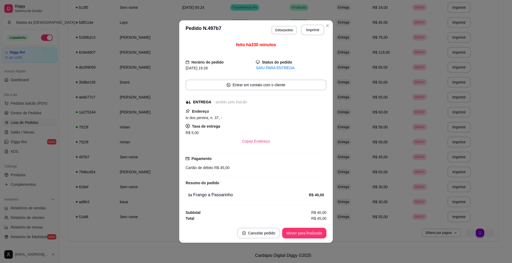
click at [312, 234] on button "Mover para finalizado" at bounding box center [304, 232] width 44 height 11
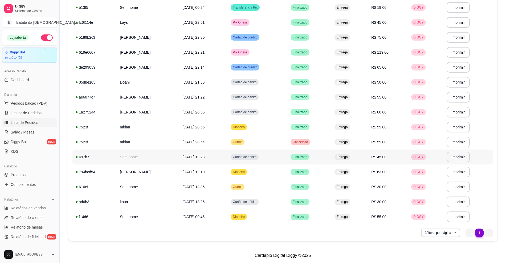
click at [366, 154] on td "Entrega" at bounding box center [350, 156] width 37 height 15
click at [344, 214] on td "Entrega" at bounding box center [350, 216] width 37 height 15
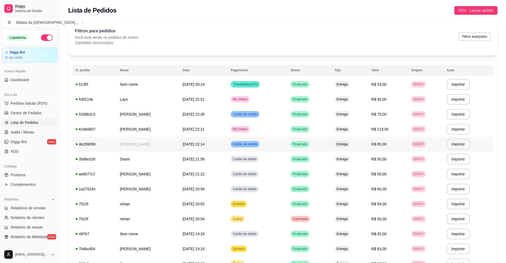
scroll to position [0, 0]
click at [302, 83] on td "Finalizado" at bounding box center [310, 84] width 44 height 15
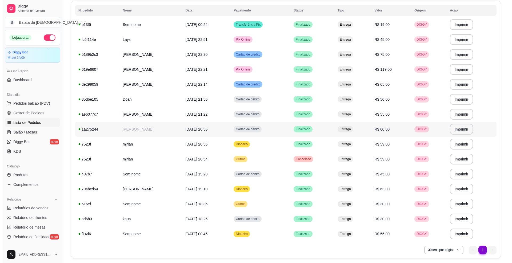
scroll to position [77, 0]
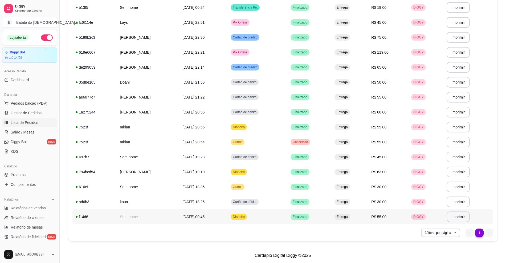
click at [379, 214] on td "R$ 55,00" at bounding box center [388, 216] width 40 height 15
click at [386, 198] on td "R$ 30,00" at bounding box center [388, 201] width 40 height 15
click at [363, 186] on td "Entrega" at bounding box center [350, 186] width 37 height 15
click at [332, 183] on td "Finalizado" at bounding box center [310, 186] width 44 height 15
click at [342, 198] on td "Entrega" at bounding box center [350, 201] width 37 height 15
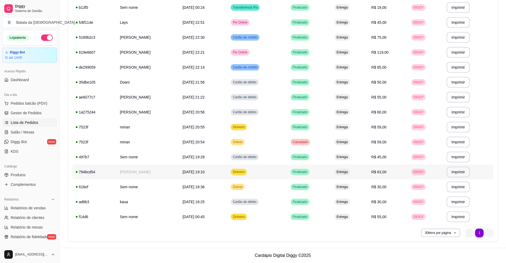
click at [341, 170] on td "Entrega" at bounding box center [350, 171] width 37 height 15
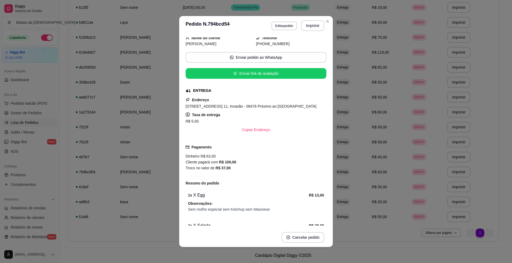
scroll to position [35, 0]
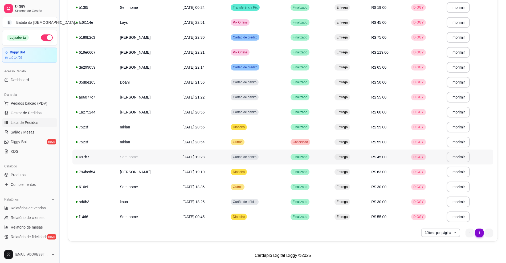
click at [319, 160] on td "Finalizado" at bounding box center [310, 156] width 44 height 15
click at [302, 153] on td "Finalizado" at bounding box center [310, 156] width 44 height 15
click at [344, 141] on td "Entrega" at bounding box center [350, 141] width 37 height 15
click at [344, 126] on td "Entrega" at bounding box center [350, 126] width 37 height 15
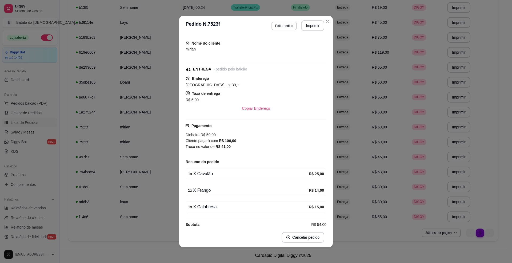
scroll to position [35, 0]
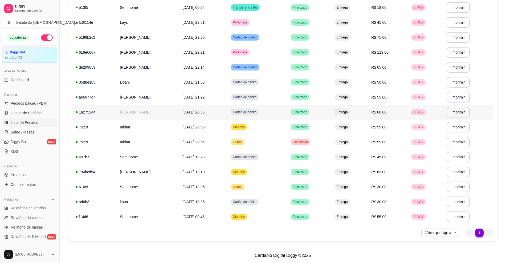
click at [332, 107] on td "Finalizado" at bounding box center [310, 111] width 44 height 15
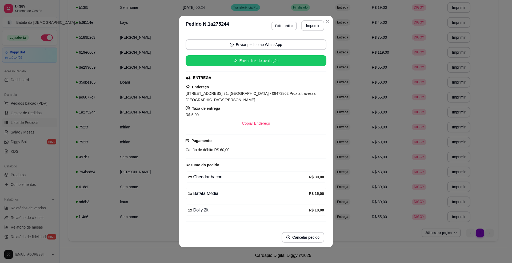
scroll to position [0, 0]
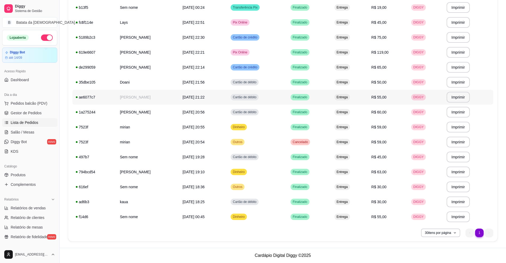
click at [288, 93] on td "Cartão de débito" at bounding box center [258, 97] width 60 height 15
click at [288, 79] on td "Cartão de débito" at bounding box center [258, 82] width 60 height 15
click at [332, 73] on td "Finalizado" at bounding box center [310, 67] width 44 height 15
click at [329, 54] on td "Finalizado" at bounding box center [310, 52] width 44 height 15
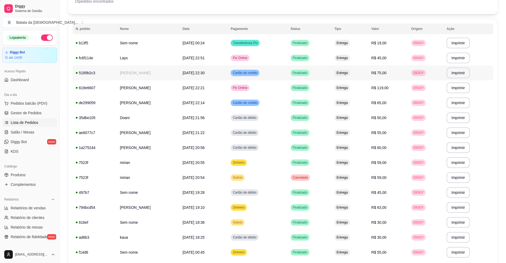
click at [344, 71] on td "Entrega" at bounding box center [350, 72] width 37 height 15
click at [310, 61] on div "Finalizado" at bounding box center [300, 58] width 19 height 6
click at [331, 41] on td "Finalizado" at bounding box center [310, 42] width 44 height 15
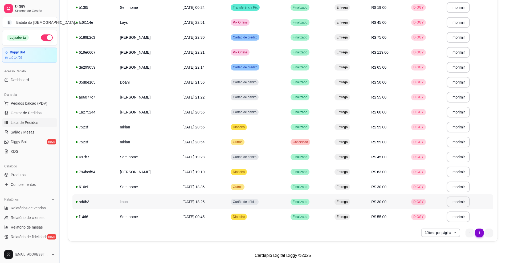
click at [389, 205] on td "R$ 30,00" at bounding box center [388, 201] width 40 height 15
click at [35, 130] on link "Salão / Mesas" at bounding box center [29, 132] width 55 height 9
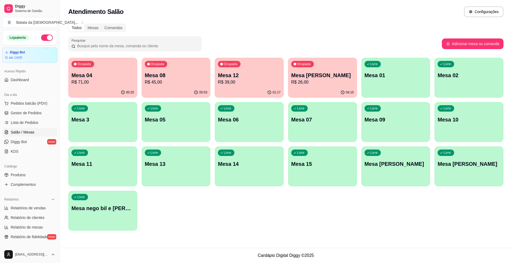
click at [236, 78] on p "Mesa 12" at bounding box center [249, 74] width 63 height 7
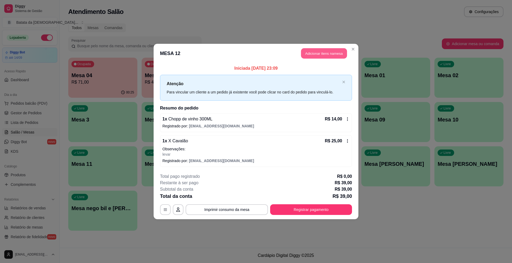
click at [321, 53] on button "Adicionar itens na mesa" at bounding box center [324, 53] width 46 height 10
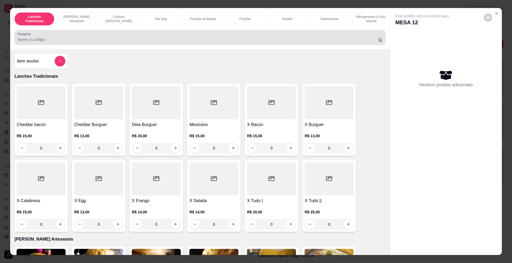
click at [145, 36] on div "Pesquisa" at bounding box center [199, 37] width 371 height 15
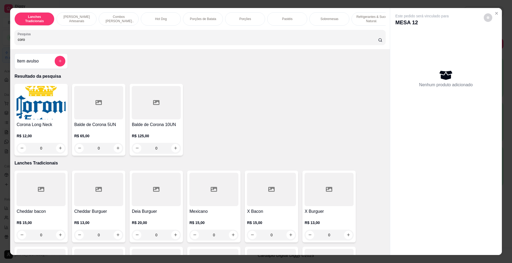
type input "coro"
click at [54, 119] on img at bounding box center [41, 102] width 49 height 33
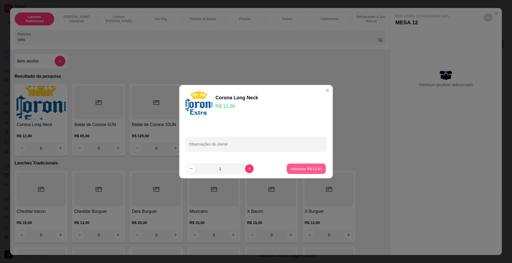
click at [313, 167] on p "Adicionar R$ 12,00" at bounding box center [306, 168] width 31 height 5
type input "1"
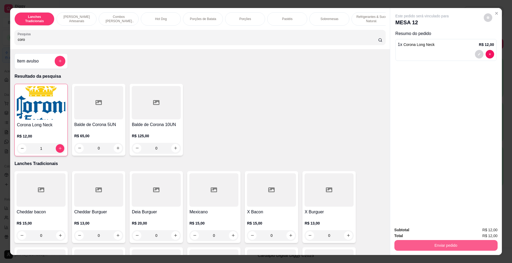
click at [448, 248] on button "Enviar pedido" at bounding box center [445, 245] width 103 height 11
click at [433, 231] on button "Não registrar e enviar pedido" at bounding box center [427, 232] width 55 height 10
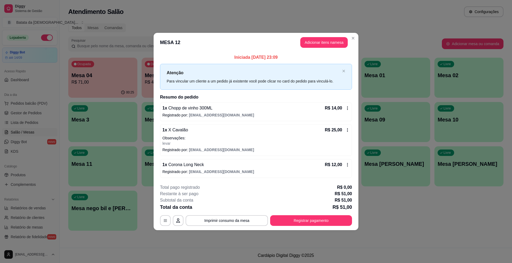
click at [347, 110] on div "R$ 14,00" at bounding box center [337, 108] width 25 height 6
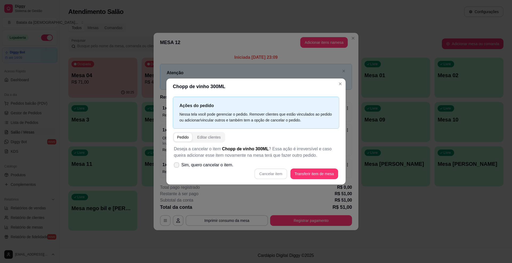
click at [177, 164] on icon at bounding box center [176, 164] width 4 height 3
click at [177, 166] on input "Sim, quero cancelar o item." at bounding box center [175, 167] width 3 height 3
checkbox input "true"
click at [278, 168] on button "Cancelar item" at bounding box center [270, 173] width 33 height 11
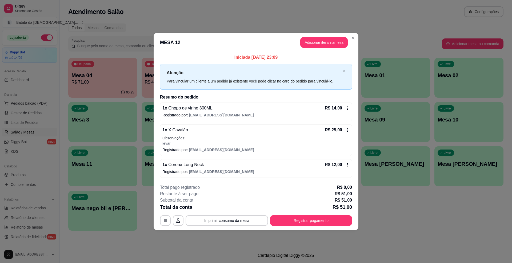
click at [345, 105] on div "R$ 14,00" at bounding box center [337, 108] width 25 height 6
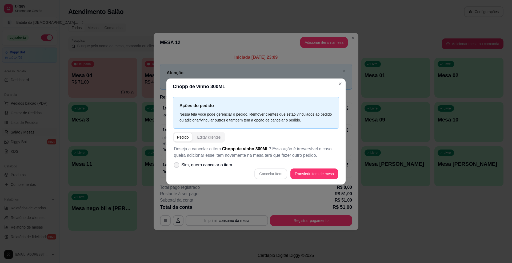
click at [204, 164] on span "Sim, quero cancelar o item." at bounding box center [207, 165] width 52 height 6
click at [177, 166] on input "Sim, quero cancelar o item." at bounding box center [175, 167] width 3 height 3
checkbox input "true"
click at [276, 173] on button "Cancelar item" at bounding box center [270, 173] width 33 height 11
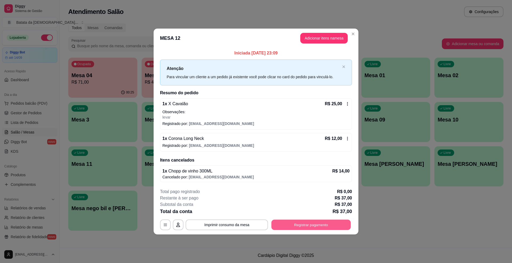
click at [309, 228] on button "Registrar pagamento" at bounding box center [310, 224] width 79 height 10
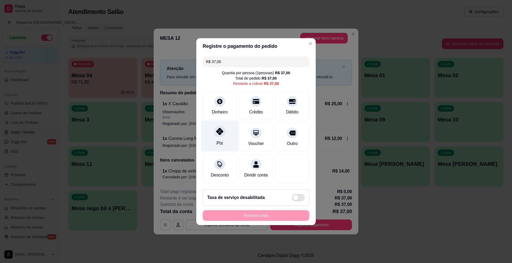
click at [227, 127] on div "Pix" at bounding box center [220, 135] width 38 height 31
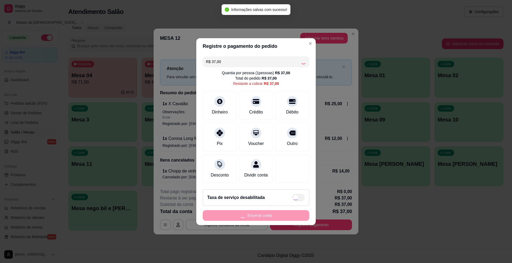
type input "R$ 0,00"
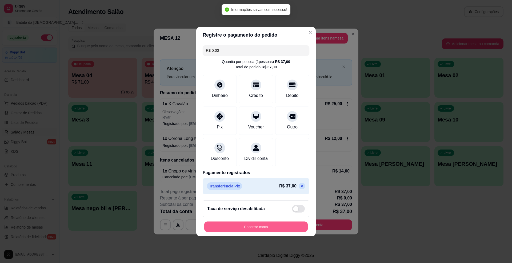
click at [275, 228] on button "Encerrar conta" at bounding box center [255, 226] width 103 height 10
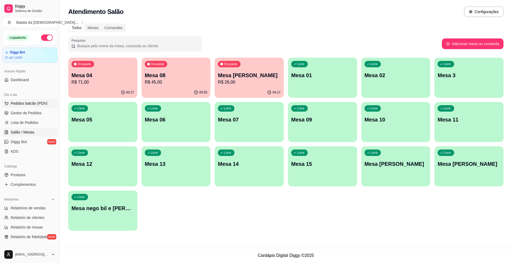
click at [44, 103] on span "Pedidos balcão (PDV)" at bounding box center [29, 102] width 37 height 5
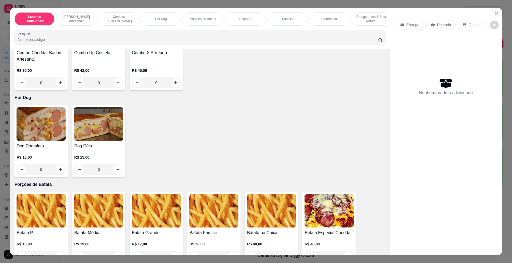
scroll to position [569, 0]
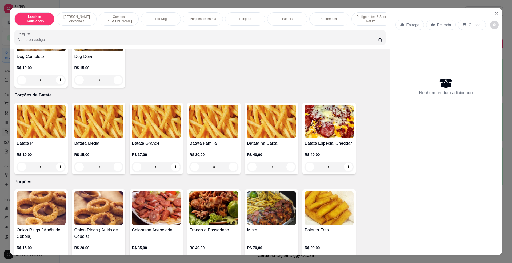
click at [32, 49] on div "Lanches Tradicionais Burguer's Artesanais Combos Burguer's Artesanais Hot Dog P…" at bounding box center [199, 28] width 379 height 41
click at [35, 60] on h4 "Dog Completo" at bounding box center [41, 56] width 49 height 6
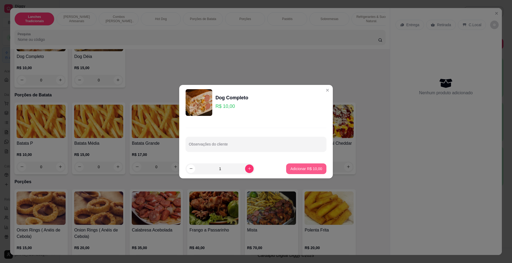
click at [298, 170] on p "Adicionar R$ 10,00" at bounding box center [306, 168] width 32 height 5
type input "1"
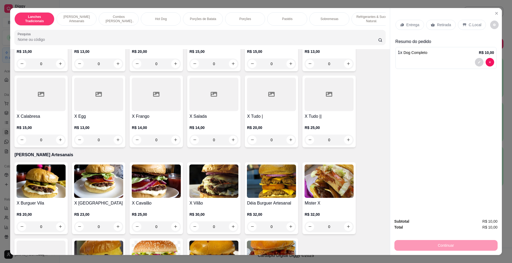
scroll to position [142, 0]
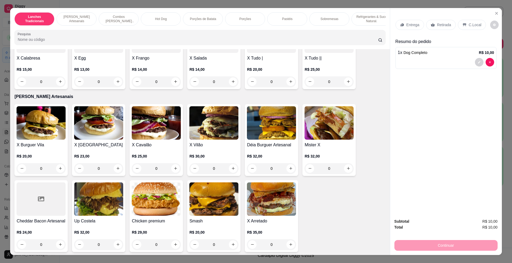
click at [146, 139] on img at bounding box center [156, 122] width 49 height 33
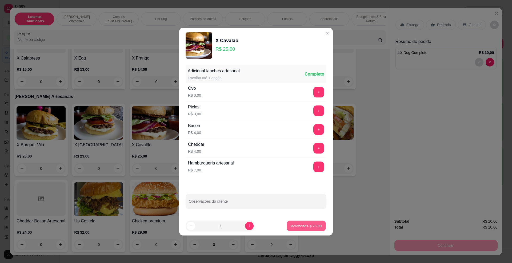
click at [305, 221] on button "Adicionar R$ 25,00" at bounding box center [306, 225] width 39 height 10
type input "1"
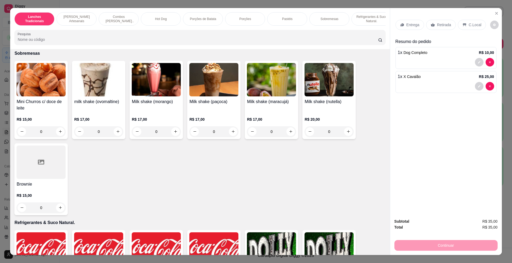
scroll to position [1102, 0]
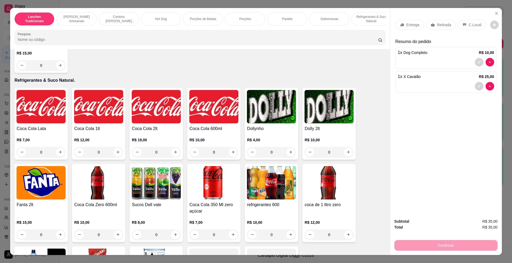
click at [220, 131] on h4 "Coca Cola 600ml" at bounding box center [213, 128] width 49 height 6
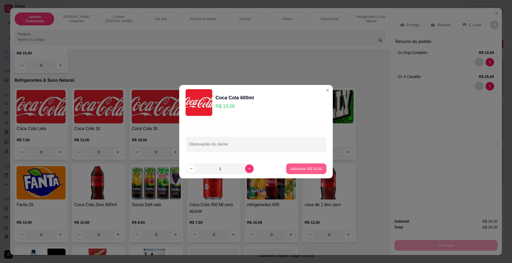
click at [303, 172] on button "Adicionar R$ 10,00" at bounding box center [306, 168] width 40 height 11
type input "1"
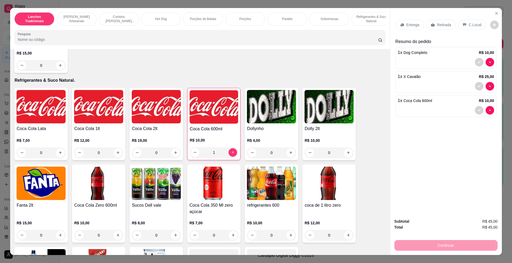
click at [446, 25] on p "Retirada" at bounding box center [444, 24] width 14 height 5
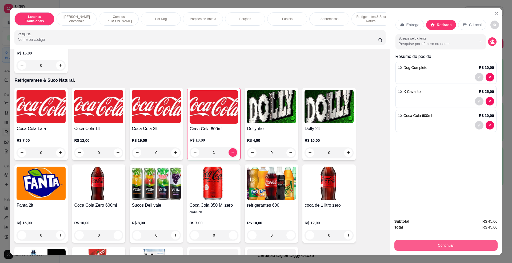
click at [473, 245] on button "Continuar" at bounding box center [445, 245] width 103 height 11
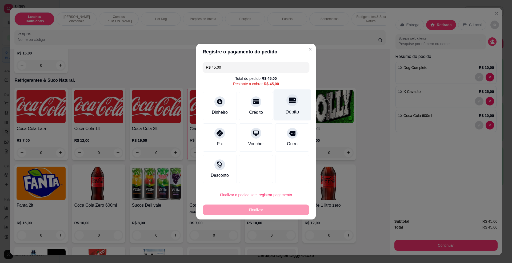
click at [290, 110] on div "Débito" at bounding box center [292, 111] width 14 height 7
type input "R$ 0,00"
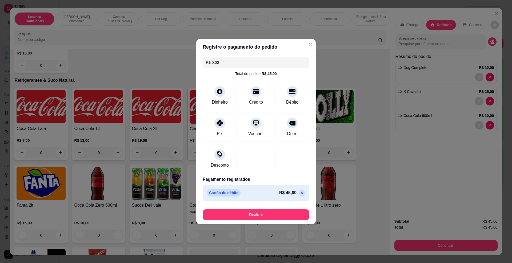
click at [288, 215] on button "Finalizar" at bounding box center [256, 214] width 107 height 11
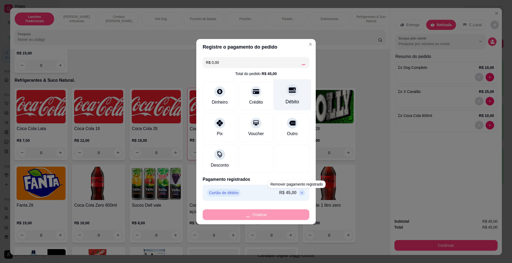
type input "0"
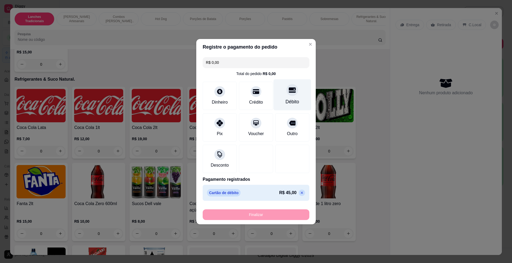
type input "-R$ 45,00"
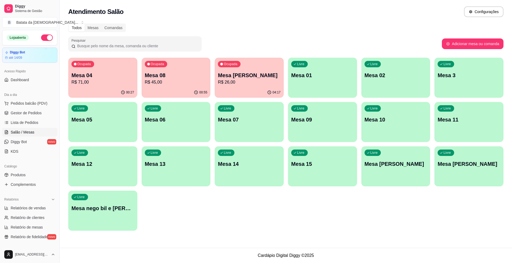
click at [101, 80] on p "R$ 71,00" at bounding box center [102, 82] width 63 height 6
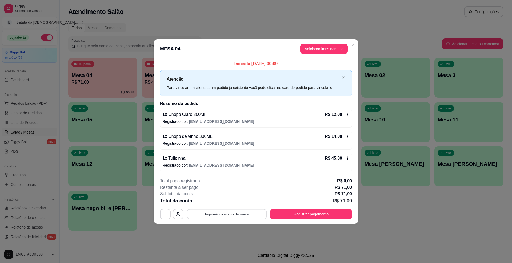
click at [222, 209] on button "Imprimir consumo da mesa" at bounding box center [227, 214] width 80 height 10
click at [226, 212] on button "Imprimir consumo da mesa" at bounding box center [227, 213] width 82 height 11
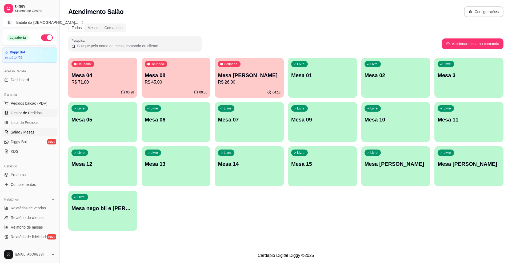
click at [37, 115] on span "Gestor de Pedidos" at bounding box center [26, 112] width 31 height 5
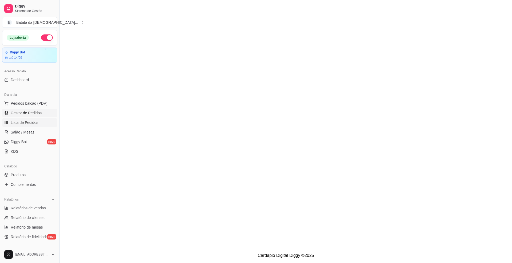
click at [39, 121] on link "Lista de Pedidos" at bounding box center [29, 122] width 55 height 9
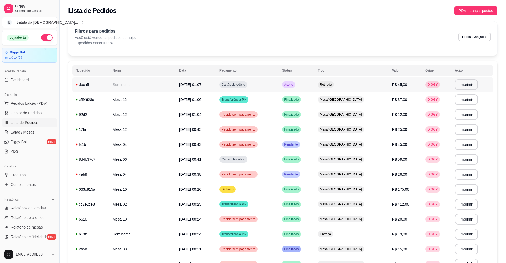
click at [315, 84] on td "Aceito" at bounding box center [297, 84] width 36 height 15
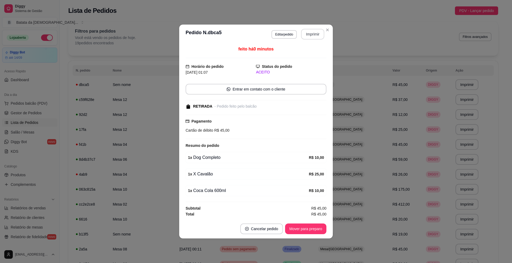
click at [315, 30] on button "Imprimir" at bounding box center [312, 34] width 23 height 11
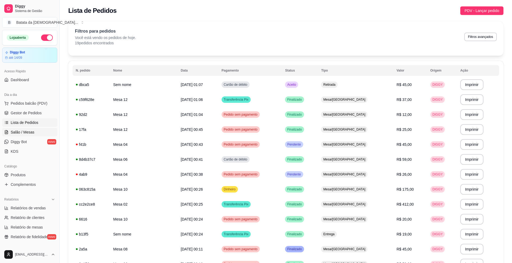
drag, startPoint x: 18, startPoint y: 131, endPoint x: 22, endPoint y: 130, distance: 4.0
click at [18, 131] on span "Salão / Mesas" at bounding box center [23, 131] width 24 height 5
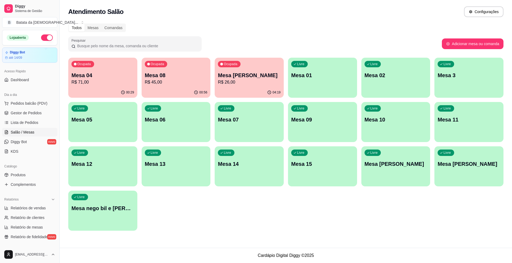
click at [114, 76] on p "Mesa 04" at bounding box center [102, 74] width 63 height 7
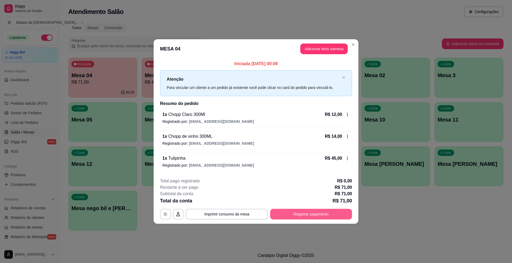
click at [325, 219] on button "Registrar pagamento" at bounding box center [311, 213] width 82 height 11
click at [335, 211] on button "Registrar pagamento" at bounding box center [311, 213] width 82 height 11
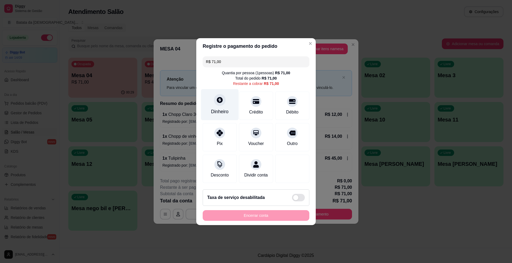
click at [229, 93] on div "Dinheiro" at bounding box center [220, 104] width 38 height 31
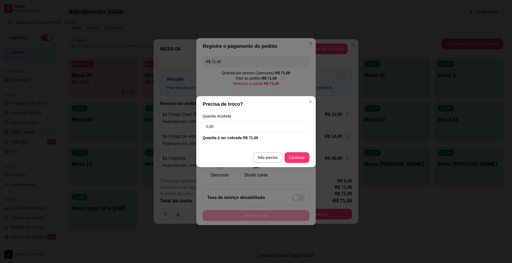
click at [233, 127] on input "0,00" at bounding box center [256, 126] width 107 height 11
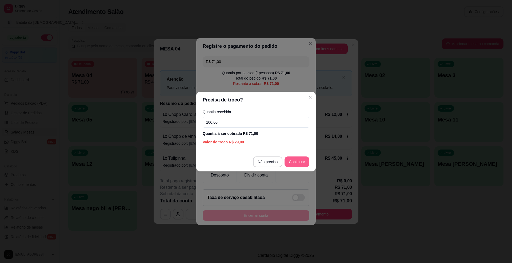
type input "100,00"
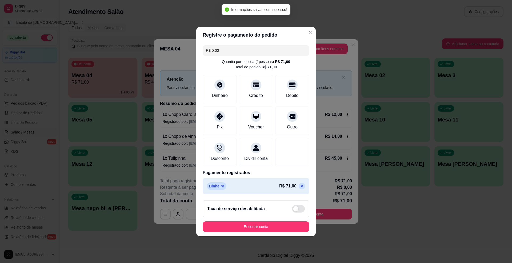
type input "R$ 0,00"
click at [269, 231] on button "Encerrar conta" at bounding box center [256, 226] width 107 height 11
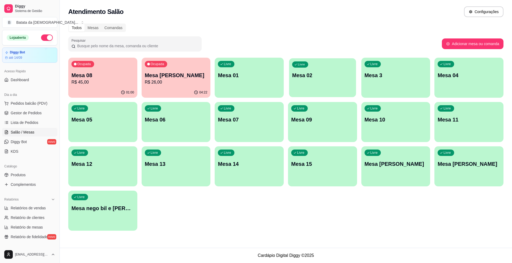
click at [290, 79] on div "Livre Mesa 02" at bounding box center [322, 74] width 67 height 33
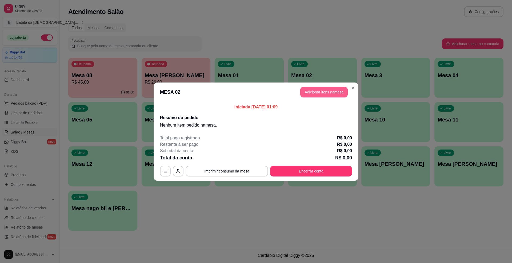
click at [328, 93] on button "Adicionar itens na mesa" at bounding box center [323, 92] width 47 height 11
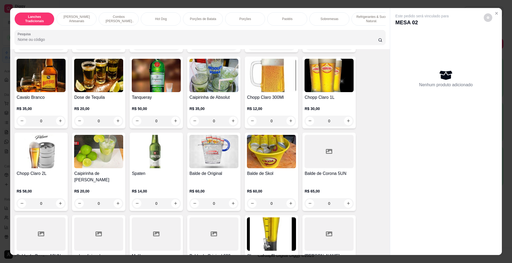
scroll to position [1741, 0]
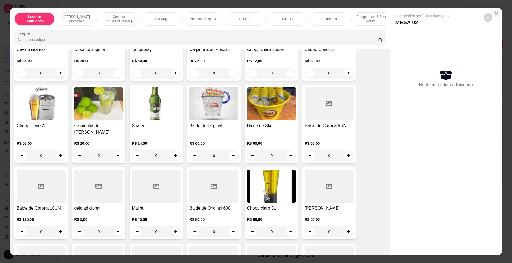
click at [494, 11] on icon "Close" at bounding box center [496, 13] width 4 height 4
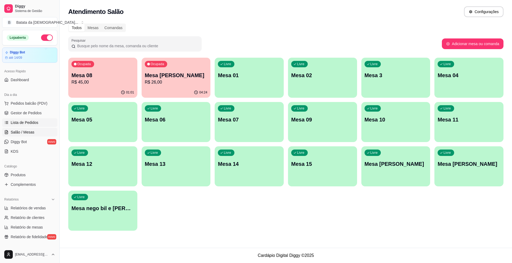
click at [34, 123] on span "Lista de Pedidos" at bounding box center [25, 122] width 28 height 5
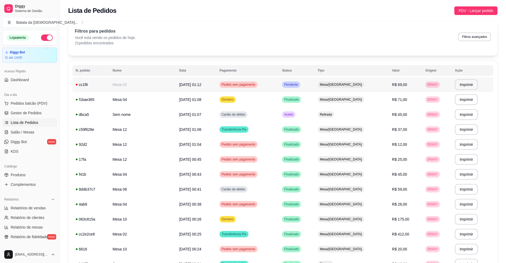
click at [315, 84] on td "Pendente" at bounding box center [297, 84] width 36 height 15
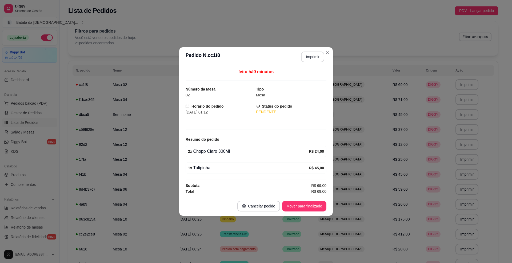
click at [315, 57] on button "Imprimir" at bounding box center [312, 56] width 23 height 11
click at [301, 207] on button "Mover para finalizado" at bounding box center [304, 206] width 43 height 10
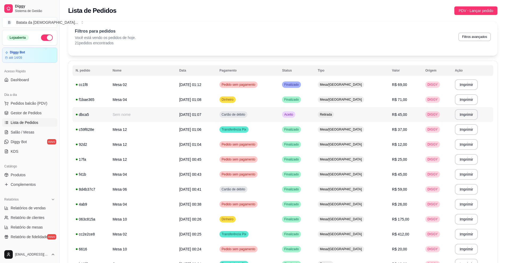
click at [315, 118] on td "Aceito" at bounding box center [297, 114] width 36 height 15
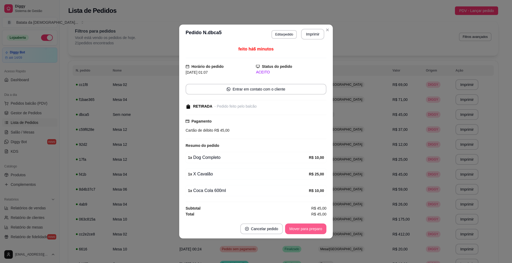
click at [308, 227] on button "Mover para preparo" at bounding box center [305, 228] width 41 height 11
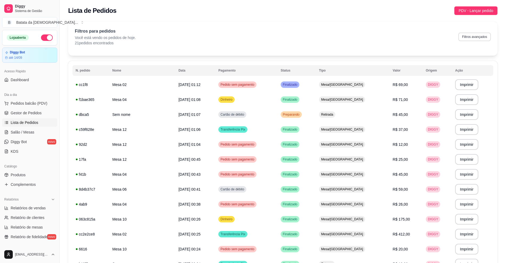
click at [484, 37] on button "Filtros avançados" at bounding box center [475, 37] width 33 height 9
select select "0"
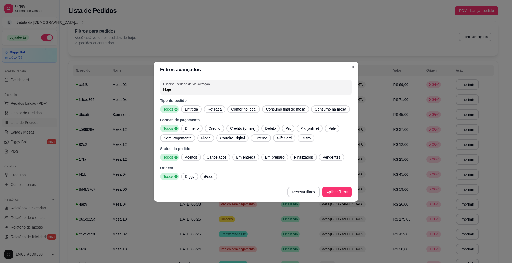
click at [196, 107] on span "Entrega" at bounding box center [191, 108] width 17 height 5
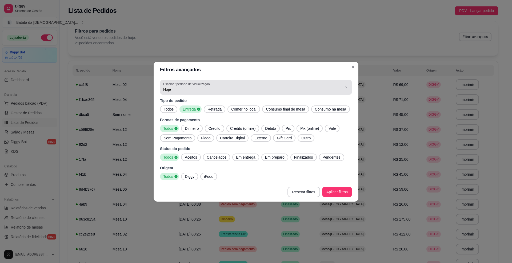
click at [197, 91] on span "Hoje" at bounding box center [252, 89] width 179 height 5
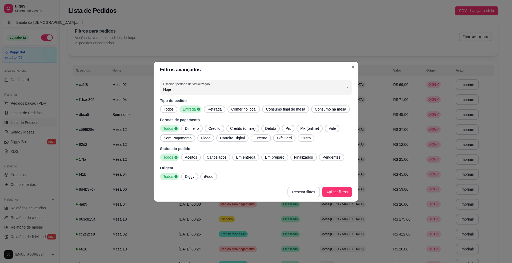
click at [202, 110] on span "Ontem" at bounding box center [253, 110] width 171 height 5
type input "1"
select select "1"
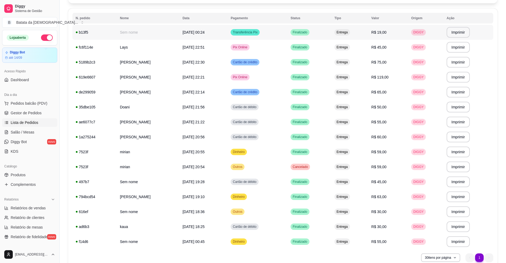
scroll to position [77, 0]
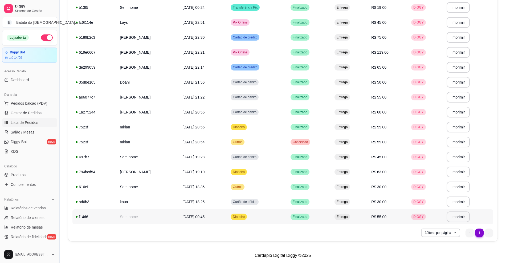
click at [345, 217] on span "Entrega" at bounding box center [342, 216] width 13 height 4
click at [360, 196] on td "Entrega" at bounding box center [350, 201] width 37 height 15
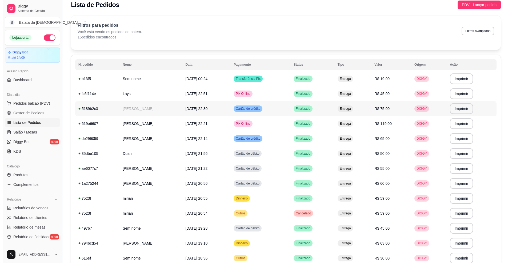
scroll to position [0, 0]
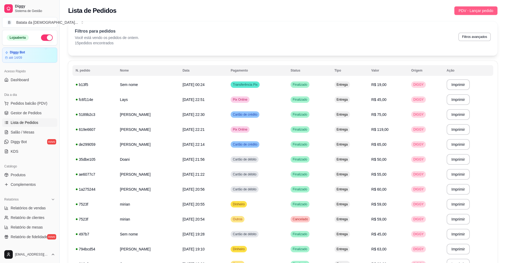
click at [474, 12] on span "PDV - Lançar pedido" at bounding box center [476, 11] width 35 height 6
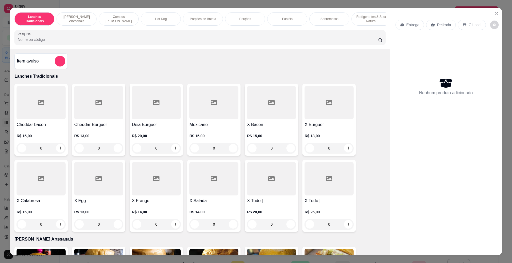
click at [494, 13] on icon "Close" at bounding box center [496, 13] width 4 height 4
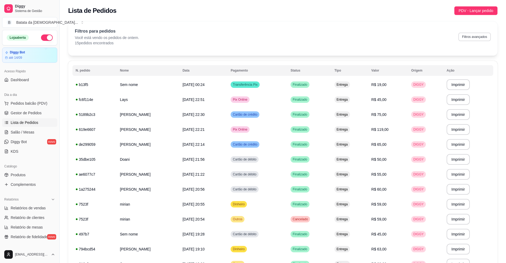
click at [485, 39] on button "Filtros avançados" at bounding box center [475, 37] width 33 height 9
select select "1"
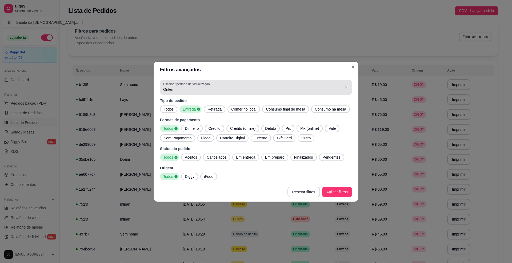
click at [167, 84] on label "Escolher período de visualização" at bounding box center [187, 84] width 48 height 5
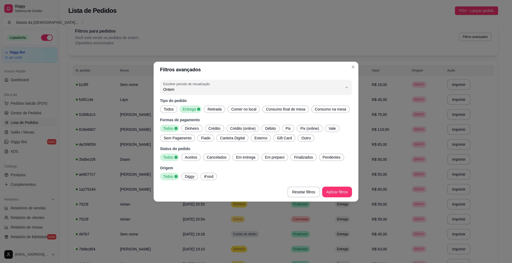
click at [179, 101] on span "Hoje" at bounding box center [253, 101] width 171 height 5
type input "0"
select select "0"
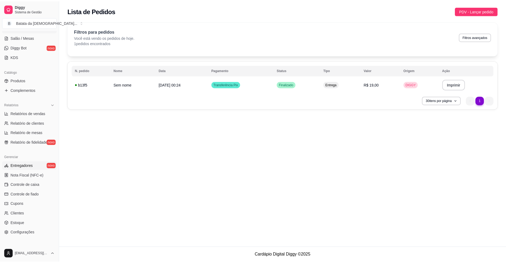
scroll to position [107, 0]
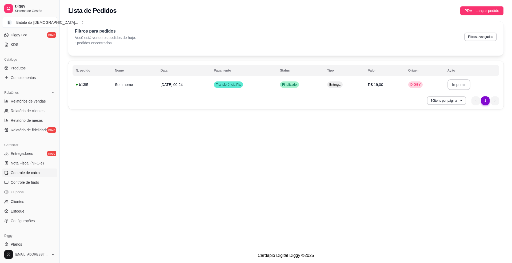
click at [43, 175] on link "Controle de caixa" at bounding box center [29, 172] width 55 height 9
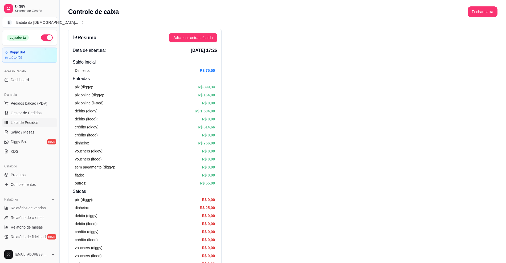
click at [45, 122] on link "Lista de Pedidos" at bounding box center [29, 122] width 55 height 9
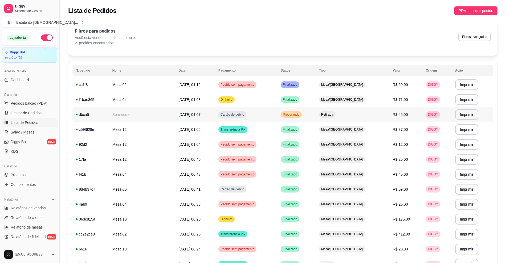
click at [316, 112] on td "Preparando" at bounding box center [297, 114] width 38 height 15
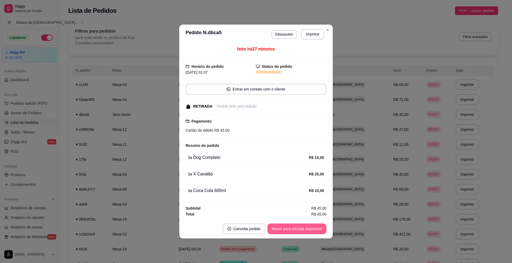
click at [302, 224] on button "Mover para retirada disponível" at bounding box center [296, 228] width 59 height 11
click at [306, 228] on button "Mover para finalizado" at bounding box center [304, 228] width 44 height 11
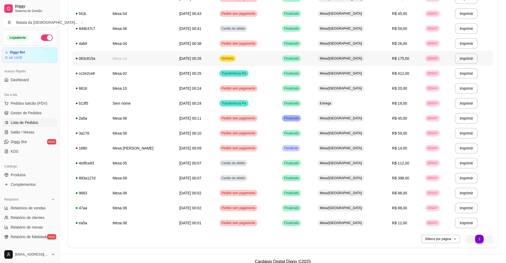
scroll to position [167, 0]
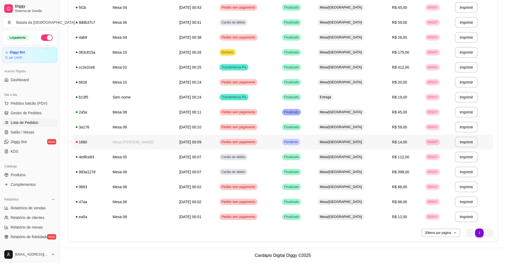
click at [315, 144] on td "Pendente" at bounding box center [297, 141] width 36 height 15
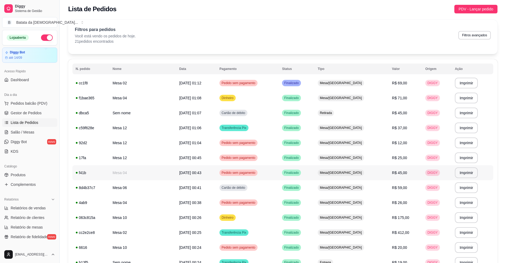
scroll to position [0, 0]
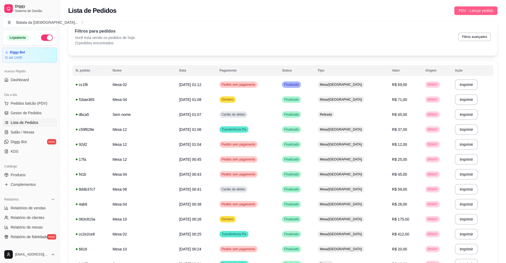
click at [481, 7] on button "PDV - Lançar pedido" at bounding box center [476, 10] width 43 height 9
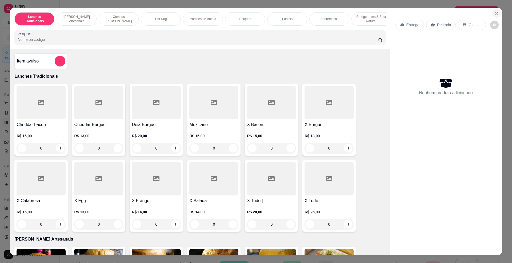
click at [494, 11] on icon "Close" at bounding box center [496, 13] width 4 height 4
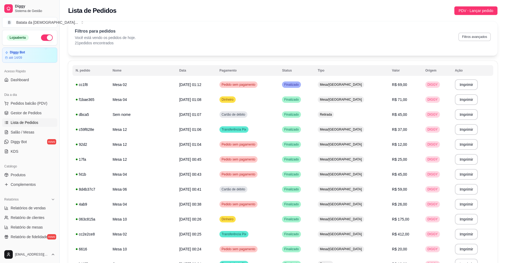
click at [486, 35] on button "Filtros avançados" at bounding box center [475, 37] width 33 height 9
select select "0"
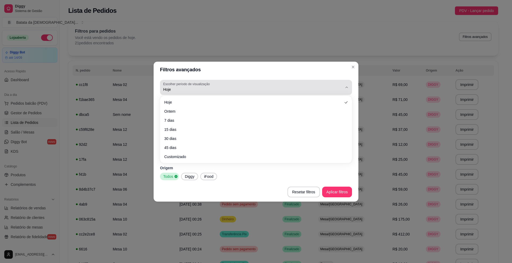
click at [217, 91] on span "Hoje" at bounding box center [252, 89] width 179 height 5
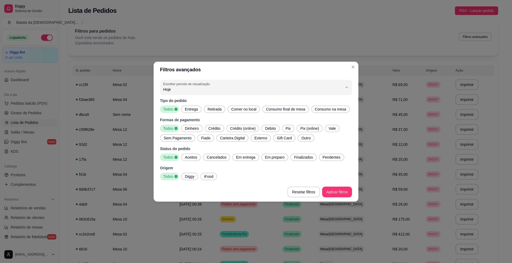
click at [199, 111] on span "Ontem" at bounding box center [253, 110] width 171 height 5
type input "1"
select select "1"
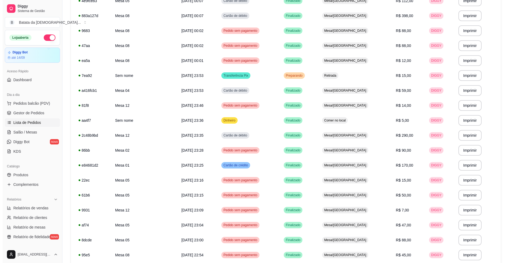
scroll to position [249, 0]
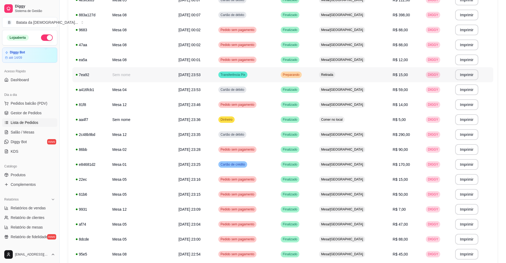
click at [336, 77] on div "Retirada" at bounding box center [327, 74] width 16 height 6
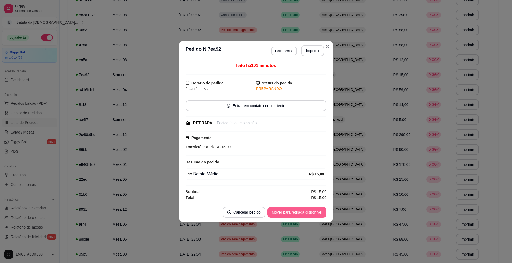
click at [314, 211] on button "Mover para retirada disponível" at bounding box center [296, 212] width 59 height 11
click at [313, 211] on button "Mover para finalizado" at bounding box center [304, 212] width 43 height 10
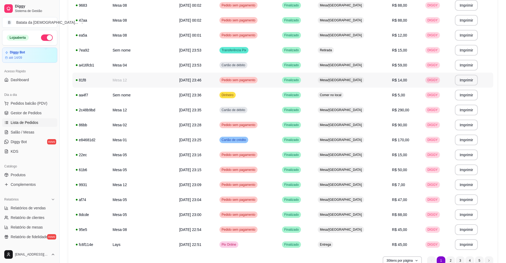
scroll to position [301, 0]
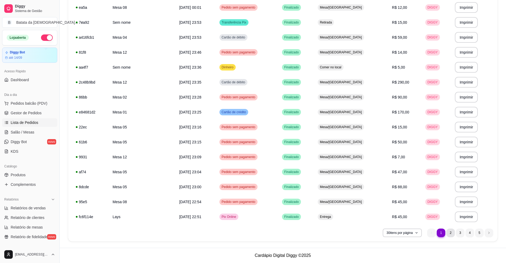
click at [450, 230] on li "2" at bounding box center [451, 232] width 9 height 9
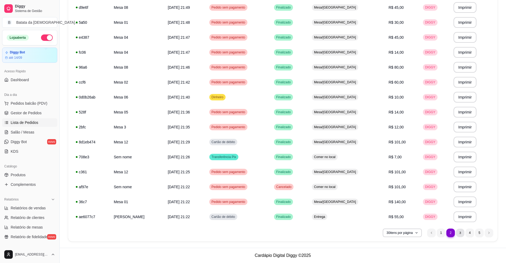
click at [460, 233] on li "3" at bounding box center [460, 232] width 8 height 8
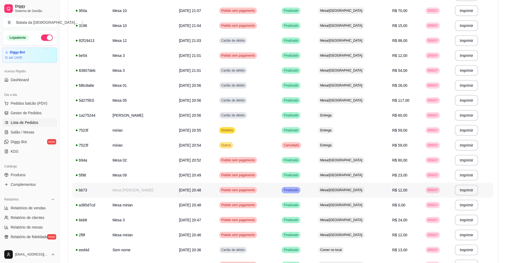
scroll to position [159, 0]
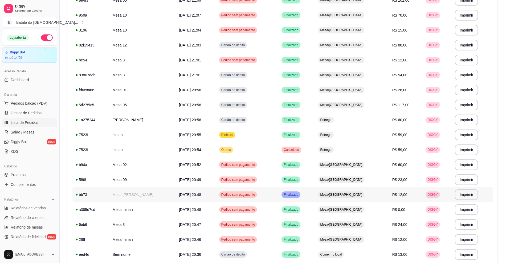
click at [360, 193] on span "Mesa/[GEOGRAPHIC_DATA]" at bounding box center [342, 194] width 44 height 4
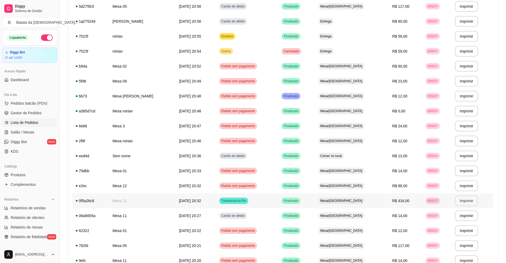
scroll to position [301, 0]
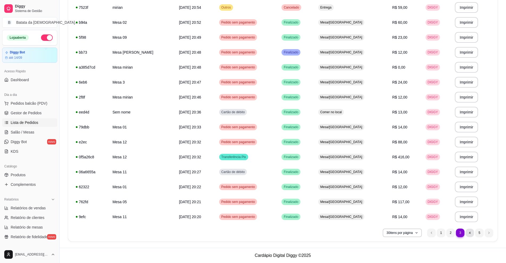
click at [471, 229] on li "4" at bounding box center [470, 232] width 8 height 8
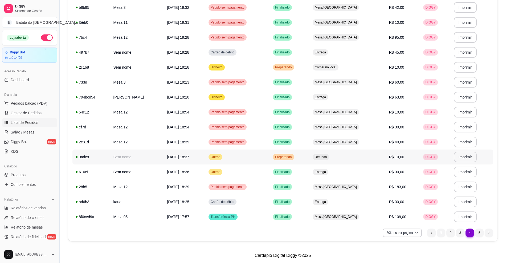
click at [310, 155] on td "Preparando" at bounding box center [290, 156] width 40 height 15
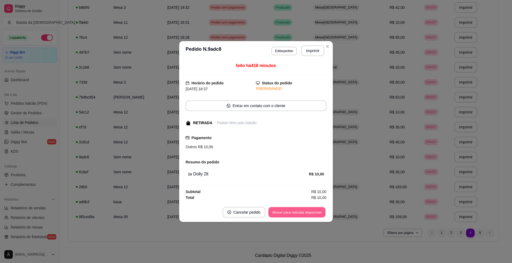
click at [311, 215] on button "Mover para retirada disponível" at bounding box center [296, 212] width 57 height 10
click at [312, 210] on button "Mover para finalizado" at bounding box center [304, 212] width 44 height 11
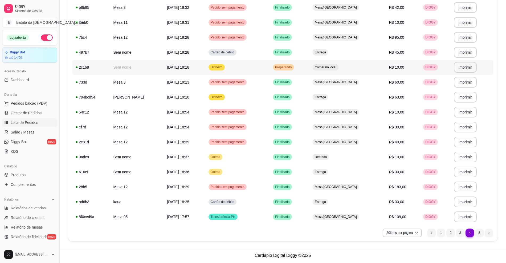
click at [333, 69] on span "Comer no local" at bounding box center [326, 67] width 24 height 4
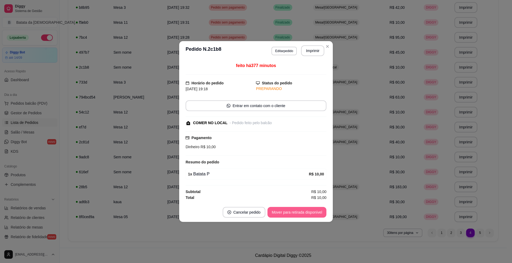
click at [304, 209] on button "Mover para retirada disponível" at bounding box center [296, 212] width 59 height 11
click at [308, 213] on button "Mover para finalizado" at bounding box center [304, 212] width 44 height 11
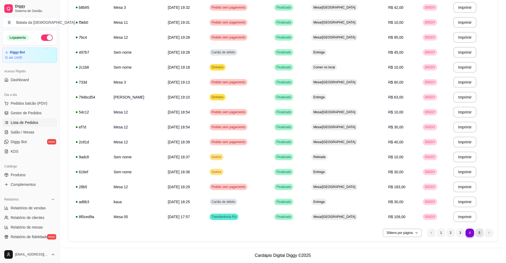
click at [478, 231] on li "5" at bounding box center [480, 232] width 9 height 9
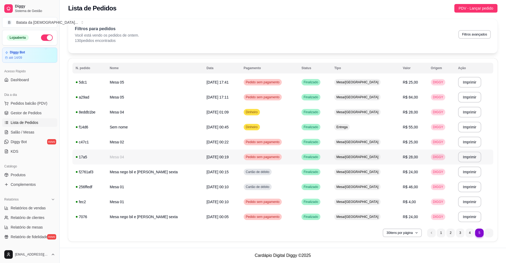
scroll to position [2, 0]
click at [440, 231] on li "1" at bounding box center [441, 232] width 9 height 9
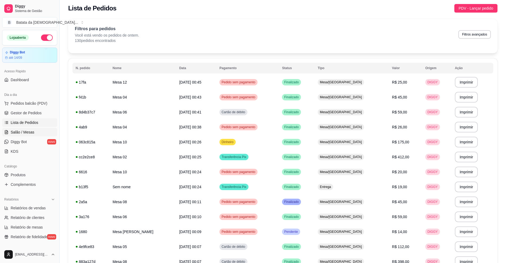
click at [31, 131] on span "Salão / Mesas" at bounding box center [23, 131] width 24 height 5
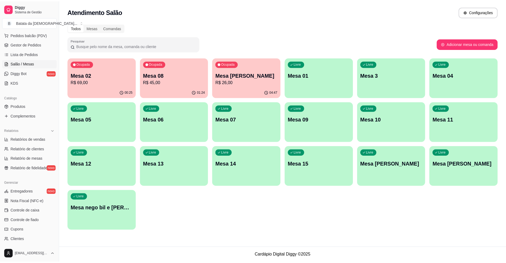
scroll to position [71, 0]
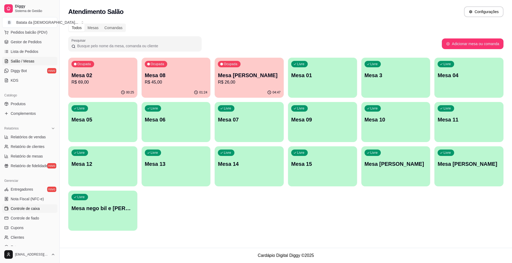
click at [29, 205] on link "Controle de caixa" at bounding box center [29, 208] width 55 height 9
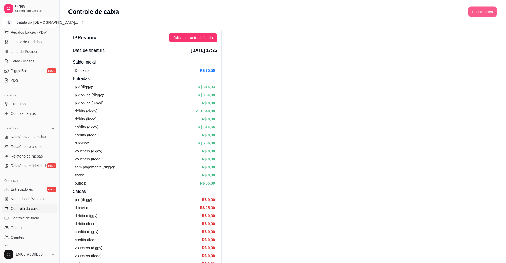
click at [483, 9] on button "Fechar caixa" at bounding box center [483, 12] width 29 height 10
click at [486, 11] on button "Fechar caixa" at bounding box center [483, 12] width 29 height 10
click at [480, 9] on button "Fechar caixa" at bounding box center [483, 11] width 30 height 11
click at [493, 44] on button "Sim" at bounding box center [498, 47] width 11 height 6
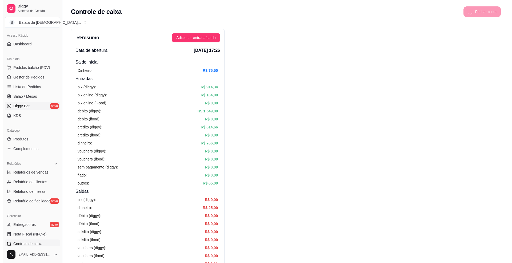
scroll to position [35, 0]
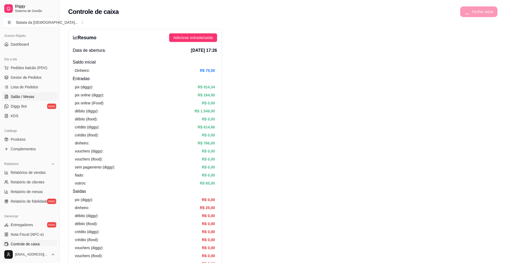
click at [33, 92] on link "Salão / Mesas" at bounding box center [29, 96] width 55 height 9
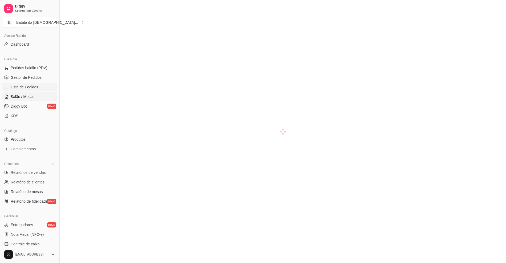
click at [37, 83] on link "Lista de Pedidos" at bounding box center [29, 87] width 55 height 9
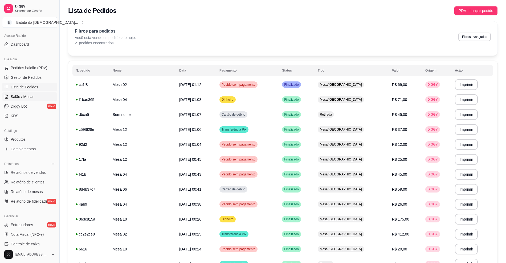
click at [33, 94] on link "Salão / Mesas" at bounding box center [29, 96] width 55 height 9
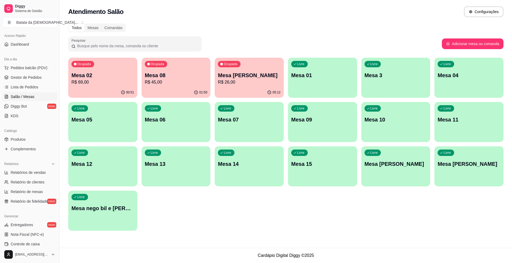
click at [157, 83] on p "R$ 45,00" at bounding box center [176, 82] width 63 height 6
click at [180, 74] on p "Mesa 08" at bounding box center [176, 74] width 63 height 7
click at [116, 77] on p "Mesa 02" at bounding box center [103, 75] width 61 height 7
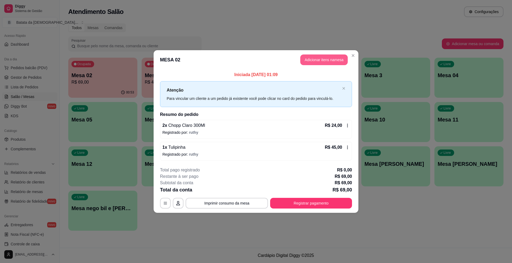
click at [328, 56] on button "Adicionar itens na mesa" at bounding box center [323, 59] width 47 height 11
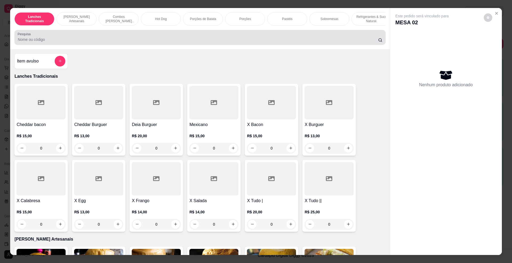
click at [46, 42] on input "Pesquisa" at bounding box center [198, 39] width 360 height 5
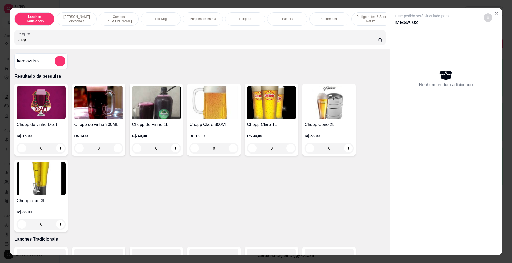
type input "chop"
click at [210, 119] on img at bounding box center [213, 102] width 49 height 33
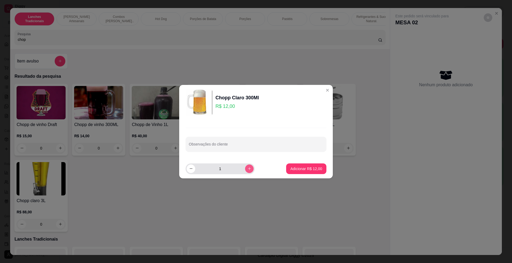
click at [245, 166] on button "increase-product-quantity" at bounding box center [249, 168] width 9 height 9
type input "2"
click at [309, 168] on p "Adicionar R$ 24,00" at bounding box center [306, 168] width 32 height 5
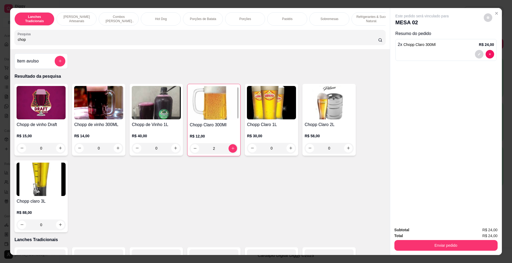
type input "2"
click at [436, 240] on button "Enviar pedido" at bounding box center [445, 245] width 103 height 11
click at [431, 235] on button "Não registrar e enviar pedido" at bounding box center [427, 232] width 55 height 10
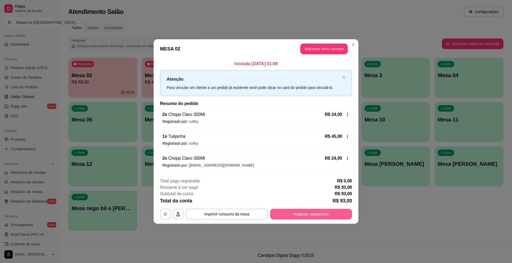
click at [319, 214] on button "Registrar pagamento" at bounding box center [311, 213] width 82 height 11
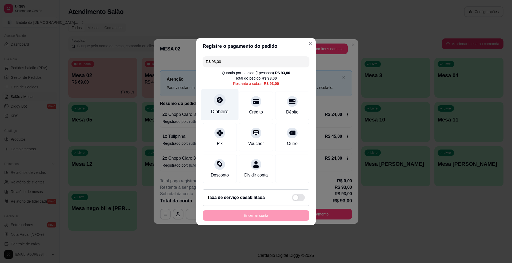
click at [222, 101] on div "Dinheiro" at bounding box center [220, 104] width 38 height 31
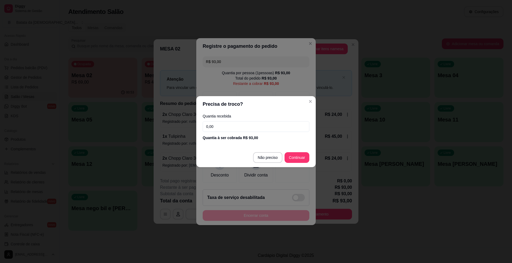
click at [255, 127] on input "0,00" at bounding box center [256, 126] width 107 height 11
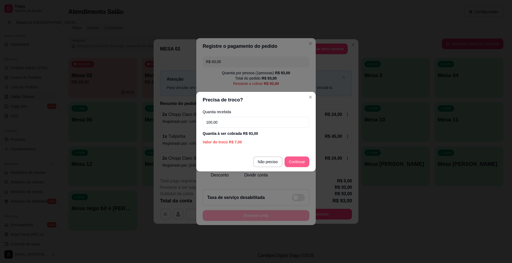
type input "100,00"
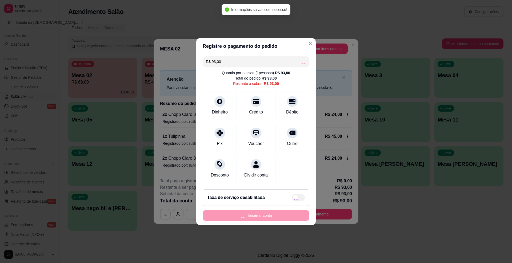
type input "R$ 0,00"
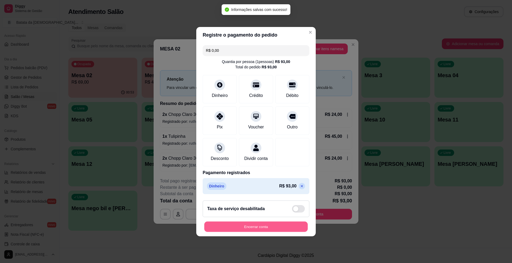
click at [284, 226] on button "Encerrar conta" at bounding box center [255, 226] width 103 height 10
